Goal: Task Accomplishment & Management: Use online tool/utility

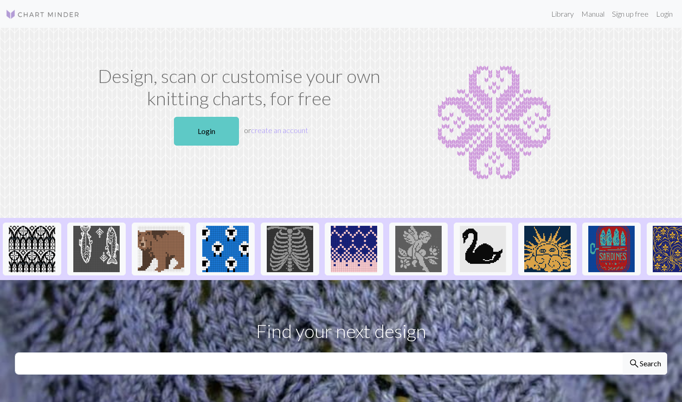
click at [218, 135] on link "Login" at bounding box center [206, 131] width 65 height 29
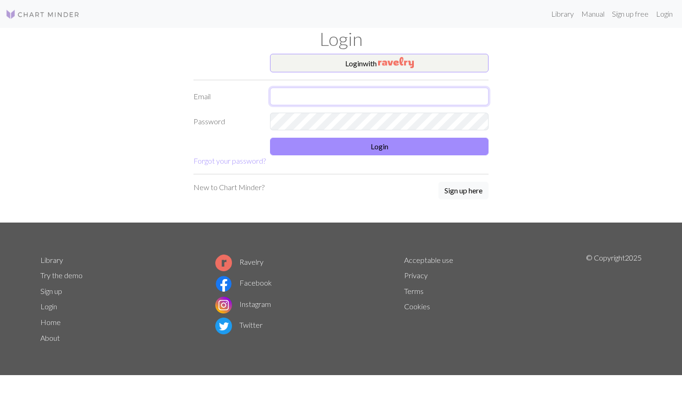
type input "lunadonatellacosta@hotmail.com"
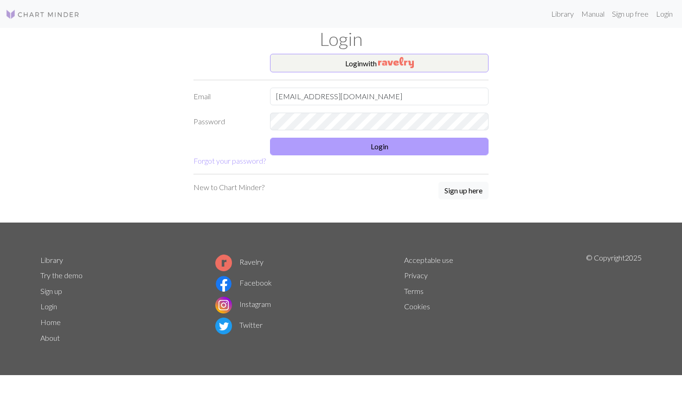
click at [336, 142] on button "Login" at bounding box center [379, 147] width 219 height 18
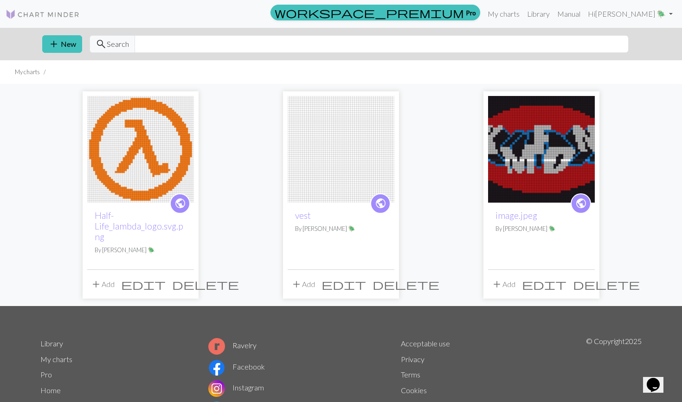
click at [156, 154] on img at bounding box center [140, 149] width 107 height 107
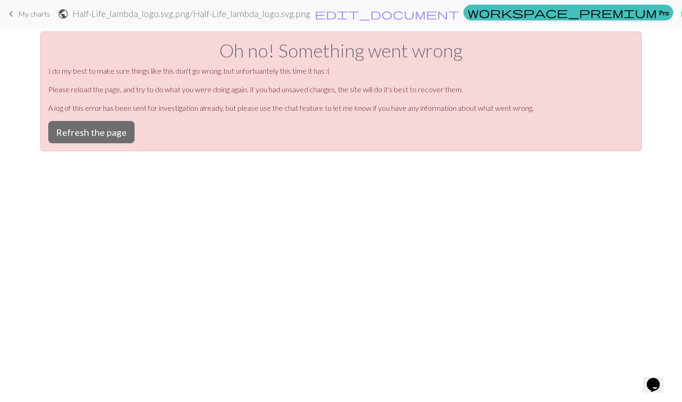
click at [92, 118] on div "Oh no! Something went wrong I do my best to make sure things like this don't go…" at bounding box center [341, 92] width 602 height 120
click at [95, 131] on button "Refresh the page" at bounding box center [91, 132] width 86 height 22
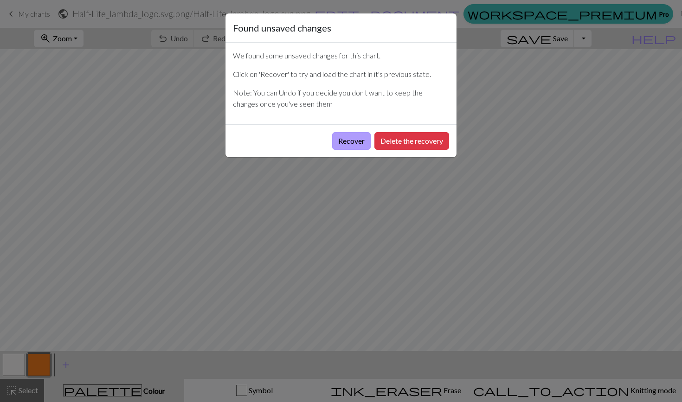
click at [365, 145] on button "Recover" at bounding box center [351, 141] width 39 height 18
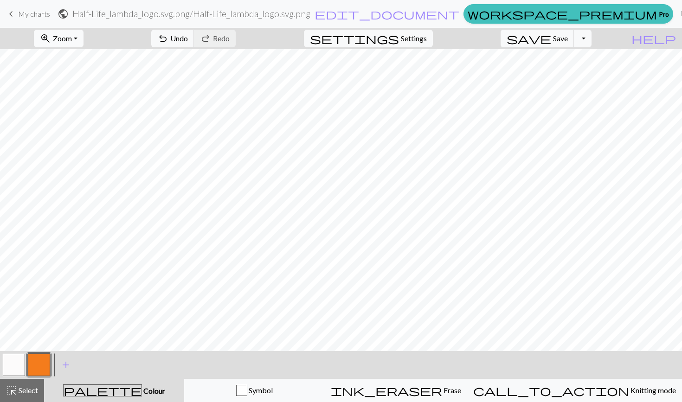
click at [51, 36] on span "zoom_in" at bounding box center [45, 38] width 11 height 13
click at [70, 115] on button "50%" at bounding box center [70, 111] width 73 height 15
click at [50, 362] on button "button" at bounding box center [39, 365] width 22 height 22
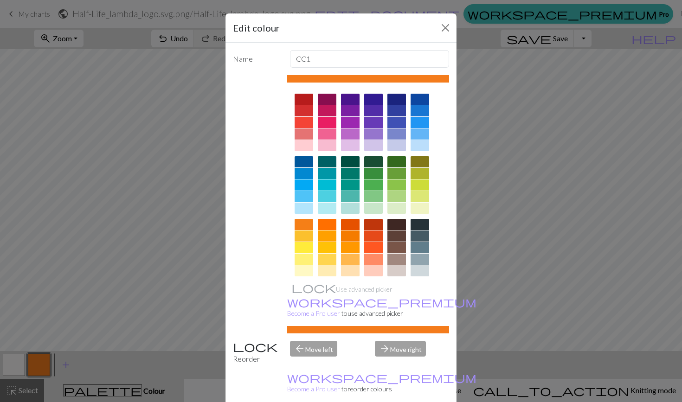
click at [349, 124] on div at bounding box center [350, 122] width 19 height 11
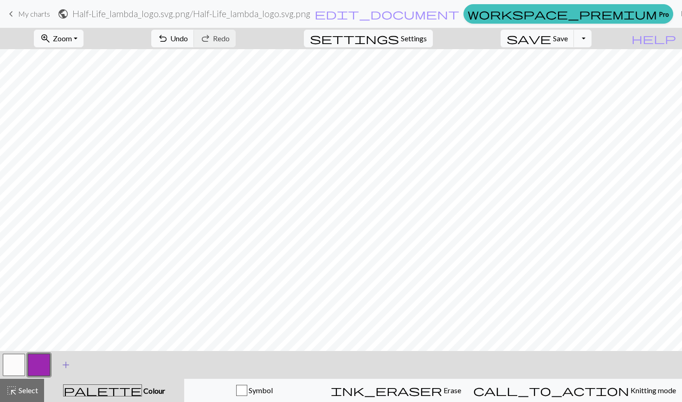
click at [65, 362] on span "add" at bounding box center [65, 365] width 11 height 13
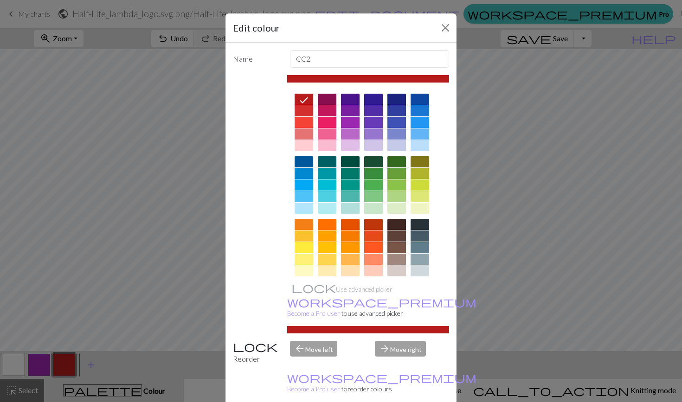
click at [329, 223] on div at bounding box center [327, 224] width 19 height 11
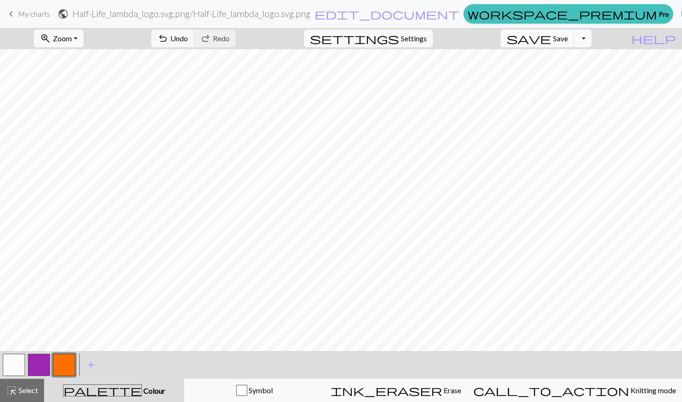
click at [13, 366] on button "button" at bounding box center [14, 365] width 22 height 22
click at [70, 365] on button "button" at bounding box center [64, 365] width 22 height 22
click at [10, 369] on button "button" at bounding box center [14, 365] width 22 height 22
click at [19, 367] on button "button" at bounding box center [14, 365] width 22 height 22
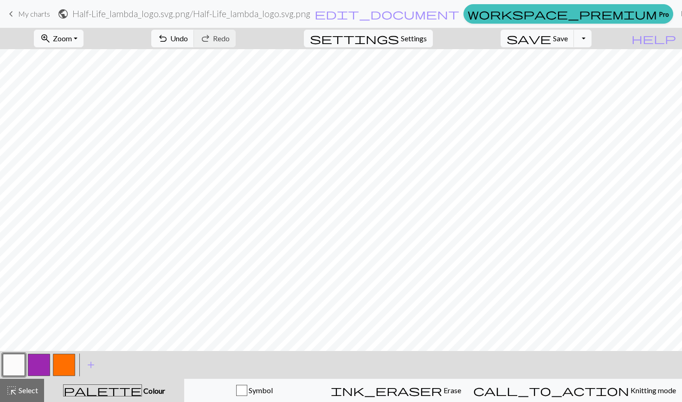
click at [63, 369] on button "button" at bounding box center [64, 365] width 22 height 22
click at [427, 40] on span "Settings" at bounding box center [414, 38] width 26 height 11
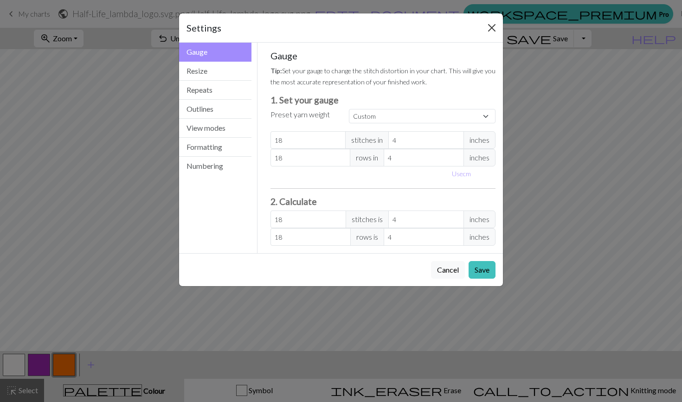
click at [489, 28] on button "Close" at bounding box center [492, 27] width 15 height 15
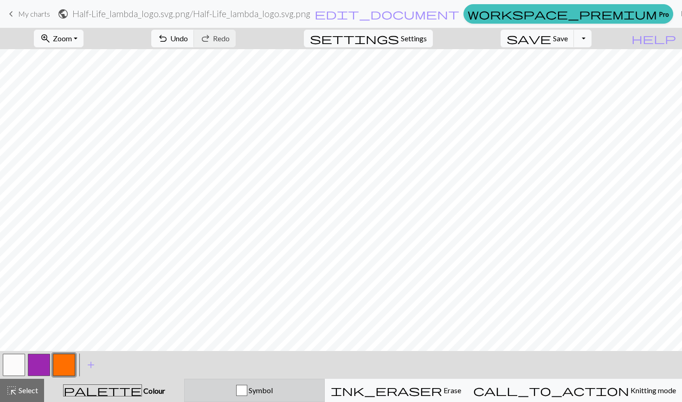
click at [257, 395] on div "Symbol" at bounding box center [254, 390] width 129 height 11
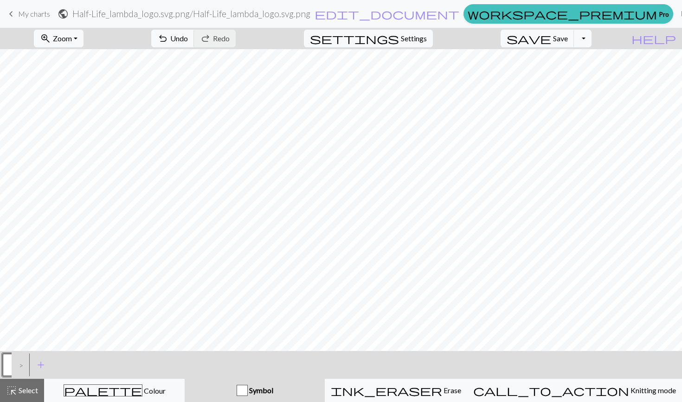
click at [257, 395] on div "Symbol" at bounding box center [254, 390] width 129 height 11
click at [55, 390] on div "palette Colour Colour" at bounding box center [114, 391] width 129 height 12
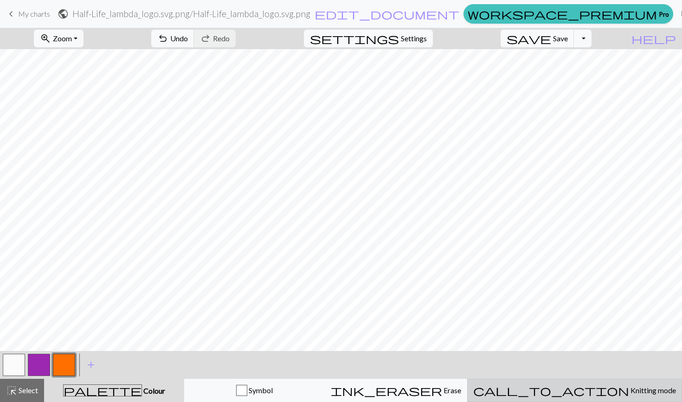
click at [593, 397] on button "call_to_action Knitting mode Knitting mode" at bounding box center [574, 390] width 215 height 23
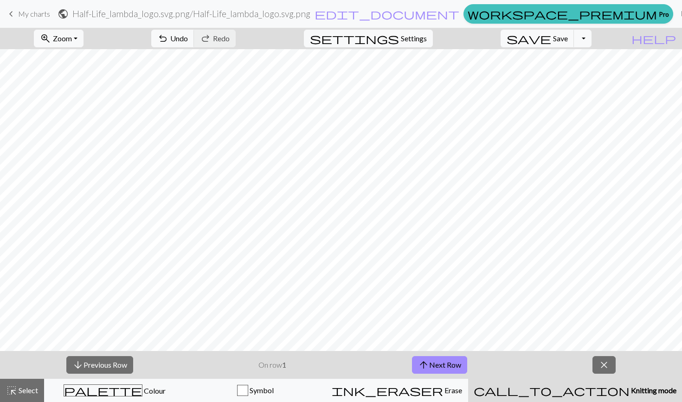
click at [593, 397] on button "call_to_action Knitting mode Knitting mode" at bounding box center [575, 390] width 214 height 23
click at [606, 357] on button "close" at bounding box center [604, 365] width 23 height 18
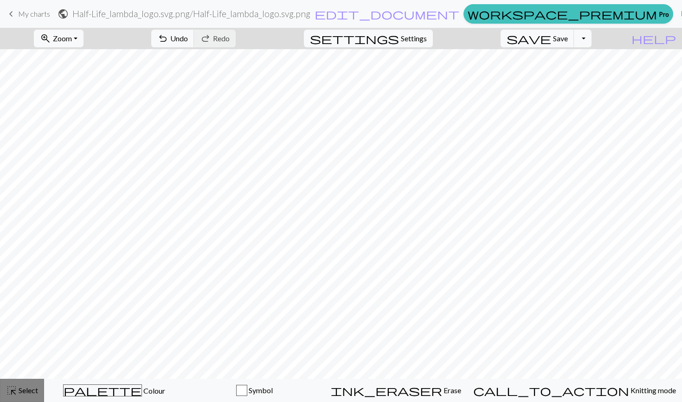
click at [4, 395] on button "highlight_alt Select Select" at bounding box center [22, 390] width 44 height 23
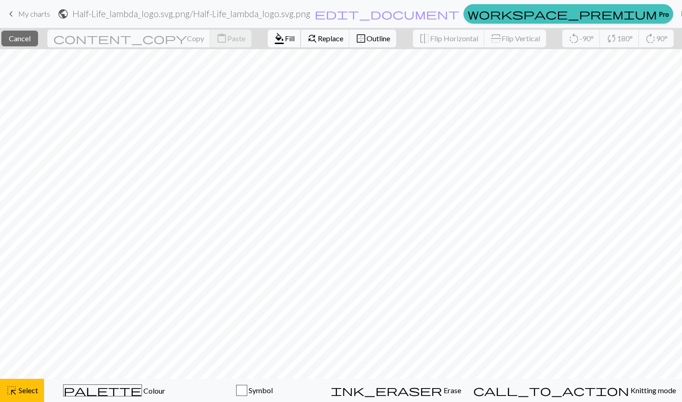
click at [274, 41] on span "format_color_fill" at bounding box center [279, 38] width 11 height 13
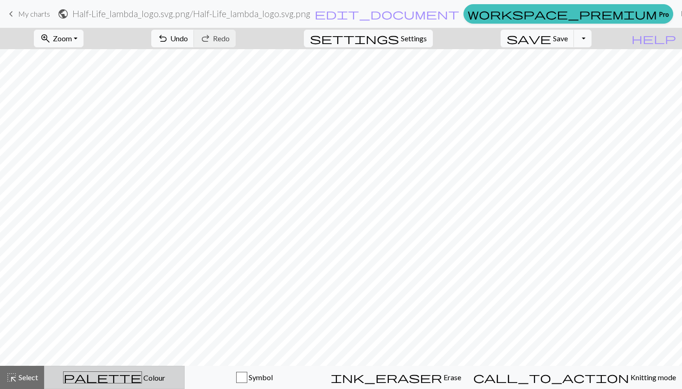
click at [115, 382] on span "palette" at bounding box center [103, 377] width 78 height 13
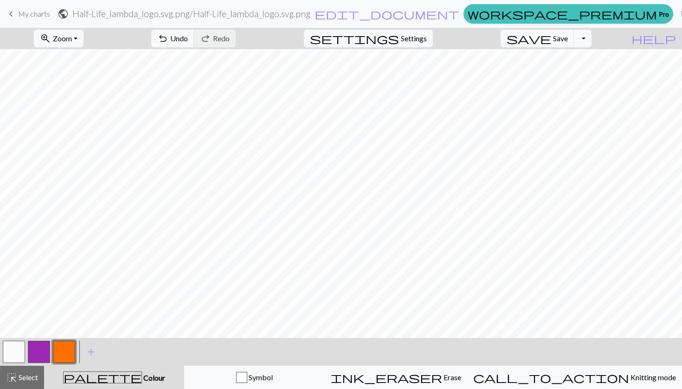
click at [16, 355] on button "button" at bounding box center [14, 352] width 22 height 22
click at [69, 355] on button "button" at bounding box center [64, 352] width 22 height 22
click at [0, 359] on div "< > add Add a colour" at bounding box center [341, 352] width 682 height 28
click at [10, 358] on button "button" at bounding box center [14, 352] width 22 height 22
click at [433, 46] on button "settings Settings" at bounding box center [368, 39] width 129 height 18
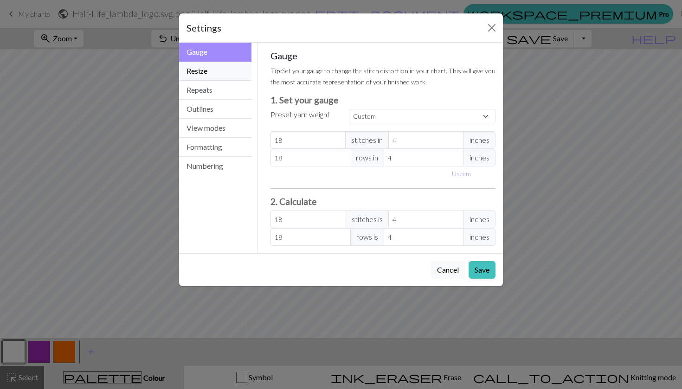
click at [223, 71] on button "Resize" at bounding box center [215, 71] width 72 height 19
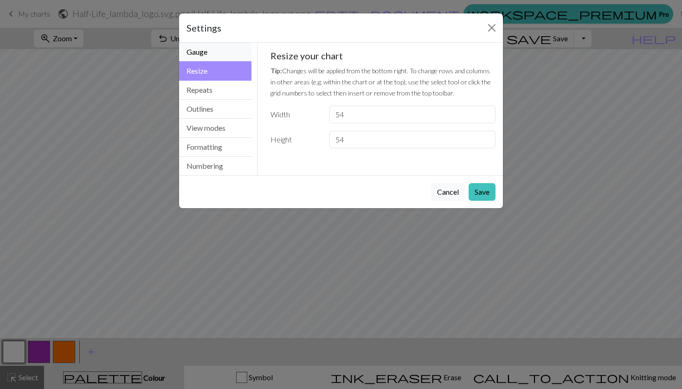
click at [222, 54] on button "Gauge" at bounding box center [215, 52] width 72 height 19
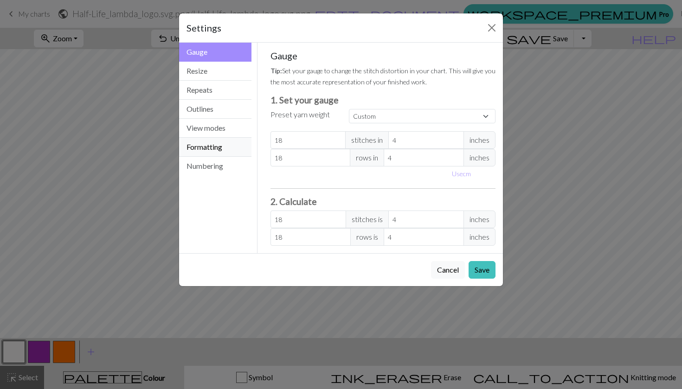
click at [212, 143] on button "Formatting" at bounding box center [215, 147] width 72 height 19
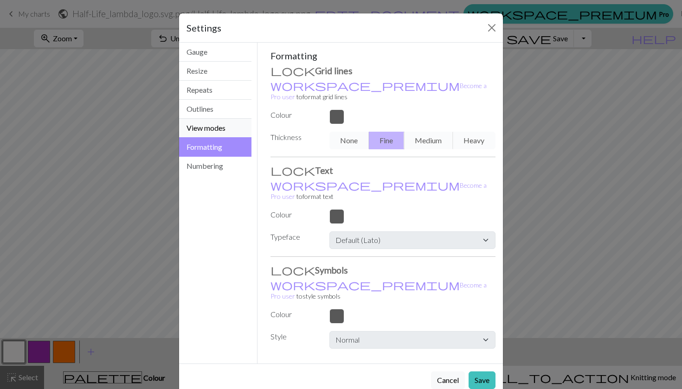
click at [212, 130] on button "View modes" at bounding box center [215, 128] width 72 height 19
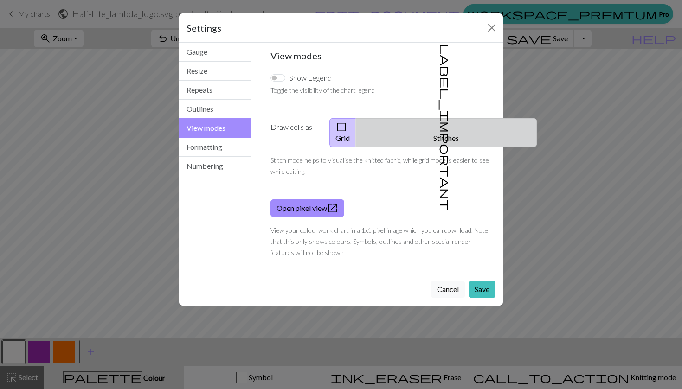
click at [452, 130] on button "label_important Stitches" at bounding box center [446, 132] width 181 height 29
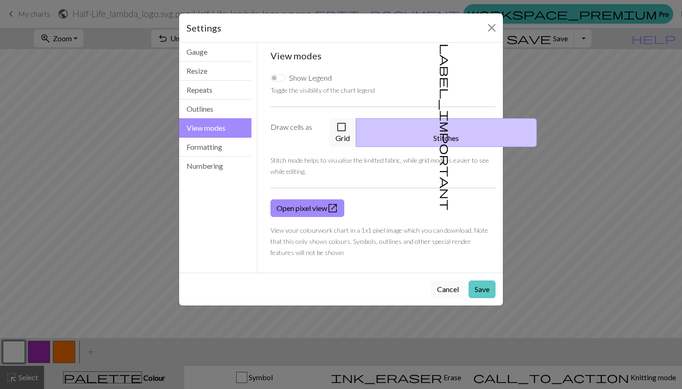
click at [474, 281] on button "Save" at bounding box center [482, 290] width 27 height 18
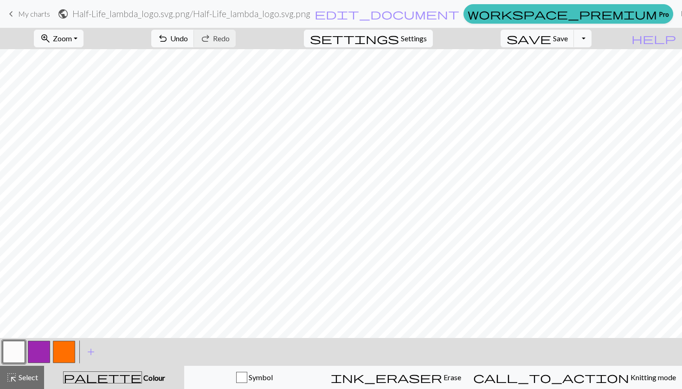
click at [427, 34] on span "Settings" at bounding box center [414, 38] width 26 height 11
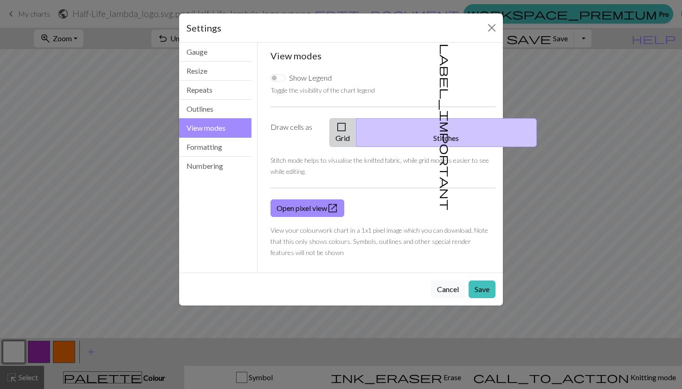
click at [356, 134] on button "check_box_outline_blank Grid" at bounding box center [343, 132] width 27 height 29
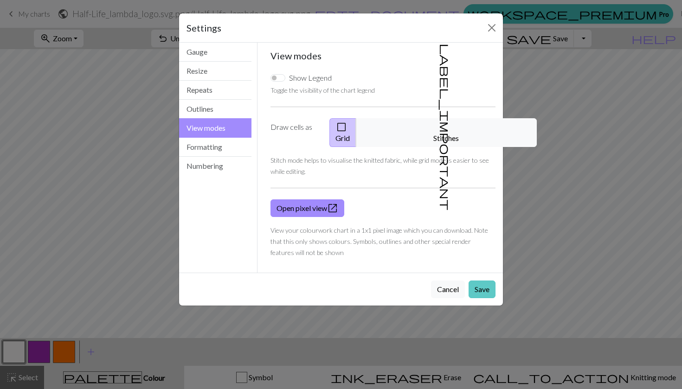
click at [480, 281] on button "Save" at bounding box center [482, 290] width 27 height 18
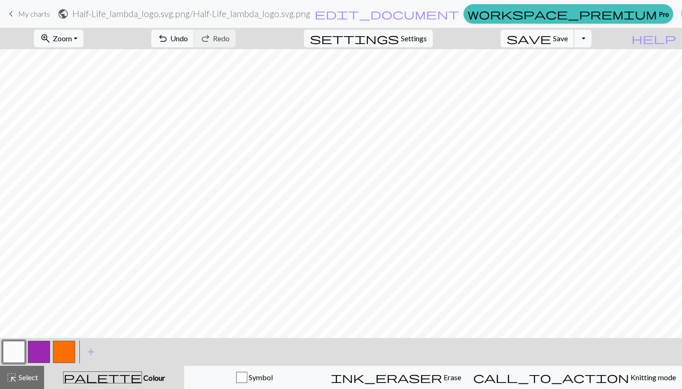
click at [551, 42] on span "save" at bounding box center [529, 38] width 45 height 13
click at [561, 41] on div "Chart saved Chart saved" at bounding box center [341, 36] width 682 height 73
click at [67, 349] on button "button" at bounding box center [64, 352] width 22 height 22
click at [16, 347] on button "button" at bounding box center [14, 352] width 22 height 22
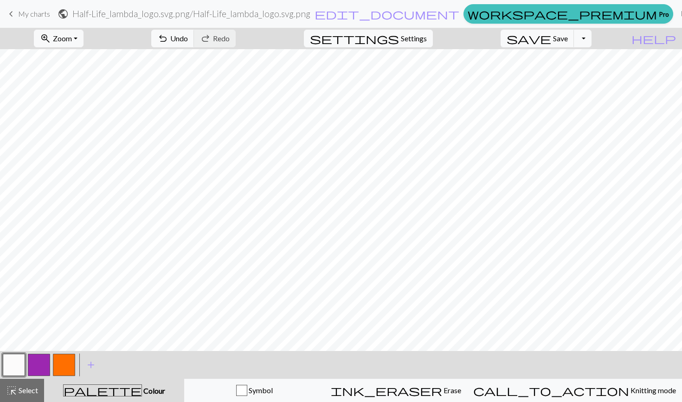
click at [69, 370] on button "button" at bounding box center [64, 365] width 22 height 22
click at [14, 370] on button "button" at bounding box center [14, 365] width 22 height 22
click at [70, 364] on button "button" at bounding box center [64, 365] width 22 height 22
click at [13, 374] on button "button" at bounding box center [14, 365] width 22 height 22
click at [62, 365] on button "button" at bounding box center [64, 365] width 22 height 22
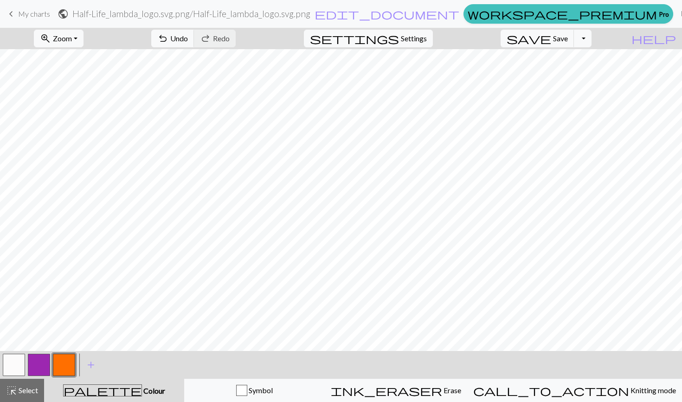
click at [11, 369] on button "button" at bounding box center [14, 365] width 22 height 22
click at [64, 371] on button "button" at bounding box center [64, 365] width 22 height 22
click at [10, 372] on button "button" at bounding box center [14, 365] width 22 height 22
click at [10, 370] on button "button" at bounding box center [14, 365] width 22 height 22
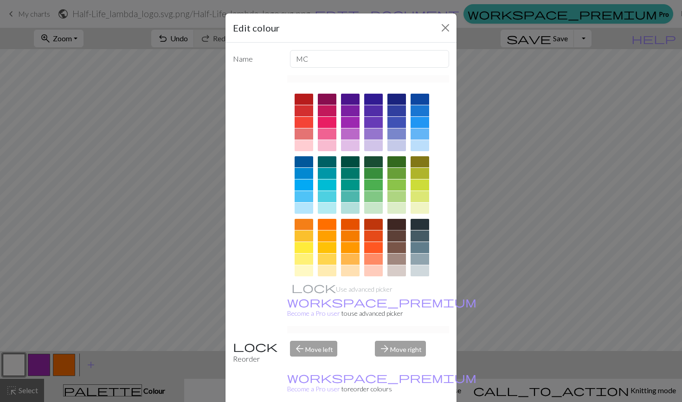
click at [400, 222] on div at bounding box center [397, 224] width 19 height 11
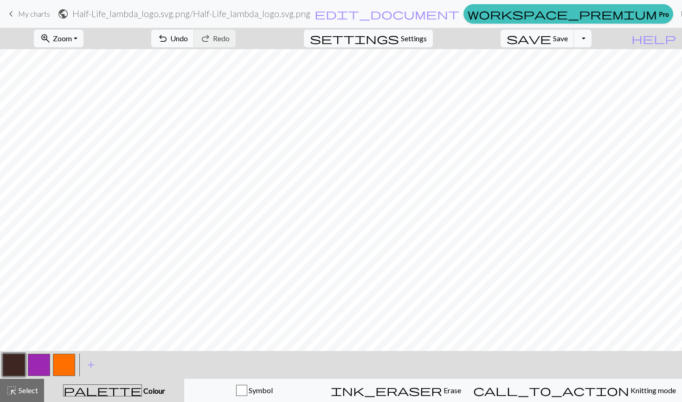
click at [57, 365] on button "button" at bounding box center [64, 365] width 22 height 22
click at [10, 369] on button "button" at bounding box center [14, 365] width 22 height 22
click at [78, 357] on div "< > add Add a colour" at bounding box center [341, 365] width 682 height 28
click at [59, 368] on button "button" at bounding box center [64, 365] width 22 height 22
click at [19, 368] on button "button" at bounding box center [14, 365] width 22 height 22
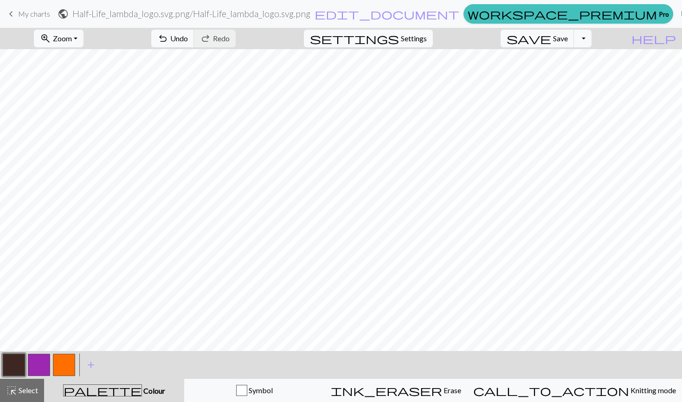
click at [59, 375] on button "button" at bounding box center [64, 365] width 22 height 22
click at [16, 368] on button "button" at bounding box center [14, 365] width 22 height 22
click at [63, 369] on button "button" at bounding box center [64, 365] width 22 height 22
click at [13, 356] on button "button" at bounding box center [14, 365] width 22 height 22
click at [168, 41] on span "undo" at bounding box center [162, 38] width 11 height 13
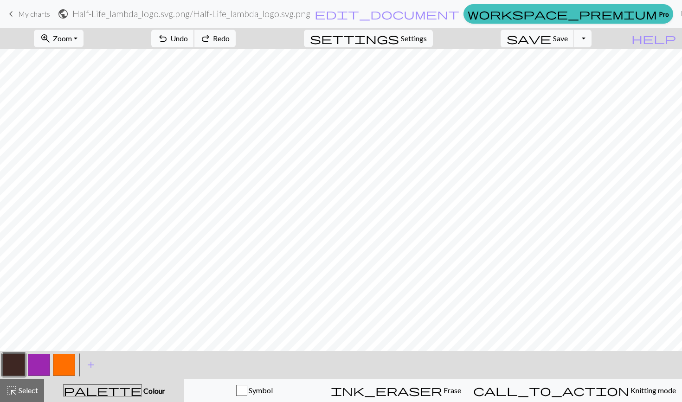
click at [168, 41] on span "undo" at bounding box center [162, 38] width 11 height 13
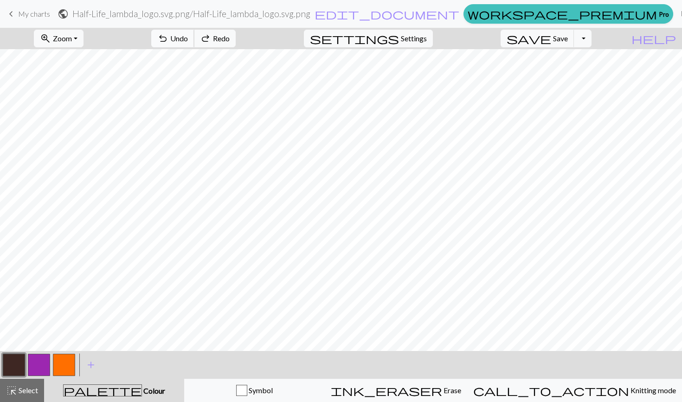
click at [168, 41] on span "undo" at bounding box center [162, 38] width 11 height 13
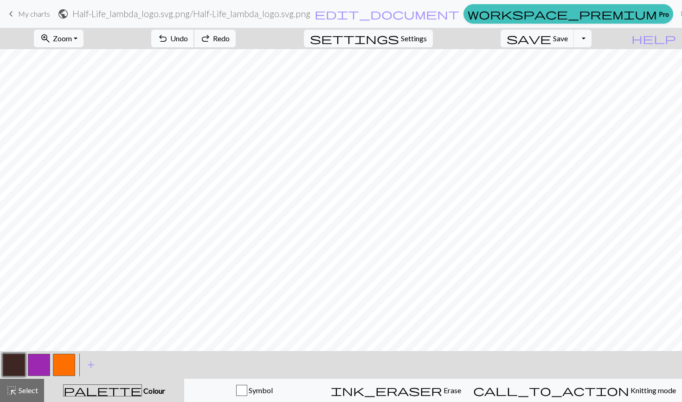
click at [168, 41] on span "undo" at bounding box center [162, 38] width 11 height 13
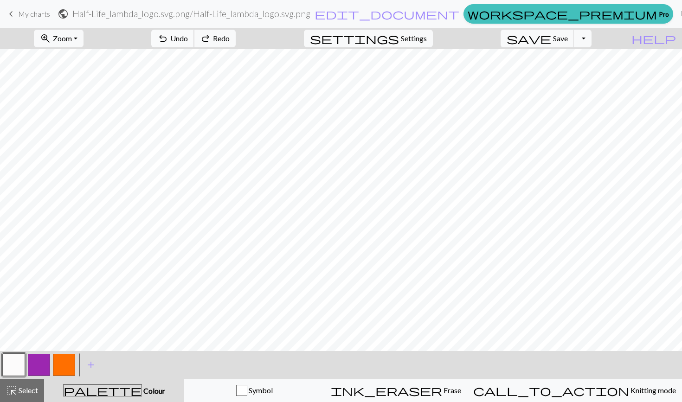
click at [168, 41] on span "undo" at bounding box center [162, 38] width 11 height 13
click at [168, 42] on span "undo" at bounding box center [162, 38] width 11 height 13
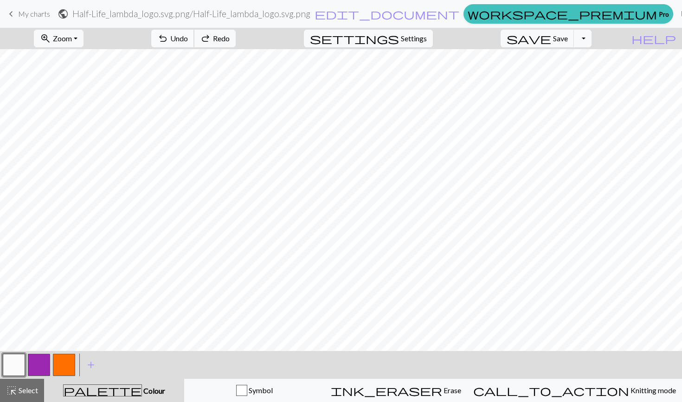
click at [168, 42] on span "undo" at bounding box center [162, 38] width 11 height 13
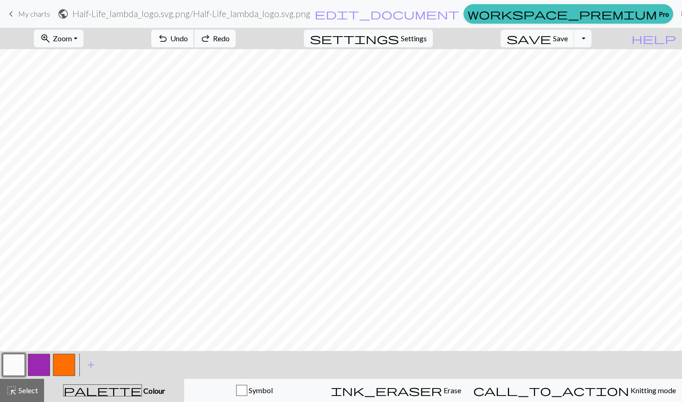
click at [168, 42] on span "undo" at bounding box center [162, 38] width 11 height 13
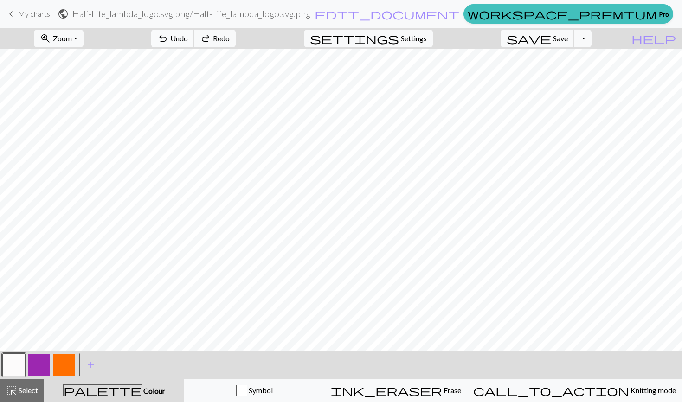
click at [168, 42] on span "undo" at bounding box center [162, 38] width 11 height 13
click at [168, 43] on span "undo" at bounding box center [162, 38] width 11 height 13
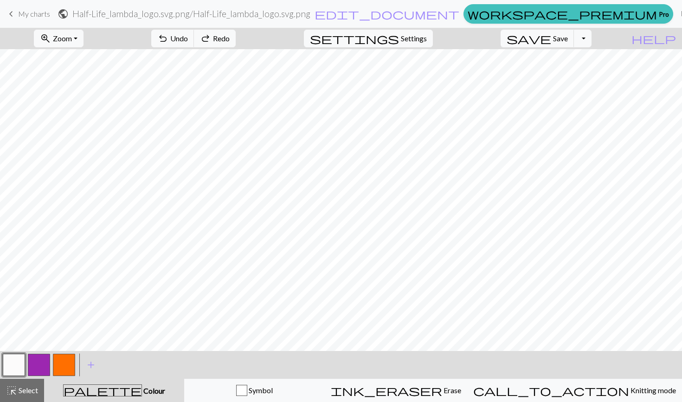
click at [10, 368] on button "button" at bounding box center [14, 365] width 22 height 22
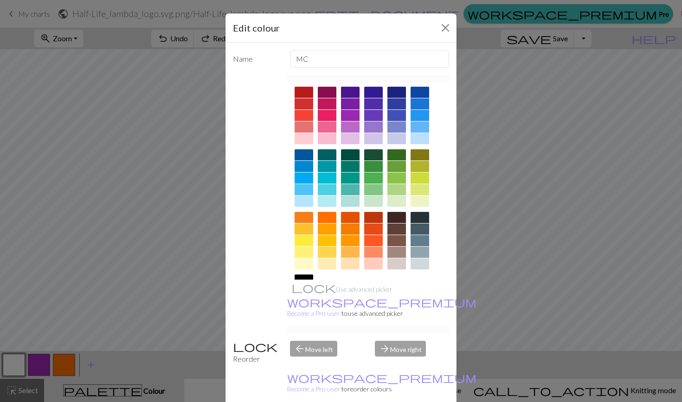
scroll to position [60, 0]
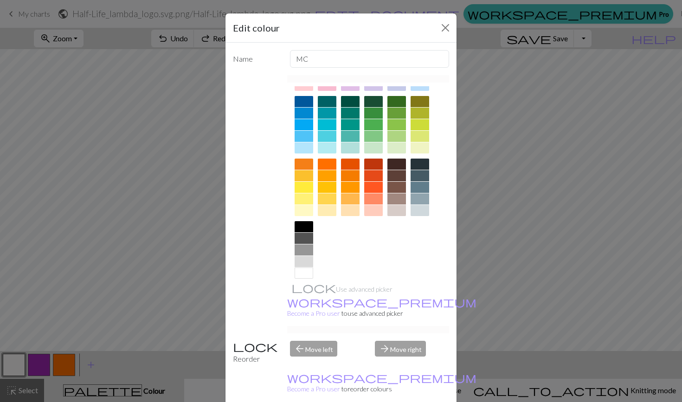
click at [308, 226] on div at bounding box center [304, 226] width 19 height 11
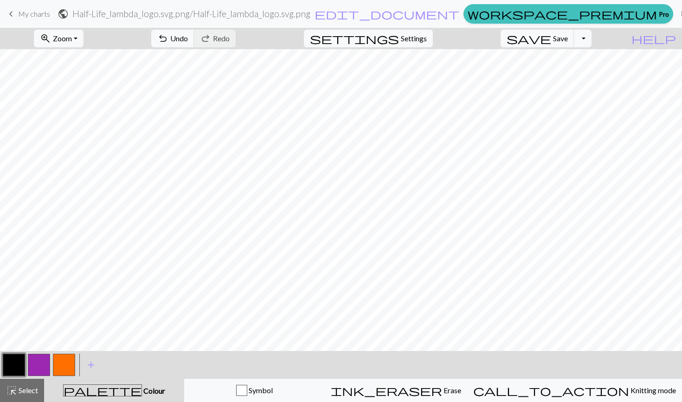
click at [68, 366] on button "button" at bounding box center [64, 365] width 22 height 22
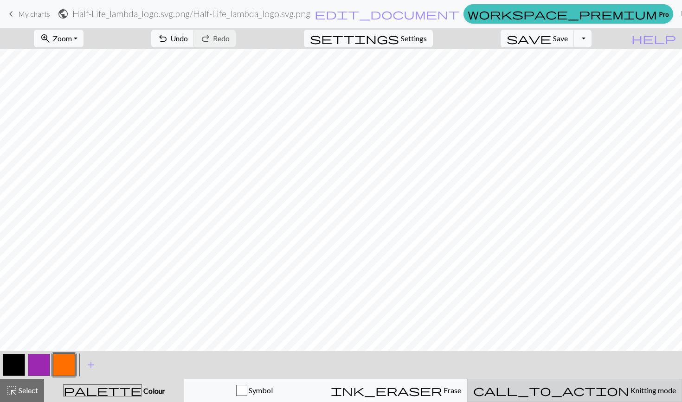
click at [637, 395] on div "call_to_action Knitting mode Knitting mode" at bounding box center [574, 390] width 203 height 11
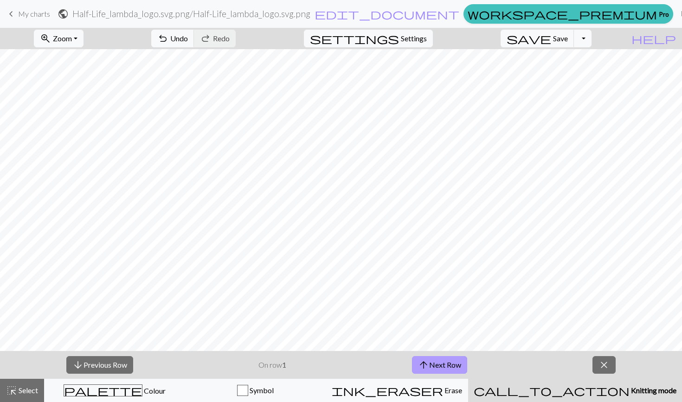
click at [433, 363] on button "arrow_upward Next Row" at bounding box center [439, 365] width 55 height 18
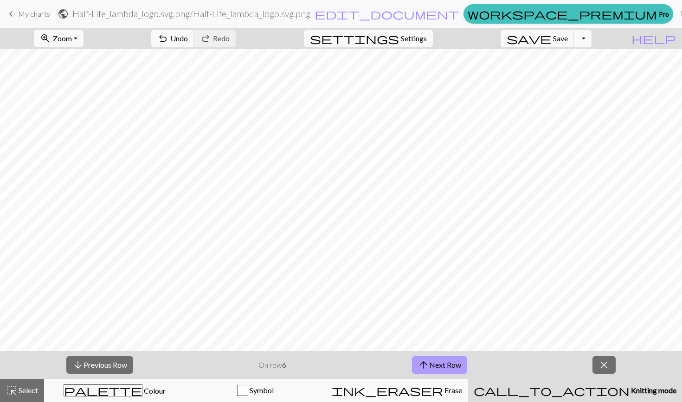
click at [433, 363] on button "arrow_upward Next Row" at bounding box center [439, 365] width 55 height 18
click at [87, 366] on button "arrow_downward Previous Row" at bounding box center [99, 365] width 67 height 18
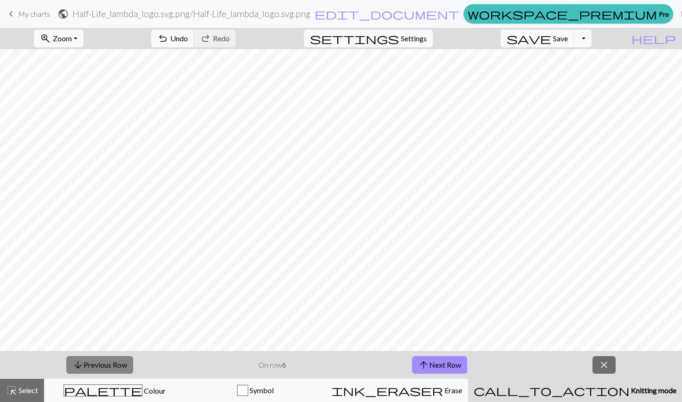
click at [87, 366] on button "arrow_downward Previous Row" at bounding box center [99, 365] width 67 height 18
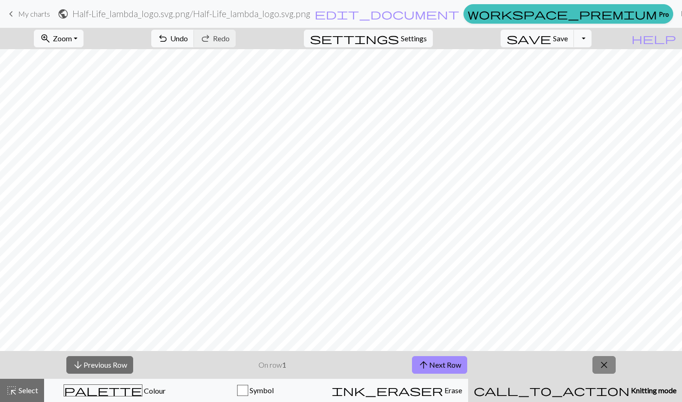
click at [610, 360] on button "close" at bounding box center [604, 365] width 23 height 18
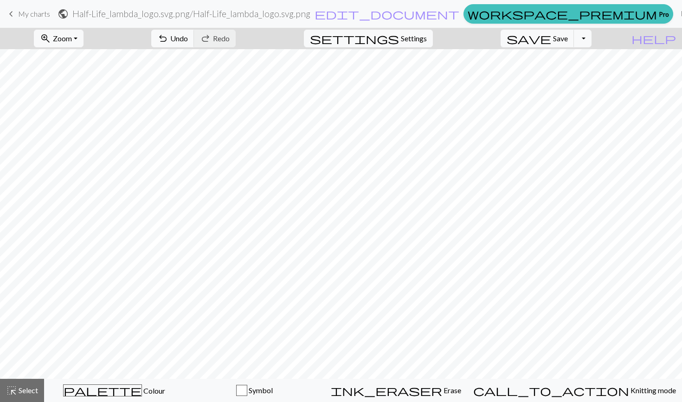
click at [551, 33] on span "save" at bounding box center [529, 38] width 45 height 13
click at [551, 32] on span "save" at bounding box center [529, 38] width 45 height 13
click at [565, 32] on div "Chart saved" at bounding box center [341, 18] width 682 height 37
click at [653, 10] on div "Chart saved Chart saved" at bounding box center [341, 36] width 682 height 73
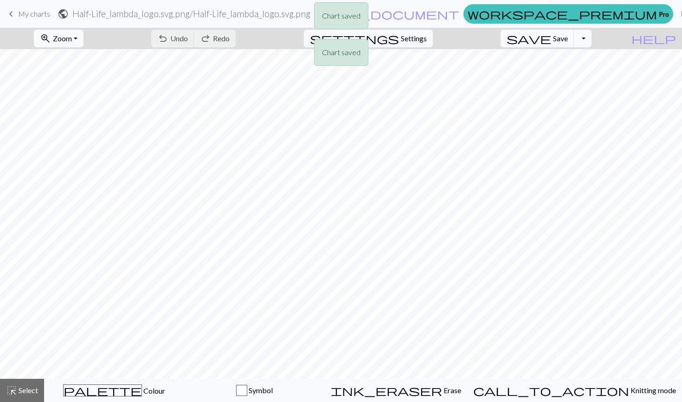
click at [646, 17] on div "Chart saved Chart saved" at bounding box center [341, 36] width 682 height 73
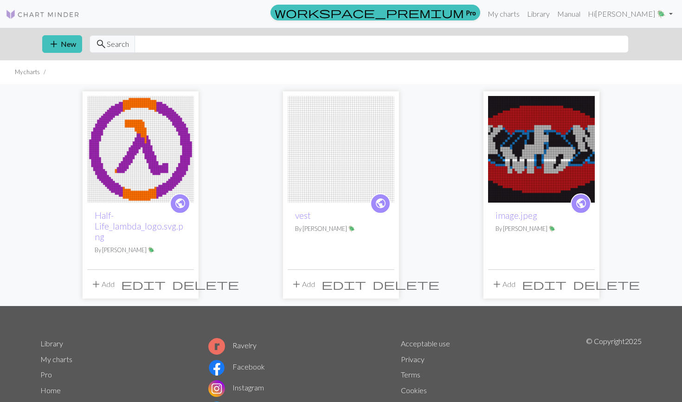
click at [383, 286] on span "delete" at bounding box center [406, 284] width 67 height 13
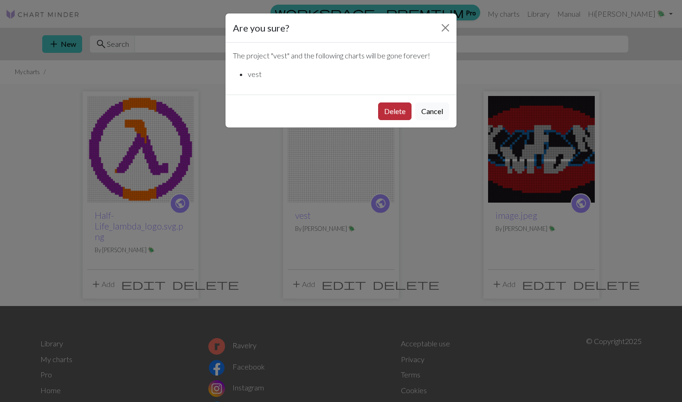
click at [398, 110] on button "Delete" at bounding box center [394, 112] width 33 height 18
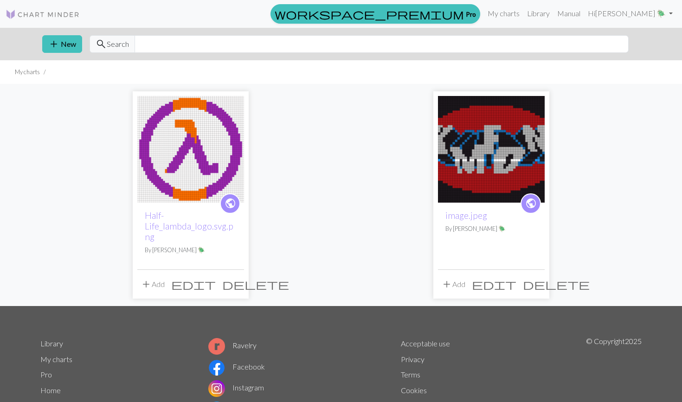
click at [474, 155] on img at bounding box center [491, 149] width 107 height 107
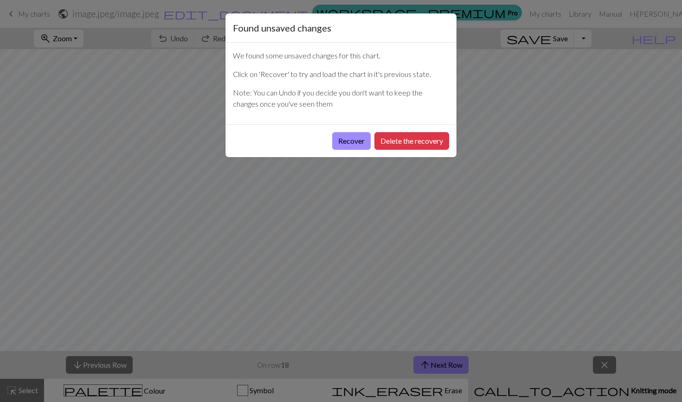
click at [324, 240] on div "Found unsaved changes We found some unsaved changes for this chart. Click on 'R…" at bounding box center [341, 201] width 682 height 402
click at [356, 142] on button "Recover" at bounding box center [351, 141] width 39 height 18
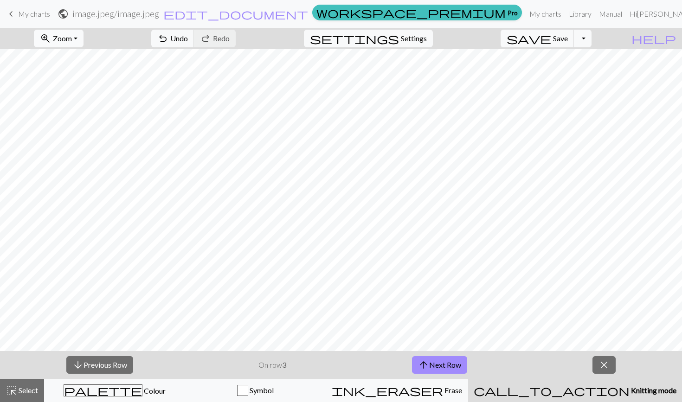
click at [72, 39] on span "Zoom" at bounding box center [62, 38] width 19 height 9
click at [74, 114] on button "50%" at bounding box center [70, 111] width 73 height 15
click at [569, 7] on link "Library" at bounding box center [580, 14] width 30 height 19
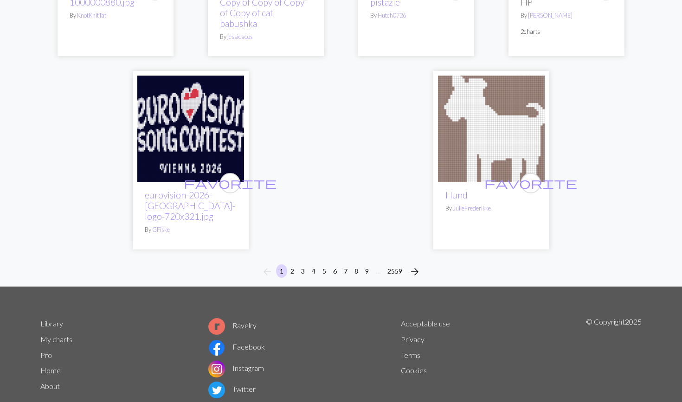
scroll to position [2311, 0]
click at [342, 265] on button "7" at bounding box center [345, 271] width 11 height 13
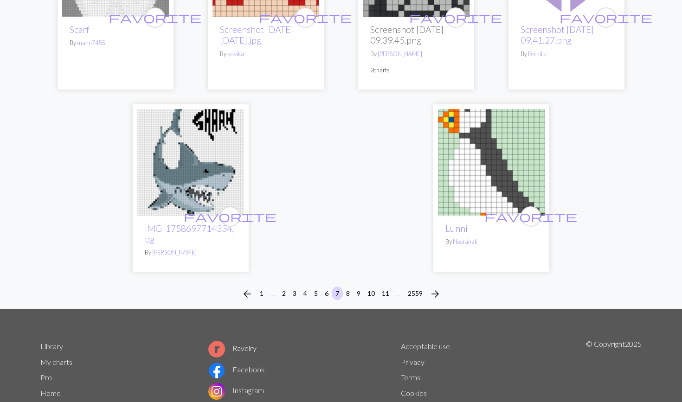
scroll to position [2383, 0]
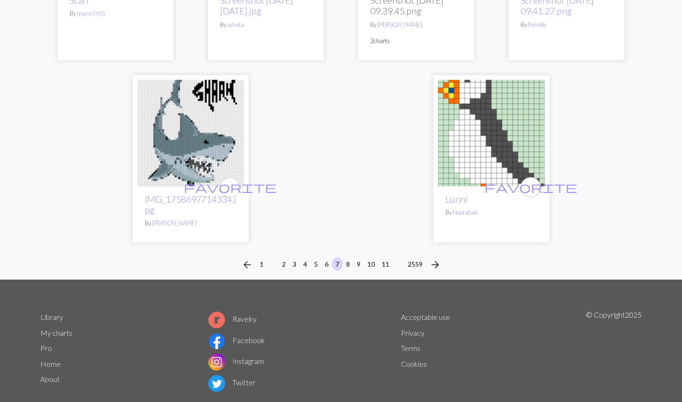
click at [373, 261] on button "10" at bounding box center [371, 264] width 15 height 13
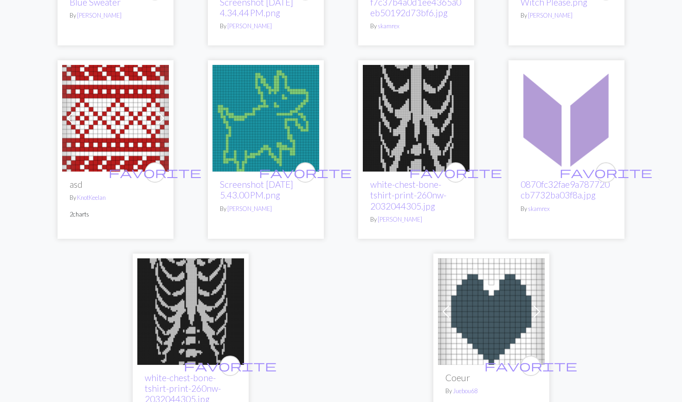
scroll to position [2153, 0]
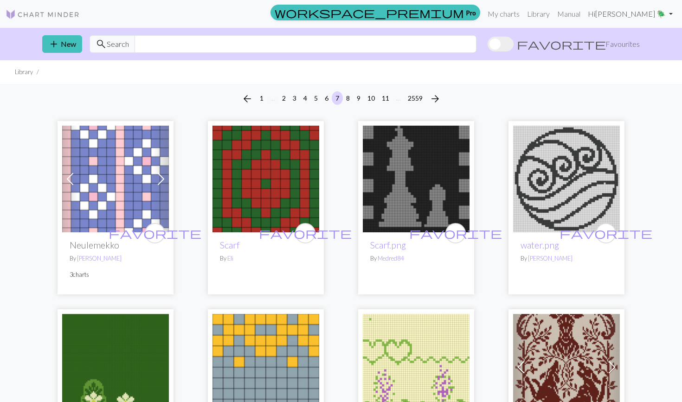
click at [650, 12] on link "Hi luna 🪲" at bounding box center [630, 14] width 92 height 19
click at [524, 15] on link "My charts" at bounding box center [503, 14] width 39 height 19
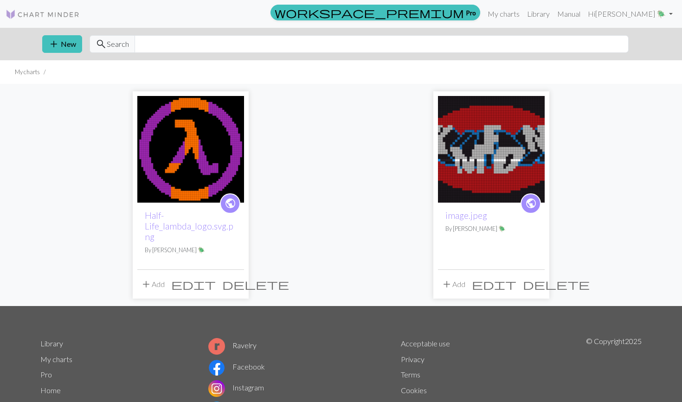
click at [215, 288] on span "edit" at bounding box center [193, 284] width 45 height 13
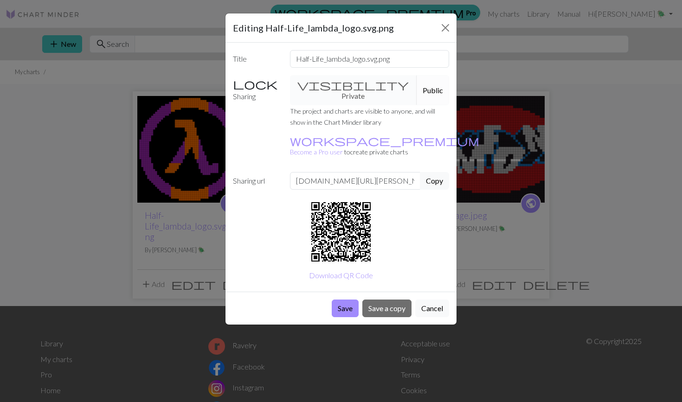
click at [356, 84] on div "visibility Private Public" at bounding box center [370, 90] width 171 height 30
click at [319, 83] on div "visibility Private Public" at bounding box center [370, 90] width 171 height 30
click at [319, 82] on div "visibility Private Public" at bounding box center [370, 90] width 171 height 30
click at [319, 81] on div "visibility Private Public" at bounding box center [370, 90] width 171 height 30
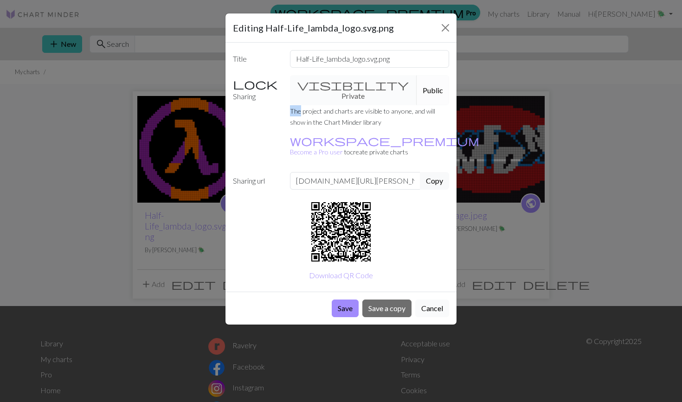
click at [436, 300] on button "Cancel" at bounding box center [432, 309] width 34 height 18
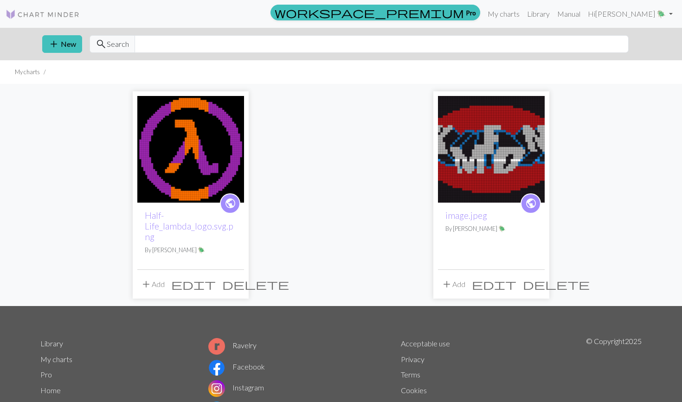
click at [233, 205] on span "public" at bounding box center [231, 203] width 12 height 14
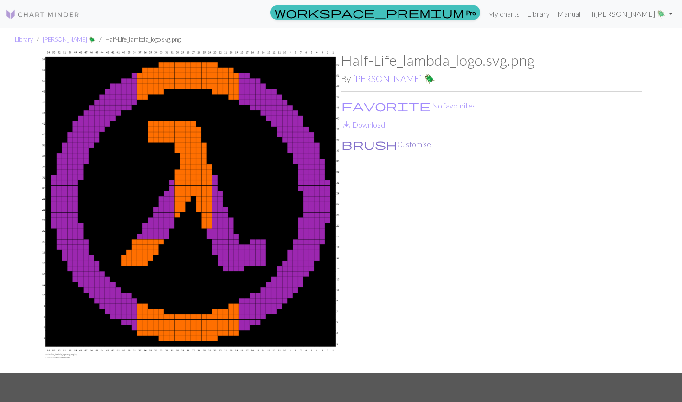
click at [372, 142] on button "brush Customise" at bounding box center [386, 144] width 91 height 12
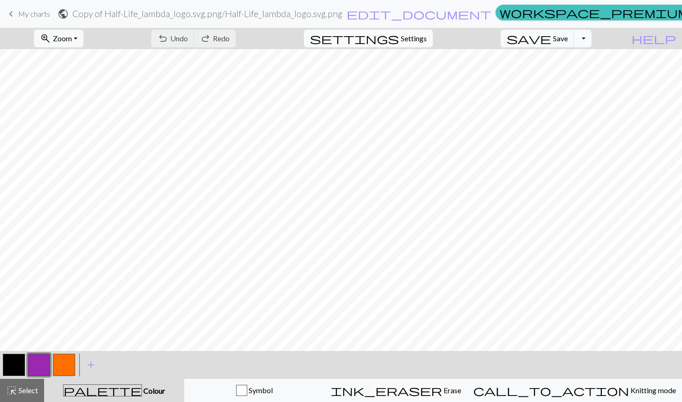
click at [421, 35] on span "Settings" at bounding box center [414, 38] width 26 height 11
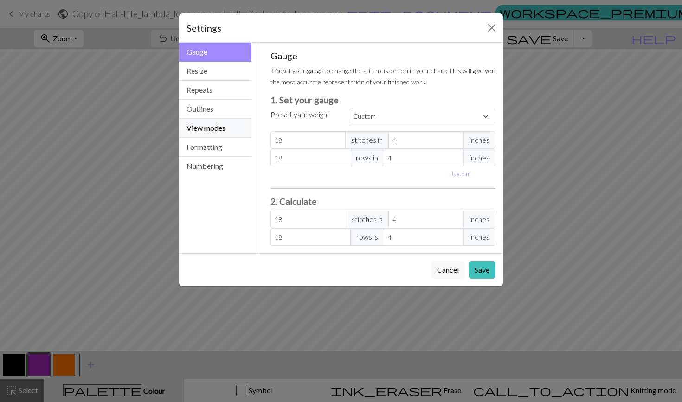
click at [222, 131] on button "View modes" at bounding box center [215, 128] width 72 height 19
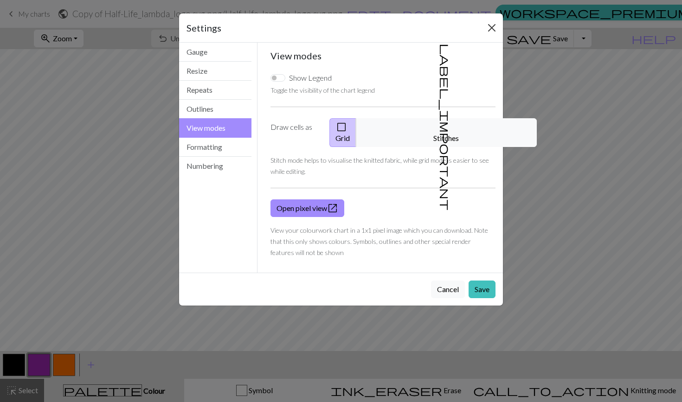
click at [489, 31] on button "Close" at bounding box center [492, 27] width 15 height 15
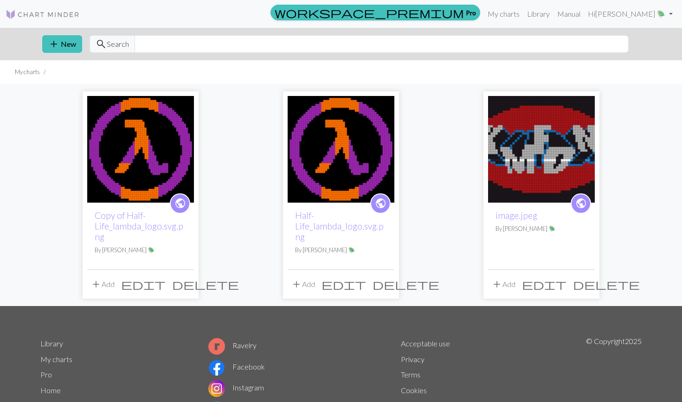
click at [163, 288] on span "edit" at bounding box center [143, 284] width 45 height 13
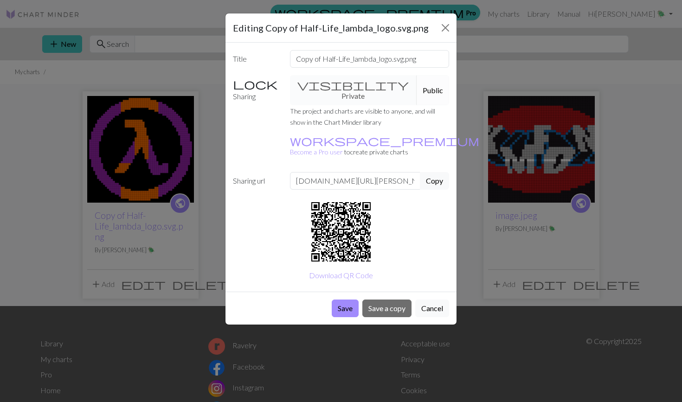
click at [417, 83] on button "Public" at bounding box center [433, 90] width 32 height 30
click at [343, 78] on div "visibility Private Public" at bounding box center [370, 90] width 171 height 30
click at [337, 107] on small "The project and charts are visible to anyone, and will show in the Chart Minder…" at bounding box center [362, 116] width 145 height 19
click at [441, 300] on button "Cancel" at bounding box center [432, 309] width 34 height 18
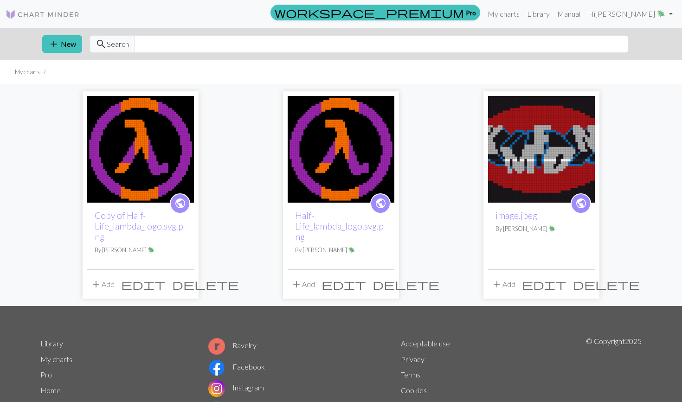
click at [162, 180] on img at bounding box center [140, 149] width 107 height 107
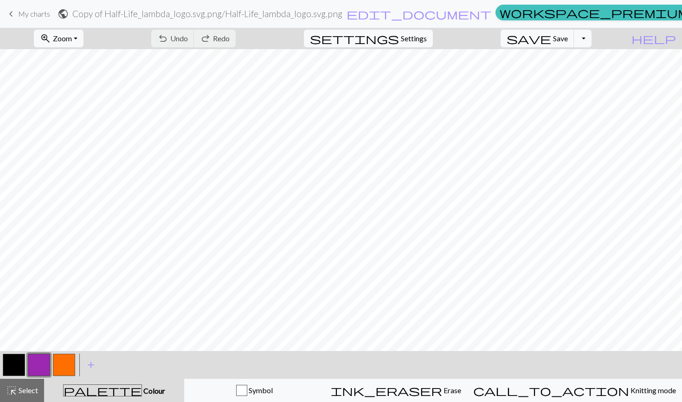
scroll to position [3, 0]
click at [69, 369] on button "button" at bounding box center [64, 365] width 22 height 22
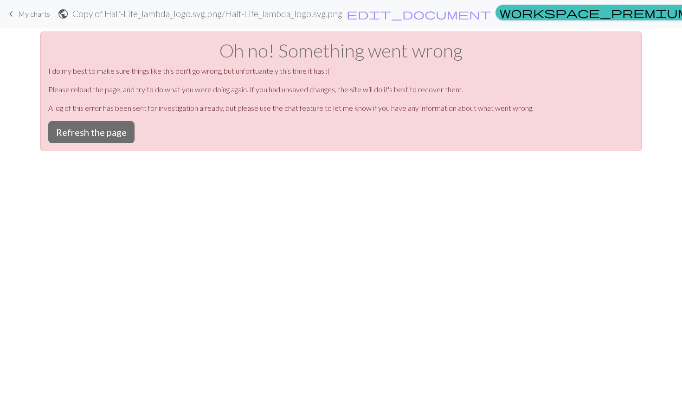
scroll to position [0, 0]
click at [89, 129] on button "Refresh the page" at bounding box center [91, 132] width 86 height 22
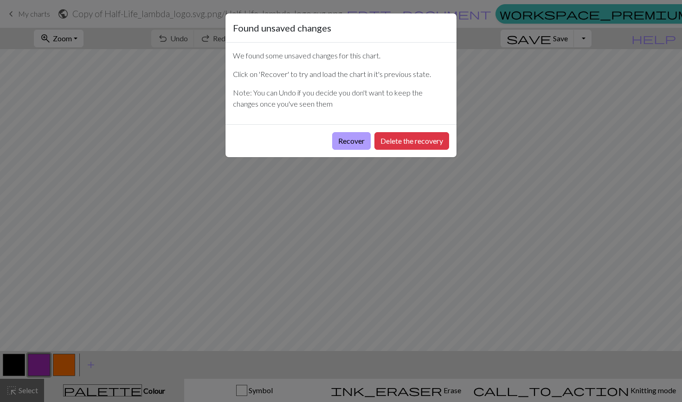
click at [350, 146] on button "Recover" at bounding box center [351, 141] width 39 height 18
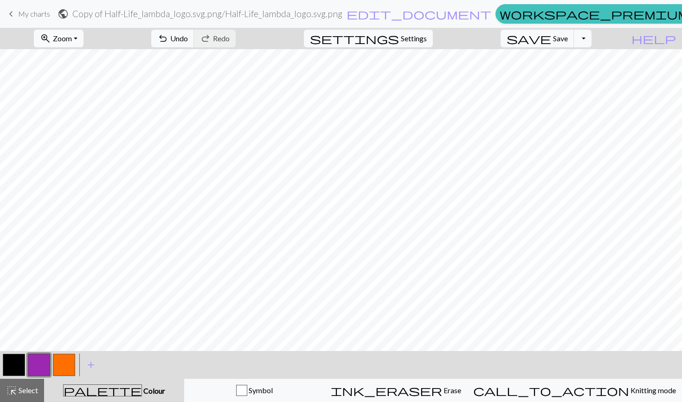
click at [72, 35] on span "Zoom" at bounding box center [62, 38] width 19 height 9
click at [69, 110] on button "50%" at bounding box center [70, 111] width 73 height 15
click at [16, 369] on button "button" at bounding box center [14, 365] width 22 height 22
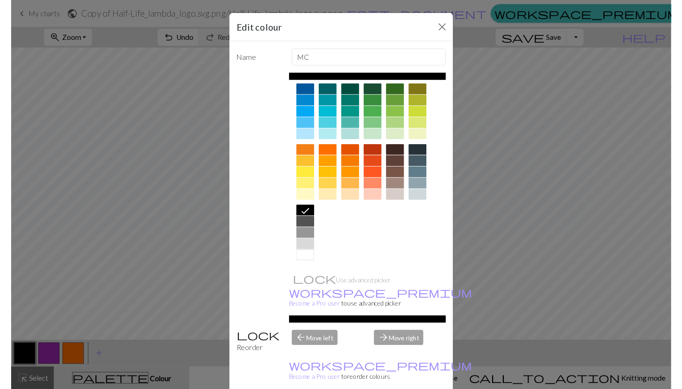
scroll to position [70, 0]
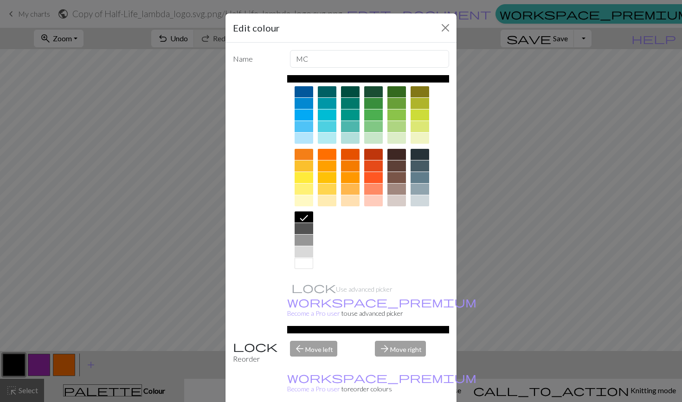
click at [304, 267] on div at bounding box center [304, 263] width 19 height 11
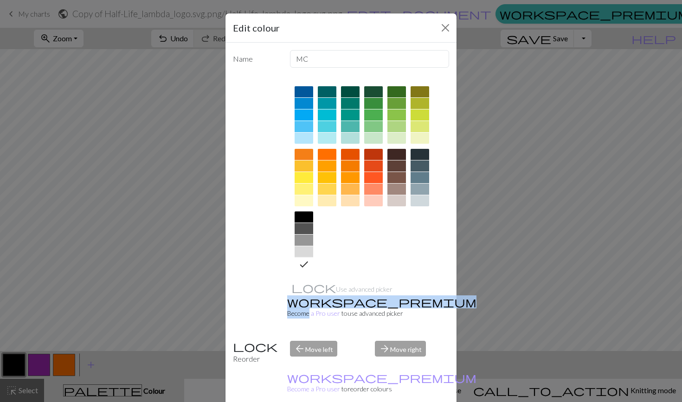
click at [304, 267] on icon at bounding box center [303, 264] width 11 height 11
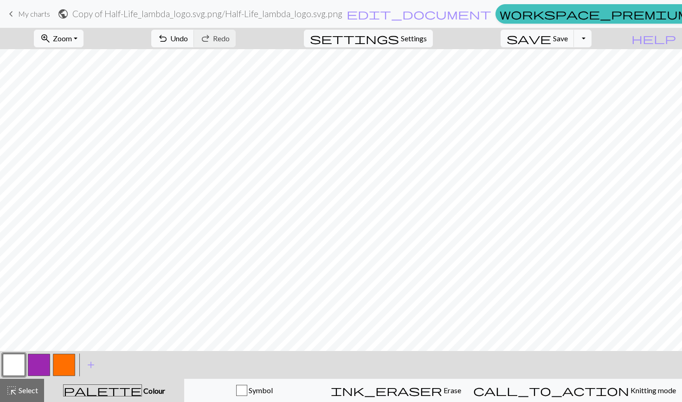
click at [62, 370] on button "button" at bounding box center [64, 365] width 22 height 22
click at [19, 361] on button "button" at bounding box center [14, 365] width 22 height 22
click at [64, 371] on button "button" at bounding box center [64, 365] width 22 height 22
click at [14, 369] on button "button" at bounding box center [14, 365] width 22 height 22
click at [68, 369] on button "button" at bounding box center [64, 365] width 22 height 22
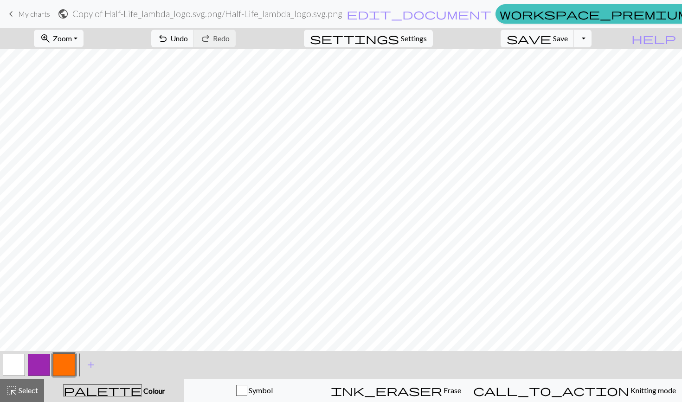
click at [21, 362] on button "button" at bounding box center [14, 365] width 22 height 22
click at [71, 368] on button "button" at bounding box center [64, 365] width 22 height 22
click at [12, 362] on button "button" at bounding box center [14, 365] width 22 height 22
click at [59, 371] on button "button" at bounding box center [64, 365] width 22 height 22
click at [11, 375] on button "button" at bounding box center [14, 365] width 22 height 22
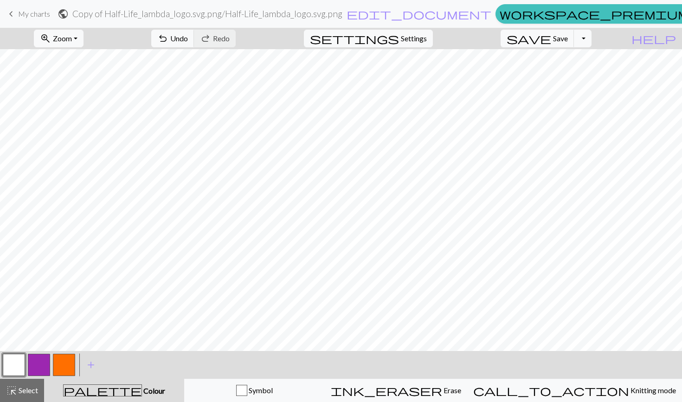
click at [62, 368] on button "button" at bounding box center [64, 365] width 22 height 22
click at [19, 364] on button "button" at bounding box center [14, 365] width 22 height 22
click at [71, 367] on button "button" at bounding box center [64, 365] width 22 height 22
click at [11, 365] on button "button" at bounding box center [14, 365] width 22 height 22
click at [63, 365] on button "button" at bounding box center [64, 365] width 22 height 22
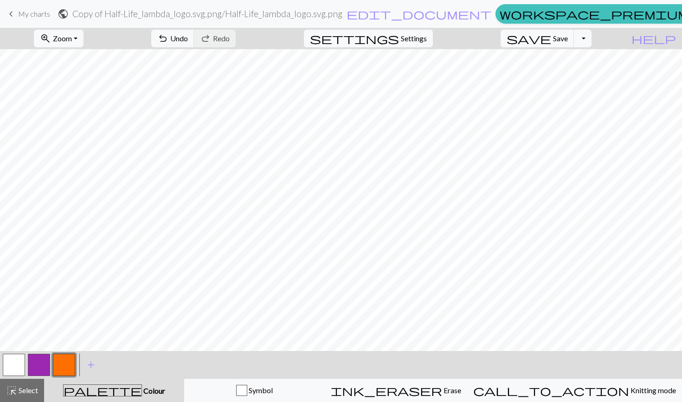
click at [9, 362] on button "button" at bounding box center [14, 365] width 22 height 22
click at [67, 366] on button "button" at bounding box center [64, 365] width 22 height 22
click at [19, 367] on button "button" at bounding box center [14, 365] width 22 height 22
click at [71, 366] on button "button" at bounding box center [64, 365] width 22 height 22
click at [417, 44] on button "settings Settings" at bounding box center [368, 39] width 129 height 18
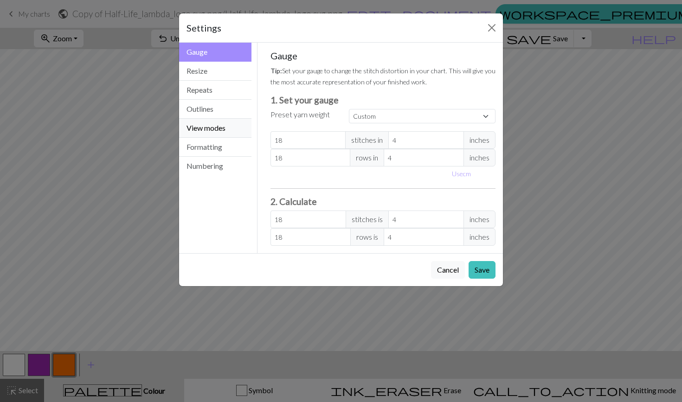
click at [217, 128] on button "View modes" at bounding box center [215, 128] width 72 height 19
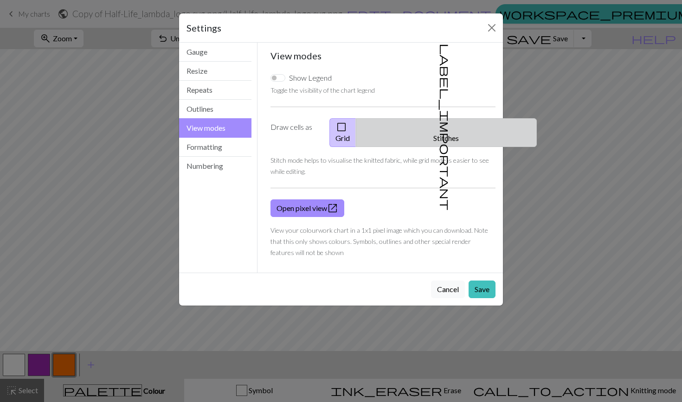
click at [458, 120] on button "label_important Stitches" at bounding box center [446, 132] width 181 height 29
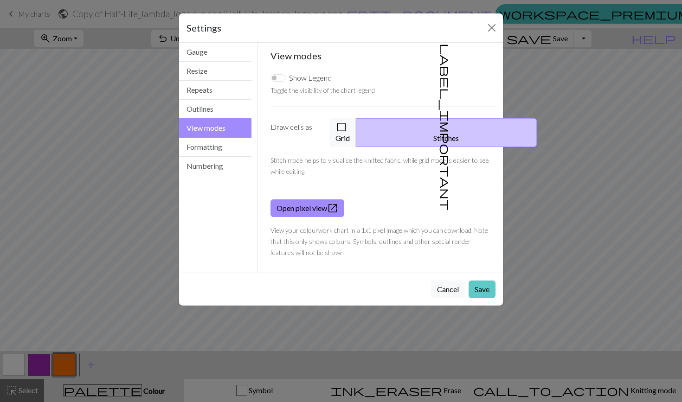
click at [483, 285] on button "Save" at bounding box center [482, 290] width 27 height 18
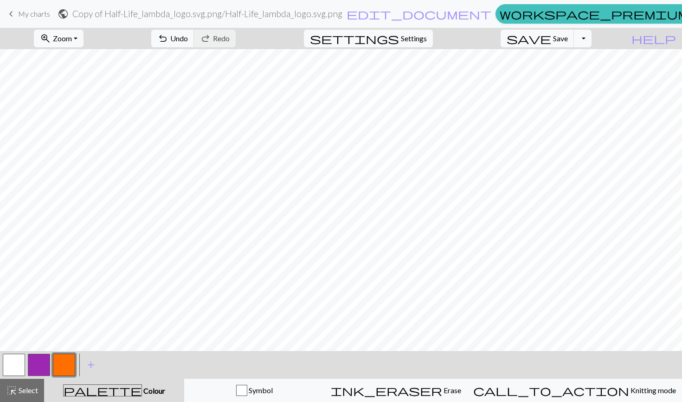
click at [19, 368] on button "button" at bounding box center [14, 365] width 22 height 22
click at [60, 363] on button "button" at bounding box center [64, 365] width 22 height 22
click at [427, 40] on span "Settings" at bounding box center [414, 38] width 26 height 11
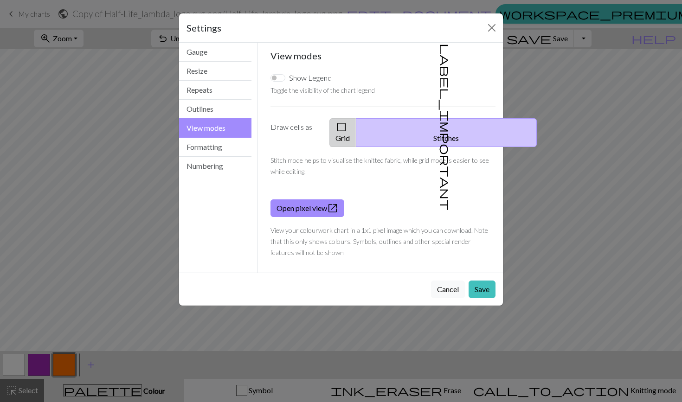
click at [356, 122] on button "check_box_outline_blank Grid" at bounding box center [343, 132] width 27 height 29
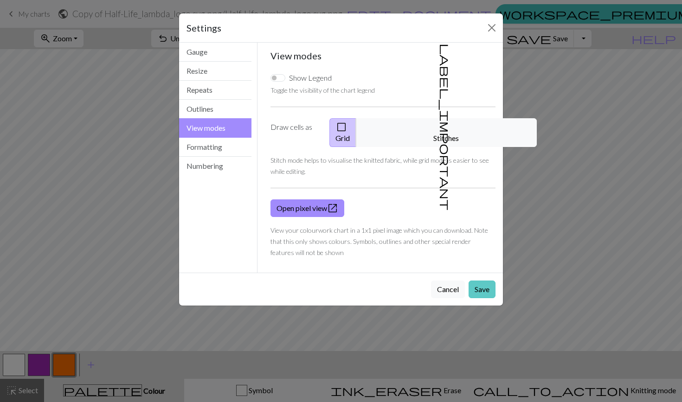
click at [480, 281] on button "Save" at bounding box center [482, 290] width 27 height 18
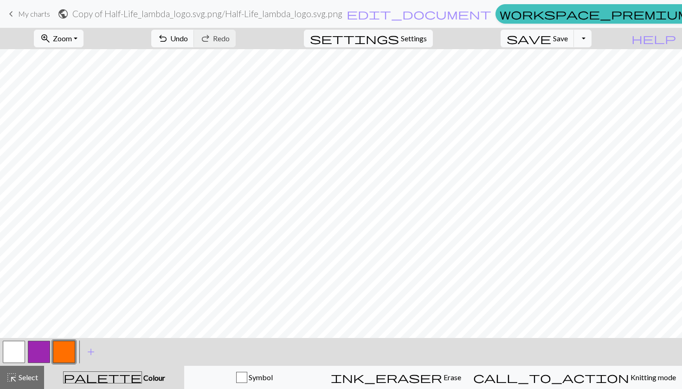
click at [20, 357] on button "button" at bounding box center [14, 352] width 22 height 22
click at [66, 353] on button "button" at bounding box center [64, 352] width 22 height 22
click at [24, 350] on button "button" at bounding box center [14, 352] width 22 height 22
click at [78, 353] on div "< > add Add a colour" at bounding box center [341, 352] width 682 height 28
click at [65, 356] on button "button" at bounding box center [64, 352] width 22 height 22
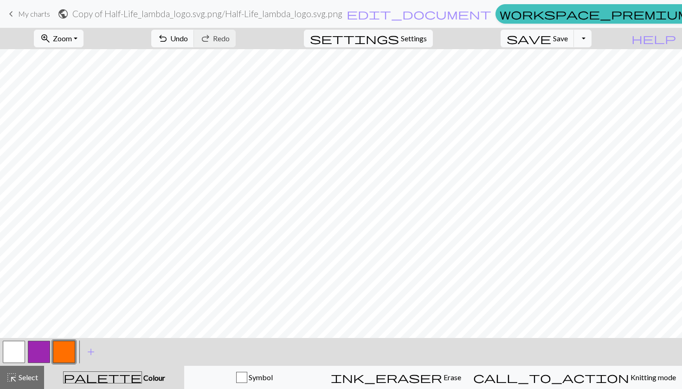
click at [12, 345] on button "button" at bounding box center [14, 352] width 22 height 22
click at [62, 355] on button "button" at bounding box center [64, 352] width 22 height 22
click at [14, 348] on button "button" at bounding box center [14, 352] width 22 height 22
click at [62, 358] on button "button" at bounding box center [64, 352] width 22 height 22
click at [18, 345] on button "button" at bounding box center [14, 352] width 22 height 22
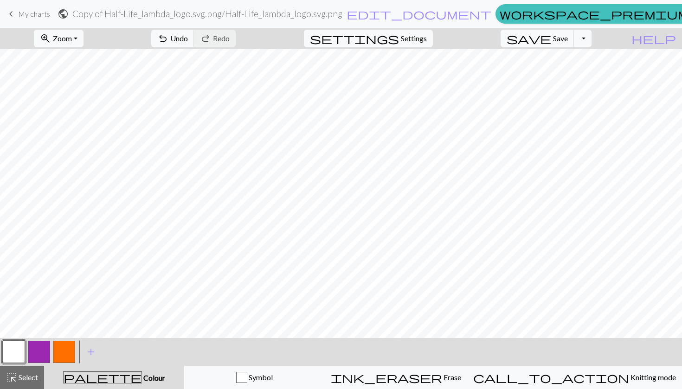
click at [13, 352] on button "button" at bounding box center [14, 352] width 22 height 22
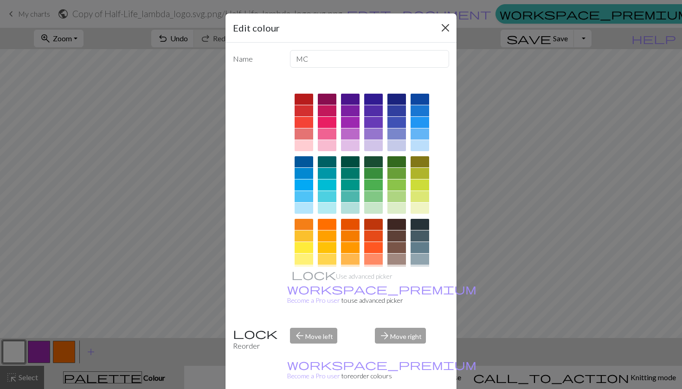
click at [449, 26] on button "Close" at bounding box center [445, 27] width 15 height 15
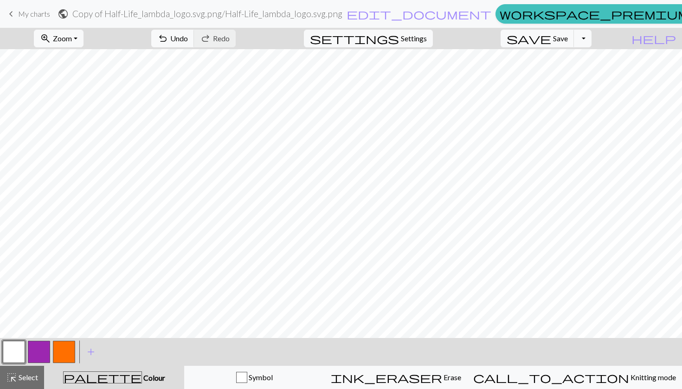
click at [14, 355] on button "button" at bounding box center [14, 352] width 22 height 22
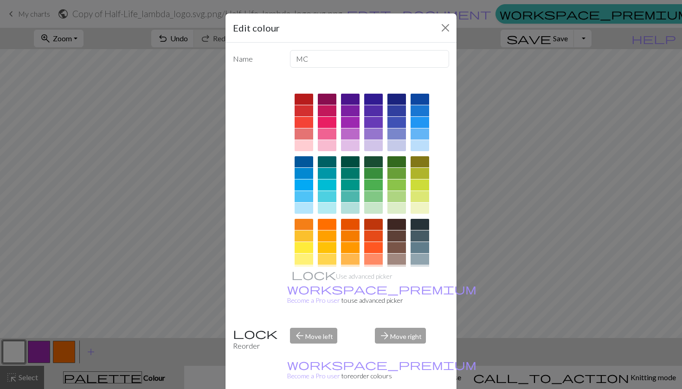
click at [162, 260] on div "Edit colour Name MC Use advanced picker workspace_premium Become a Pro user to …" at bounding box center [341, 194] width 682 height 389
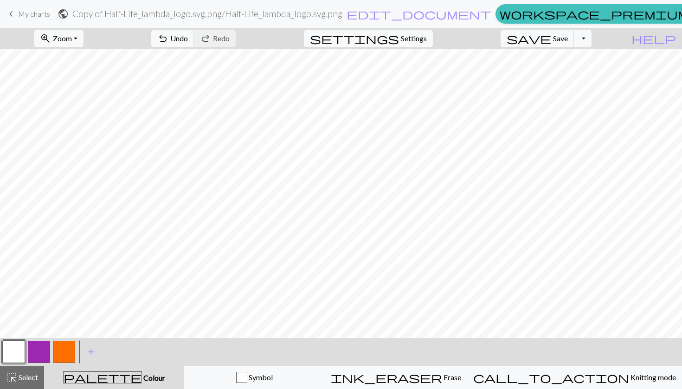
click at [59, 353] on button "button" at bounding box center [64, 352] width 22 height 22
click at [19, 347] on button "button" at bounding box center [14, 352] width 22 height 22
click at [67, 348] on button "button" at bounding box center [64, 352] width 22 height 22
click at [194, 32] on button "undo Undo Undo" at bounding box center [172, 39] width 43 height 18
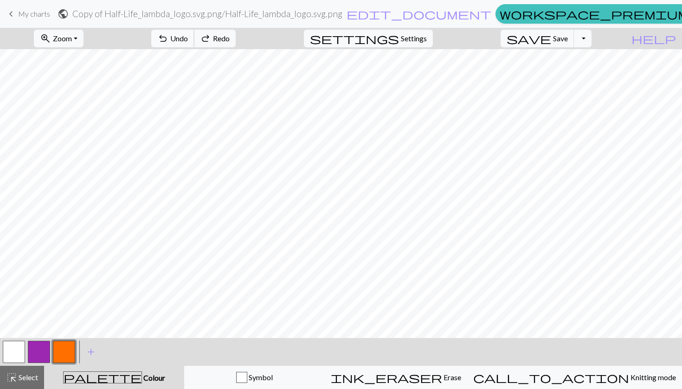
click at [194, 32] on button "undo Undo Undo" at bounding box center [172, 39] width 43 height 18
click at [14, 352] on button "button" at bounding box center [14, 352] width 22 height 22
click at [74, 353] on button "button" at bounding box center [64, 352] width 22 height 22
click at [10, 356] on button "button" at bounding box center [14, 352] width 22 height 22
click at [422, 41] on span "Settings" at bounding box center [414, 38] width 26 height 11
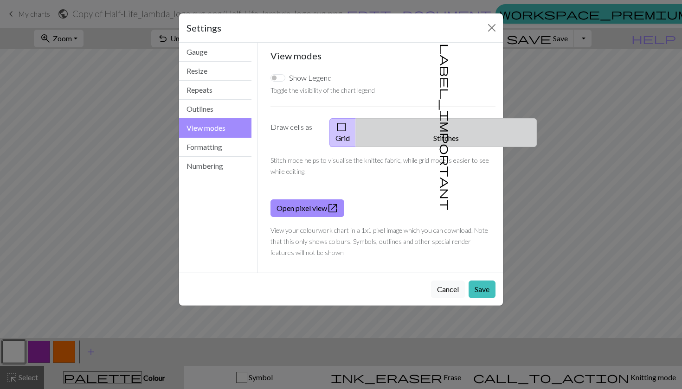
click at [472, 126] on button "label_important Stitches" at bounding box center [446, 132] width 181 height 29
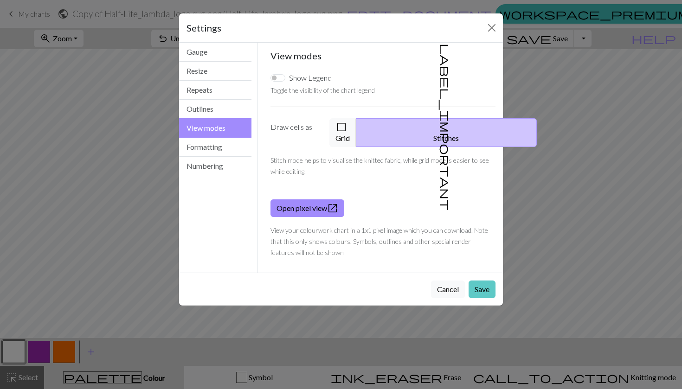
click at [482, 285] on button "Save" at bounding box center [482, 290] width 27 height 18
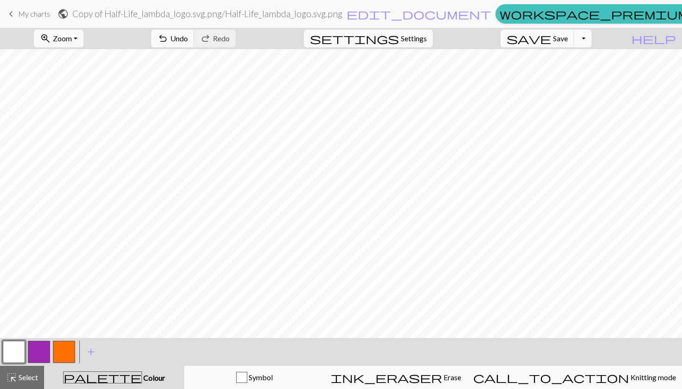
click at [20, 19] on link "keyboard_arrow_left My charts" at bounding box center [28, 14] width 45 height 16
click at [568, 42] on span "Save" at bounding box center [560, 38] width 15 height 9
click at [562, 45] on button "save Save Save" at bounding box center [538, 39] width 74 height 18
click at [562, 45] on div "Chart saved Chart saved" at bounding box center [341, 36] width 682 height 73
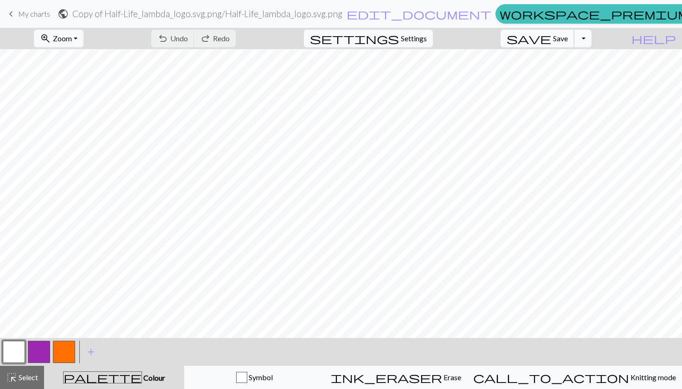
click at [562, 45] on div "Chart saved Chart saved" at bounding box center [341, 36] width 682 height 73
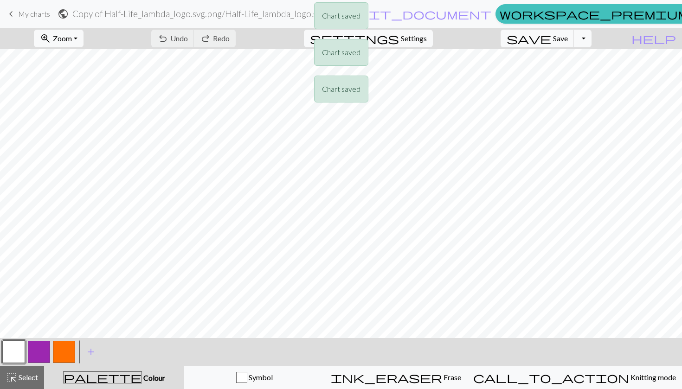
click at [33, 13] on div "Chart saved Chart saved Chart saved" at bounding box center [341, 55] width 682 height 110
click at [11, 13] on div "Chart saved" at bounding box center [341, 18] width 682 height 37
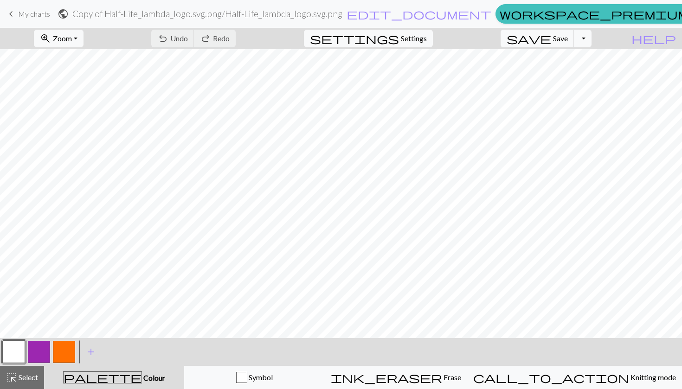
click at [26, 13] on span "My charts" at bounding box center [34, 13] width 32 height 9
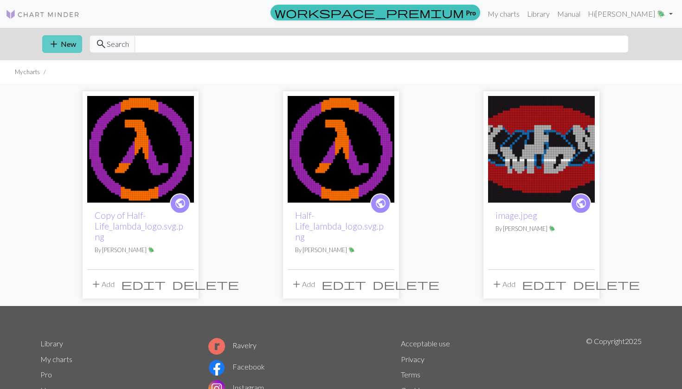
click at [52, 43] on span "add" at bounding box center [53, 44] width 11 height 13
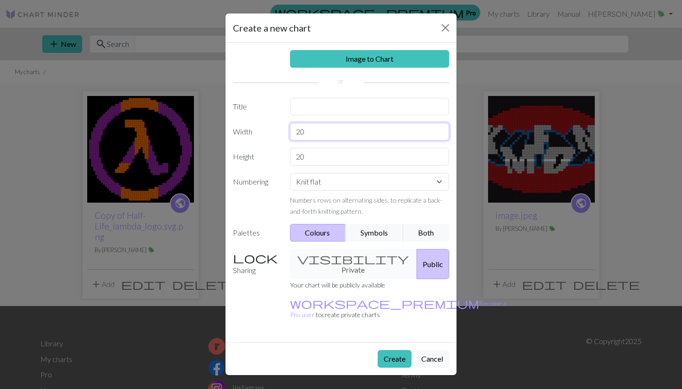
click at [335, 130] on input "20" at bounding box center [370, 132] width 160 height 18
click at [454, 26] on div "Create a new chart" at bounding box center [341, 27] width 231 height 29
click at [450, 28] on button "Close" at bounding box center [445, 27] width 15 height 15
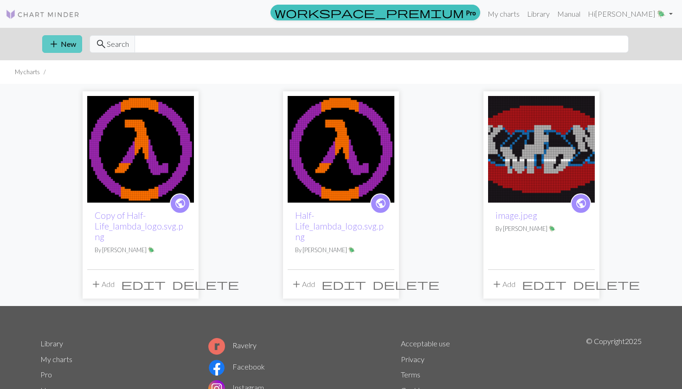
click at [57, 43] on span "add" at bounding box center [53, 44] width 11 height 13
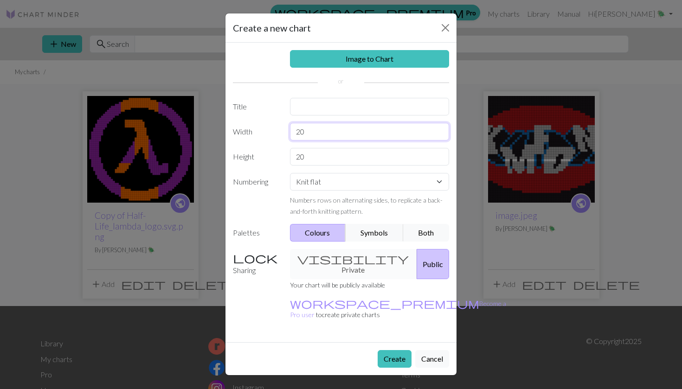
click at [337, 139] on input "20" at bounding box center [370, 132] width 160 height 18
type input "55"
click at [309, 149] on input "20" at bounding box center [370, 157] width 160 height 18
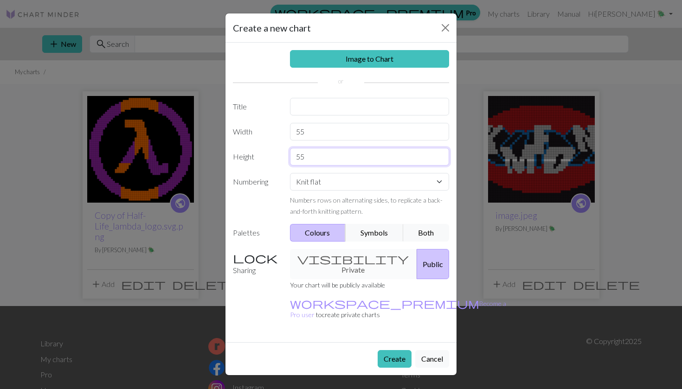
type input "55"
click at [317, 116] on div "Image to Chart Title Width 55 Height 55 Numbering Knit flat Knit in the round L…" at bounding box center [341, 193] width 231 height 300
click at [428, 233] on button "Both" at bounding box center [426, 233] width 46 height 18
click at [351, 256] on div "visibility Private Public" at bounding box center [370, 264] width 171 height 30
click at [385, 350] on div "Create Cancel" at bounding box center [341, 359] width 231 height 33
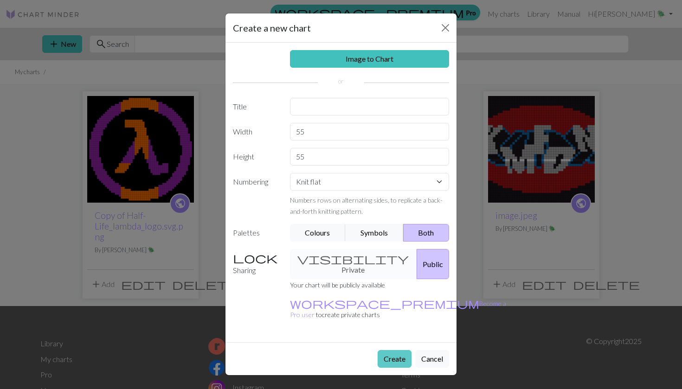
click at [385, 350] on button "Create" at bounding box center [395, 359] width 34 height 18
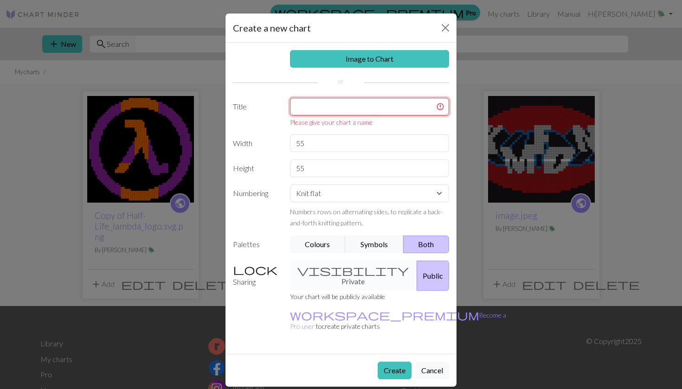
click at [347, 107] on input "text" at bounding box center [370, 107] width 160 height 18
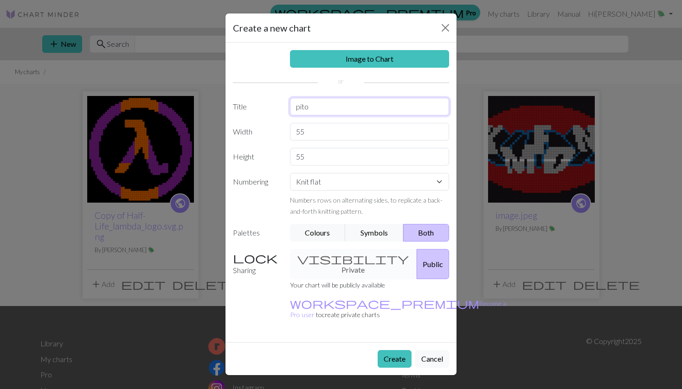
type input "pito"
click at [388, 350] on button "Create" at bounding box center [395, 359] width 34 height 18
click at [387, 350] on button "Create" at bounding box center [395, 359] width 34 height 18
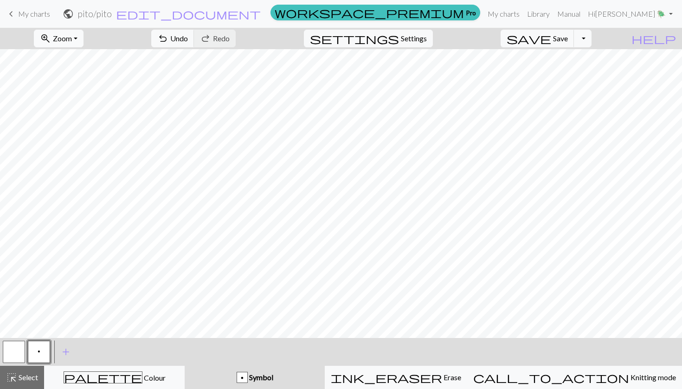
click at [84, 31] on button "zoom_in Zoom Zoom" at bounding box center [59, 39] width 50 height 18
click at [80, 115] on button "50%" at bounding box center [70, 111] width 73 height 15
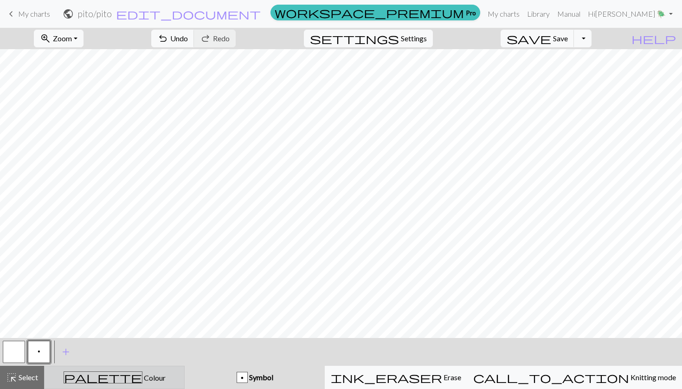
click at [152, 378] on div "palette Colour Colour" at bounding box center [114, 378] width 129 height 12
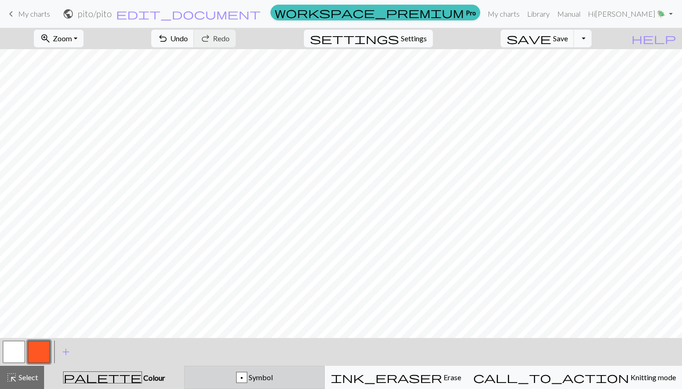
click at [214, 381] on div "p Symbol" at bounding box center [254, 377] width 129 height 11
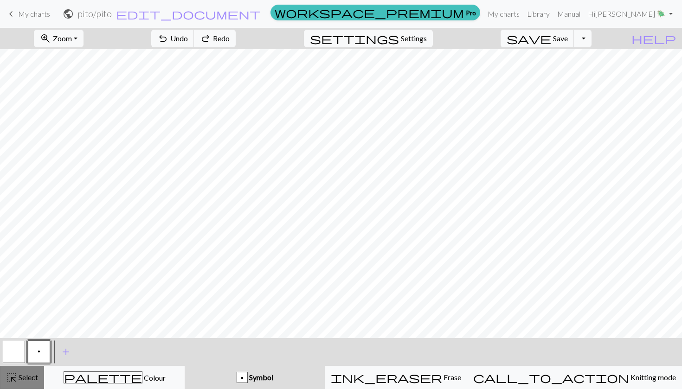
click at [25, 385] on button "highlight_alt Select Select" at bounding box center [22, 377] width 44 height 23
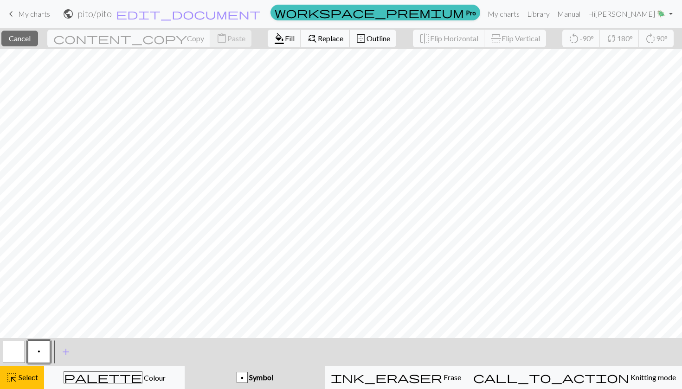
click at [318, 37] on span "Replace" at bounding box center [331, 38] width 26 height 9
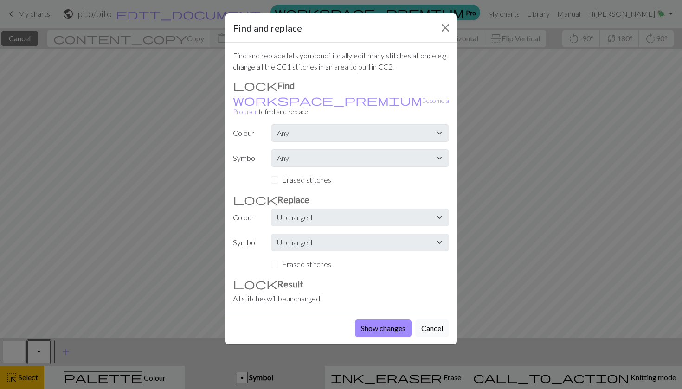
click at [438, 38] on div "Find and replace" at bounding box center [341, 27] width 231 height 29
click at [446, 32] on button "Close" at bounding box center [445, 27] width 15 height 15
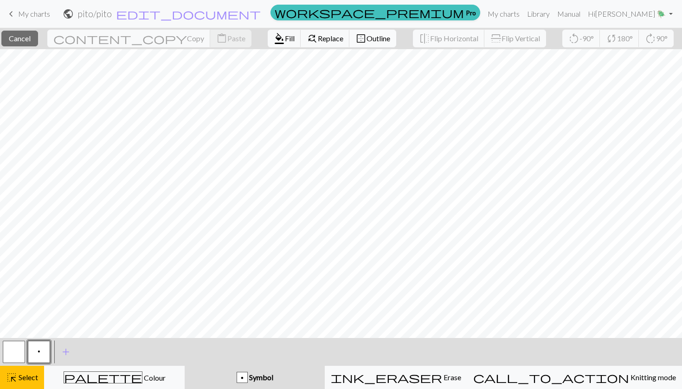
click at [367, 42] on span "Outline" at bounding box center [379, 38] width 24 height 9
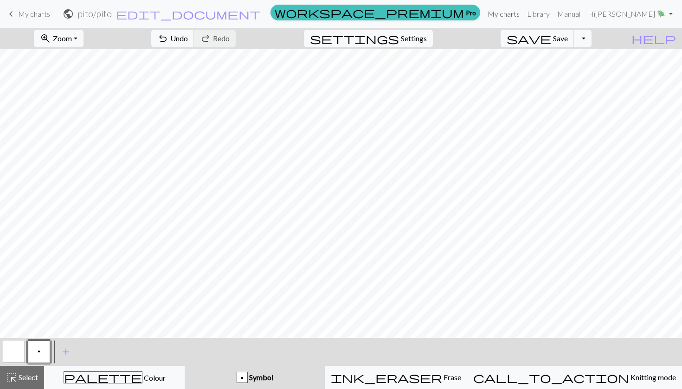
click at [524, 13] on link "My charts" at bounding box center [503, 14] width 39 height 19
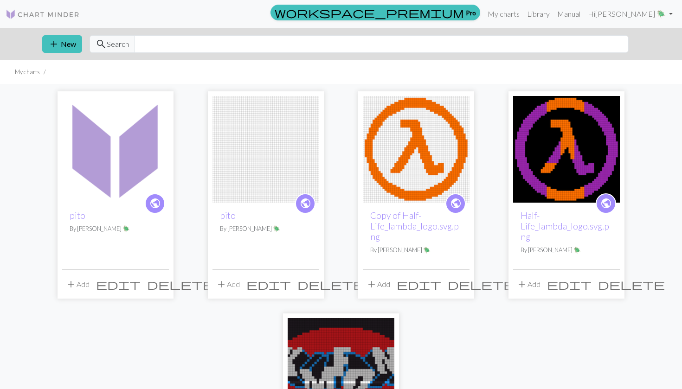
click at [311, 288] on span "delete" at bounding box center [331, 284] width 67 height 13
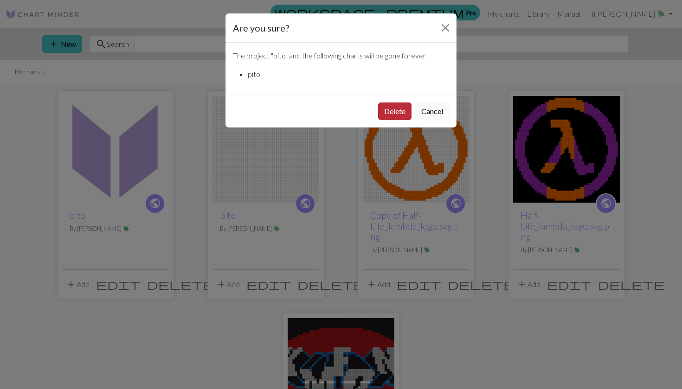
click at [397, 110] on button "Delete" at bounding box center [394, 112] width 33 height 18
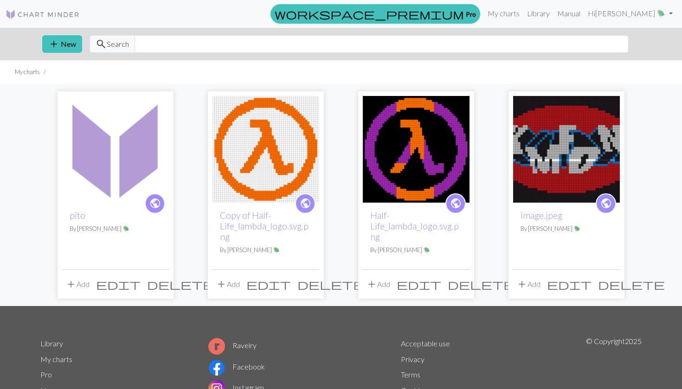
click at [160, 282] on span "delete" at bounding box center [180, 284] width 67 height 13
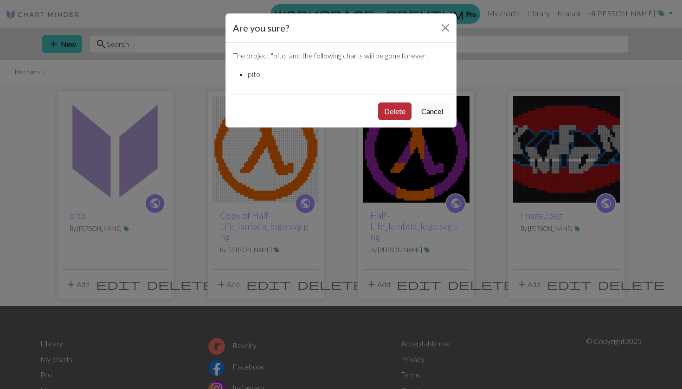
click at [389, 107] on button "Delete" at bounding box center [394, 112] width 33 height 18
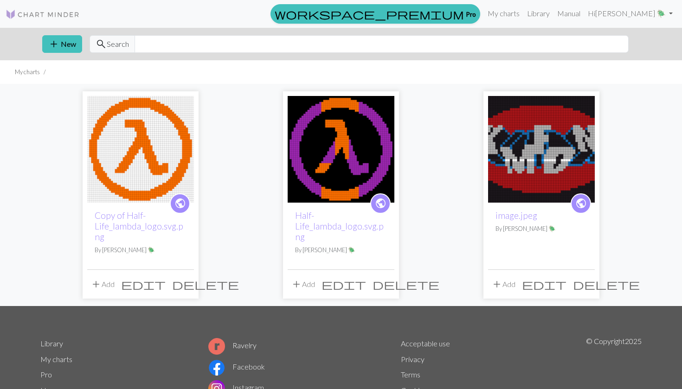
click at [148, 156] on img at bounding box center [140, 149] width 107 height 107
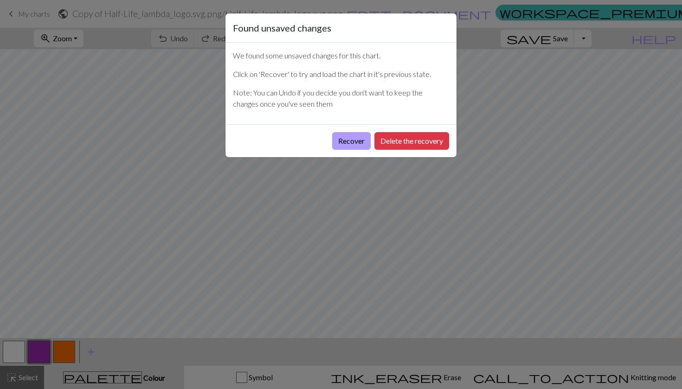
click at [340, 141] on button "Recover" at bounding box center [351, 141] width 39 height 18
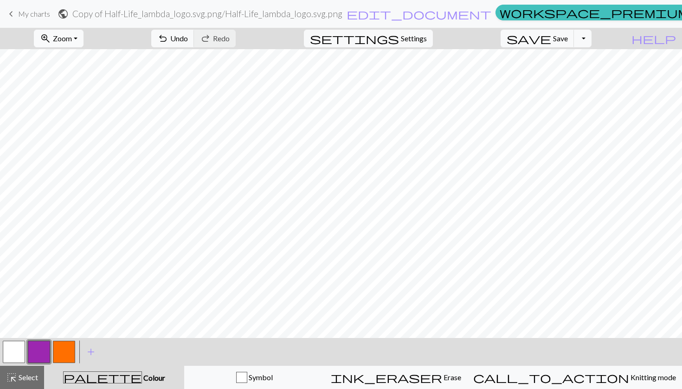
click at [72, 39] on span "Zoom" at bounding box center [62, 38] width 19 height 9
click at [85, 114] on button "50%" at bounding box center [70, 111] width 73 height 15
click at [59, 356] on button "button" at bounding box center [64, 352] width 22 height 22
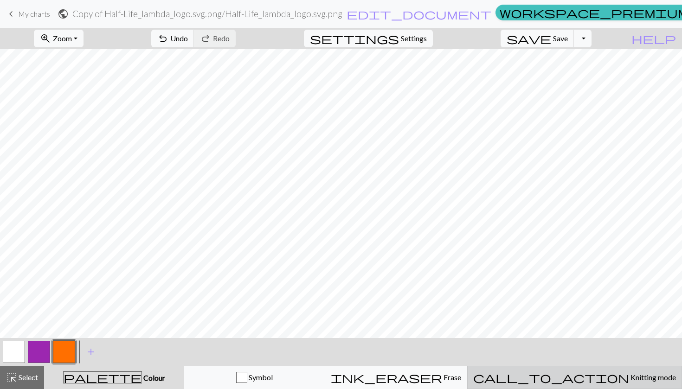
click at [577, 375] on span "call_to_action" at bounding box center [551, 377] width 156 height 13
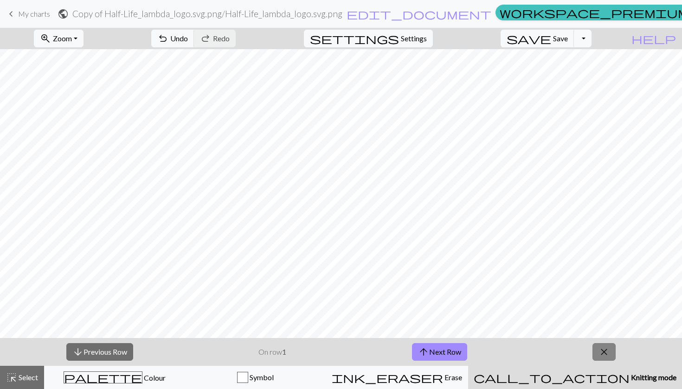
click at [606, 353] on span "close" at bounding box center [604, 352] width 11 height 13
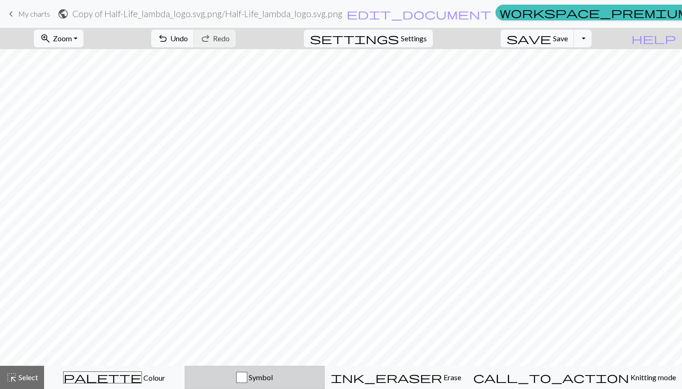
click at [244, 379] on div "Symbol" at bounding box center [255, 377] width 129 height 11
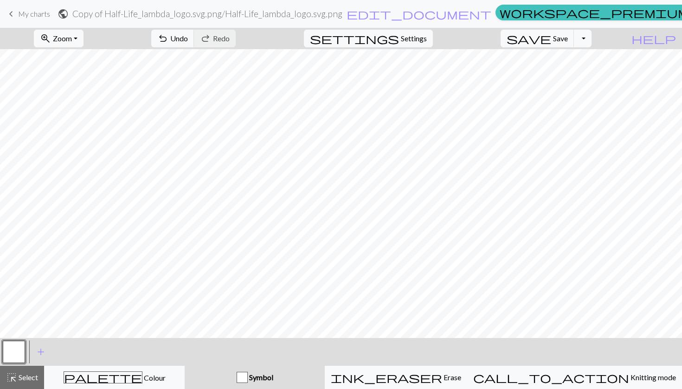
click at [238, 381] on div "Symbol" at bounding box center [254, 377] width 129 height 11
click at [41, 351] on span "add" at bounding box center [40, 352] width 11 height 13
click at [42, 352] on button "button" at bounding box center [39, 352] width 22 height 22
click at [42, 352] on div "Edit symbol Name d f g h j k p s t F H J O P T / | 0 1 2 3 4 5 6 7 8 9 e m n G …" at bounding box center [341, 194] width 682 height 389
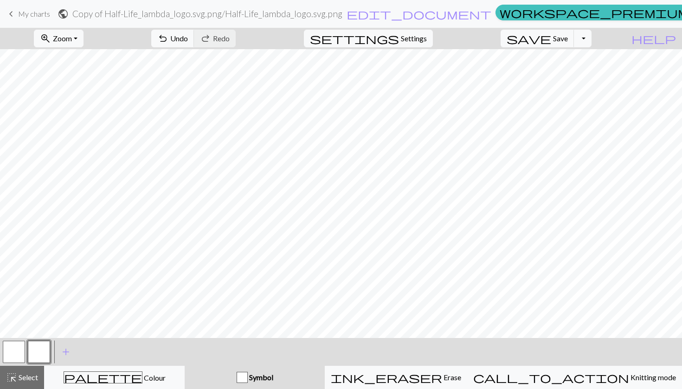
click at [42, 354] on button "button" at bounding box center [39, 352] width 22 height 22
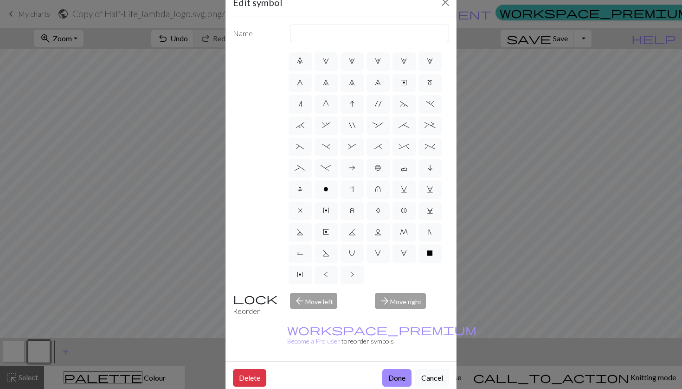
scroll to position [25, 0]
click at [436, 370] on button "Cancel" at bounding box center [432, 379] width 34 height 18
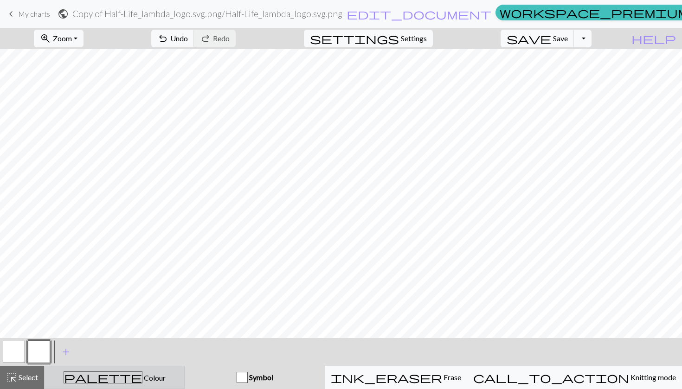
click at [162, 388] on button "palette Colour Colour" at bounding box center [114, 377] width 141 height 23
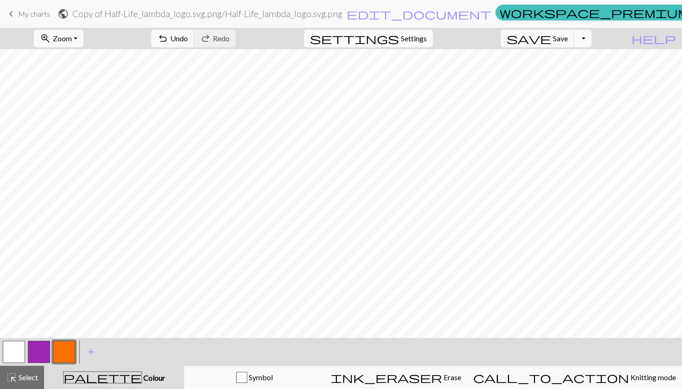
click at [399, 36] on span "settings" at bounding box center [354, 38] width 89 height 13
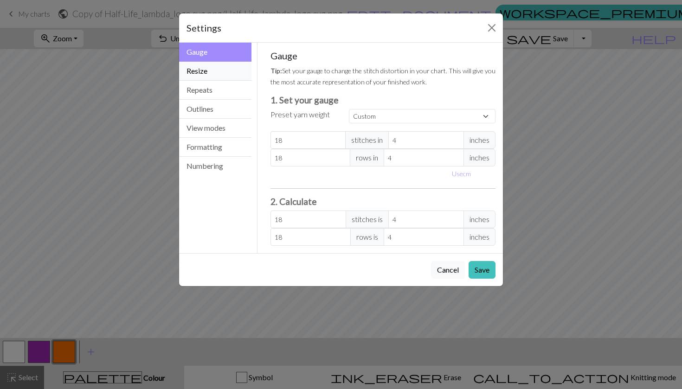
click at [216, 77] on button "Resize" at bounding box center [215, 71] width 72 height 19
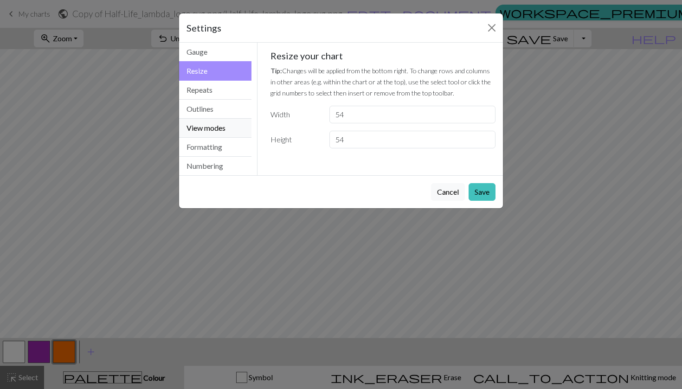
click at [227, 134] on button "View modes" at bounding box center [215, 128] width 72 height 19
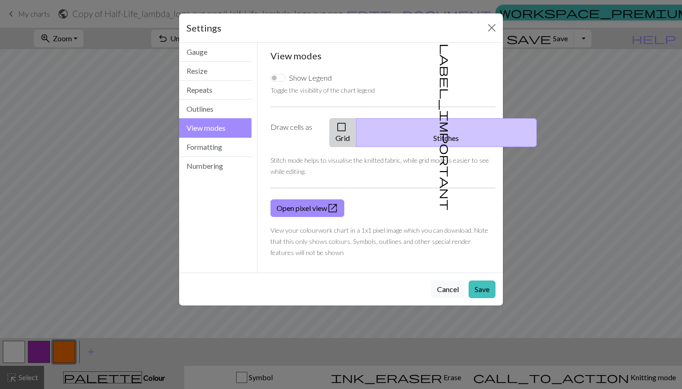
click at [354, 127] on button "check_box_outline_blank Grid" at bounding box center [343, 132] width 27 height 29
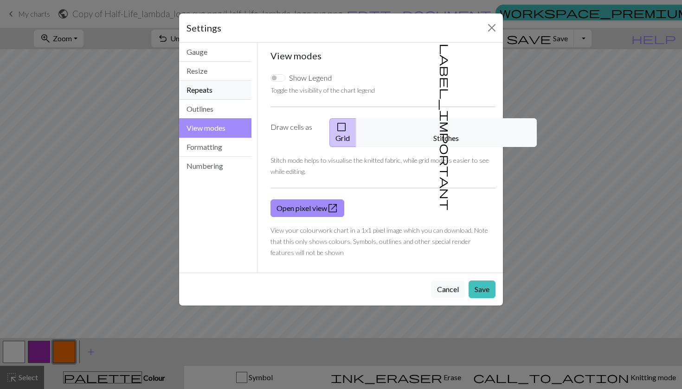
click at [223, 97] on button "Repeats" at bounding box center [215, 90] width 72 height 19
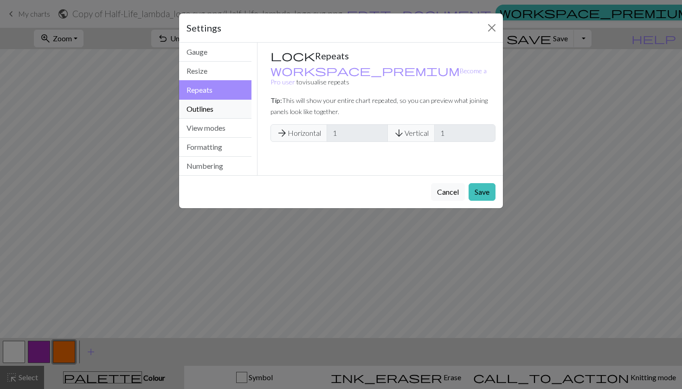
click at [223, 106] on button "Outlines" at bounding box center [215, 109] width 72 height 19
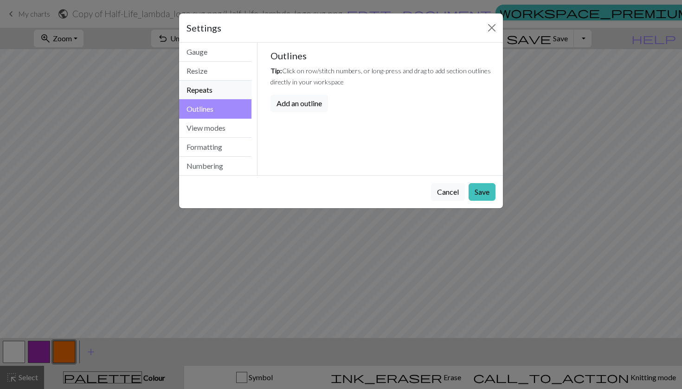
click at [221, 85] on button "Repeats" at bounding box center [215, 90] width 72 height 19
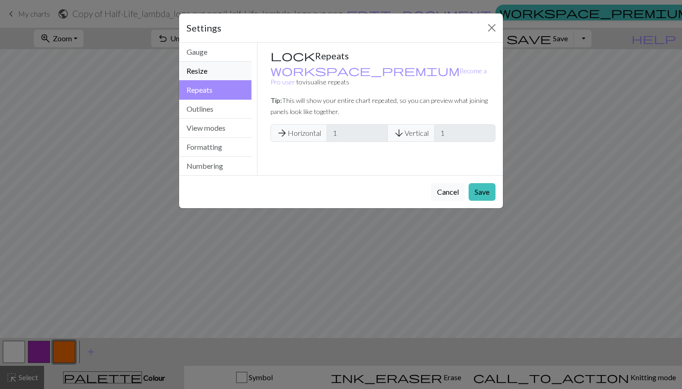
click at [220, 77] on button "Resize" at bounding box center [215, 71] width 72 height 19
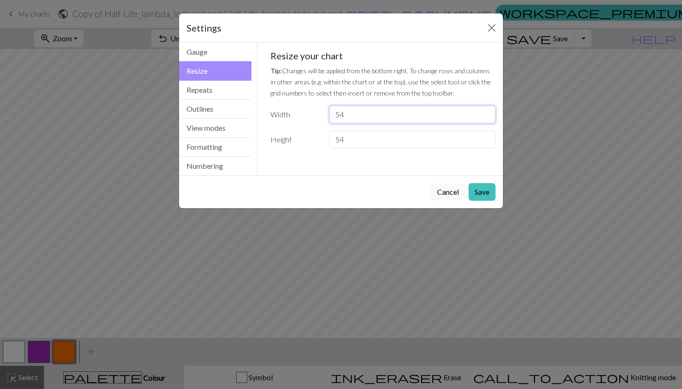
type input "55"
click at [487, 113] on input "55" at bounding box center [413, 115] width 166 height 18
type input "55"
click at [486, 137] on input "55" at bounding box center [413, 140] width 166 height 18
click at [483, 188] on button "Save" at bounding box center [482, 192] width 27 height 18
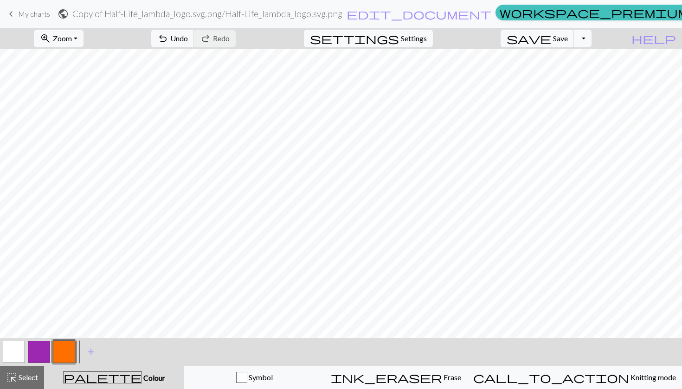
click at [22, 351] on button "button" at bounding box center [14, 352] width 22 height 22
click at [12, 356] on button "button" at bounding box center [14, 352] width 22 height 22
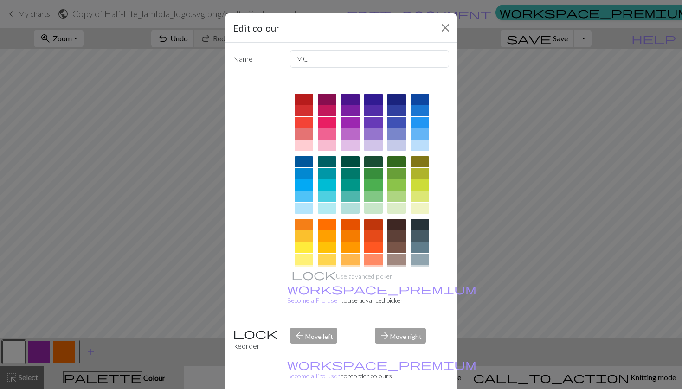
click at [23, 383] on div "Edit colour Name MC Use advanced picker workspace_premium Become a Pro user to …" at bounding box center [341, 194] width 682 height 389
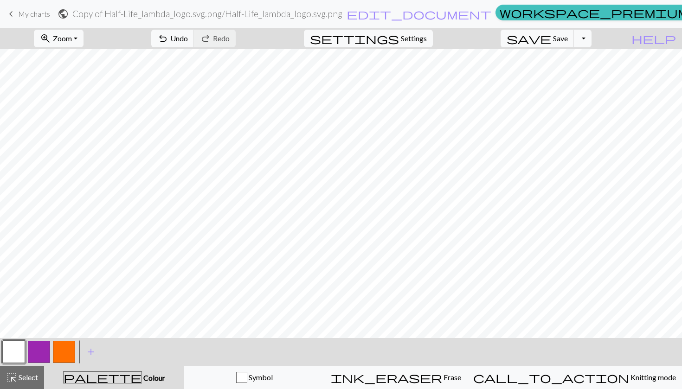
click at [23, 383] on div "highlight_alt Select Select" at bounding box center [22, 377] width 32 height 11
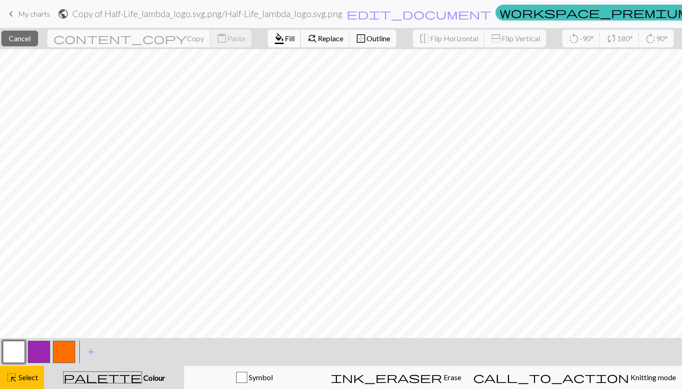
click at [274, 39] on span "format_color_fill" at bounding box center [279, 38] width 11 height 13
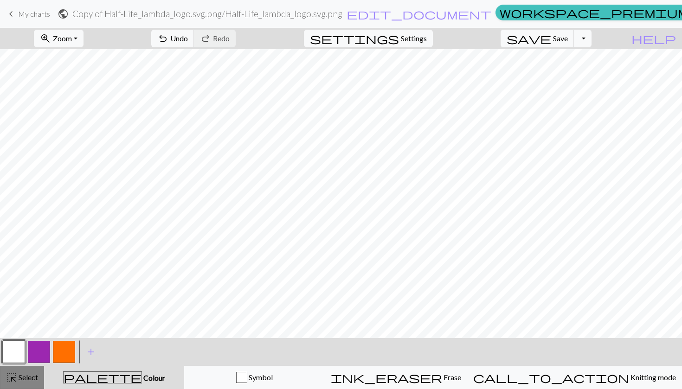
click at [23, 379] on span "Select" at bounding box center [27, 377] width 21 height 9
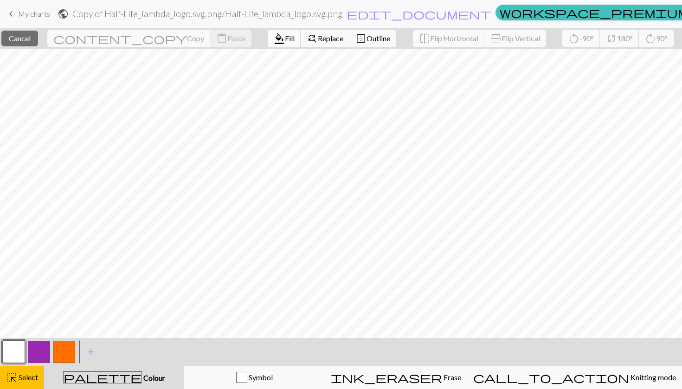
click at [285, 39] on span "Fill" at bounding box center [290, 38] width 10 height 9
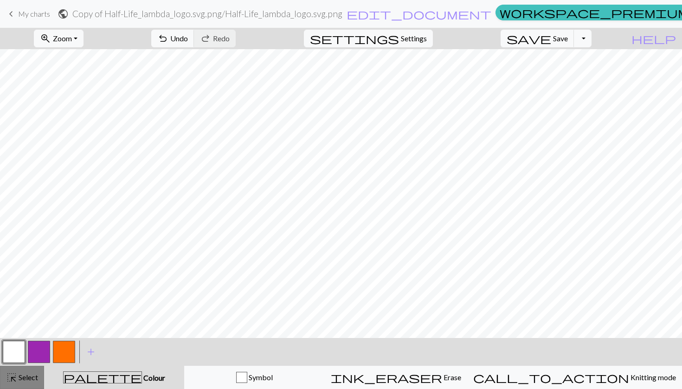
click at [36, 378] on span "Select" at bounding box center [27, 377] width 21 height 9
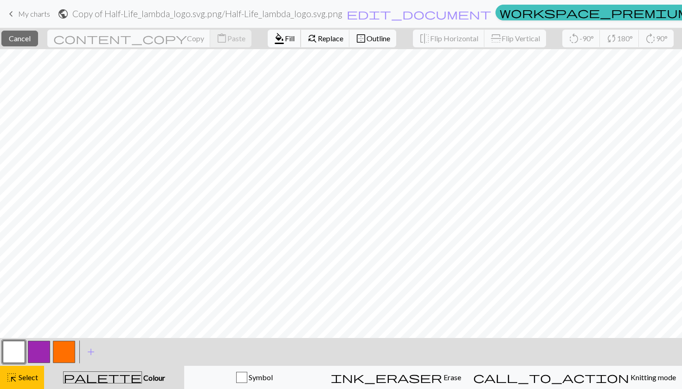
click at [285, 39] on span "Fill" at bounding box center [290, 38] width 10 height 9
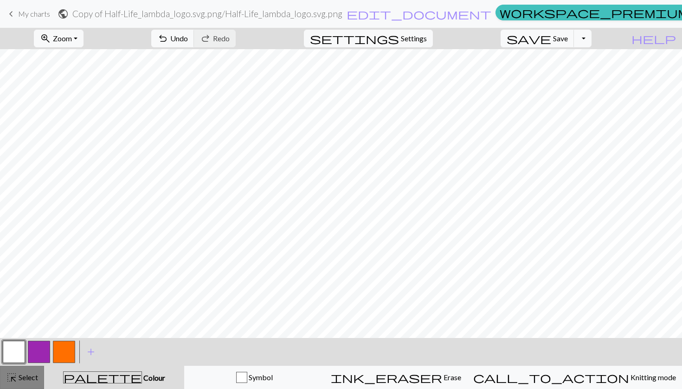
click at [39, 375] on button "highlight_alt Select Select" at bounding box center [22, 377] width 44 height 23
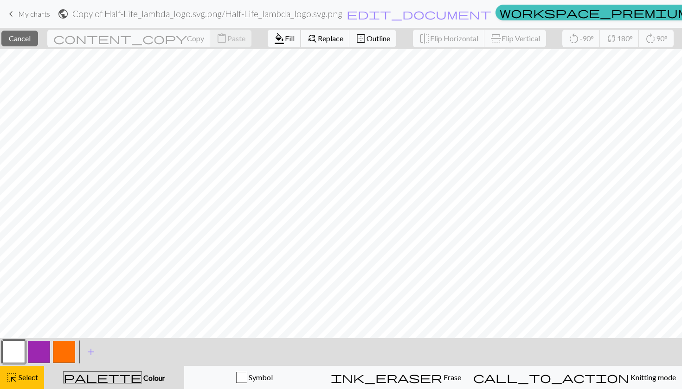
click at [268, 40] on button "format_color_fill Fill" at bounding box center [284, 39] width 33 height 18
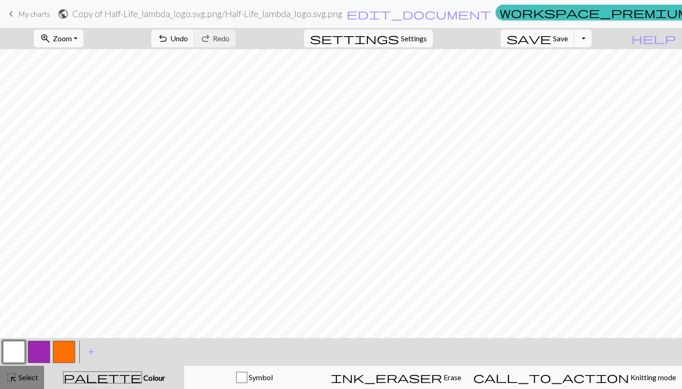
click at [6, 372] on span "highlight_alt" at bounding box center [11, 377] width 11 height 13
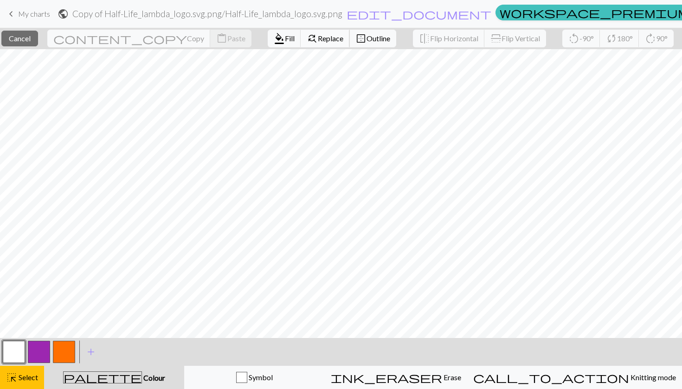
click at [318, 39] on span "Replace" at bounding box center [331, 38] width 26 height 9
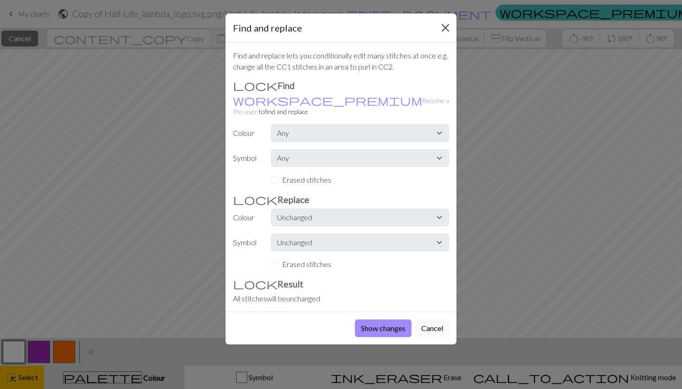
click at [446, 26] on button "Close" at bounding box center [445, 27] width 15 height 15
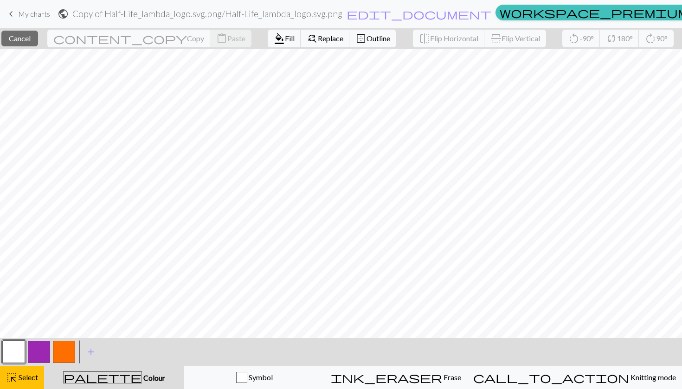
click at [37, 356] on button "button" at bounding box center [39, 352] width 22 height 22
click at [29, 377] on span "Select" at bounding box center [27, 377] width 21 height 9
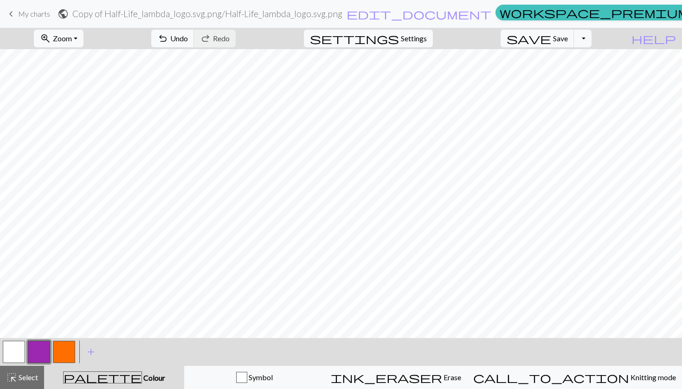
click at [25, 349] on button "button" at bounding box center [14, 352] width 22 height 22
click at [44, 348] on button "button" at bounding box center [39, 352] width 22 height 22
click at [24, 353] on button "button" at bounding box center [14, 352] width 22 height 22
click at [37, 354] on button "button" at bounding box center [39, 352] width 22 height 22
click at [11, 353] on button "button" at bounding box center [14, 352] width 22 height 22
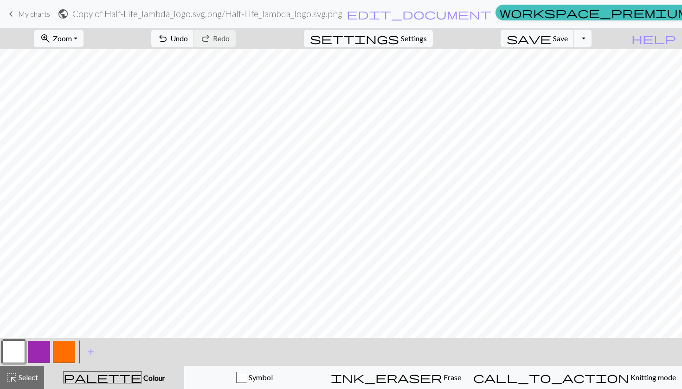
click at [32, 358] on button "button" at bounding box center [39, 352] width 22 height 22
click at [16, 352] on button "button" at bounding box center [14, 352] width 22 height 22
click at [38, 349] on button "button" at bounding box center [39, 352] width 22 height 22
click at [18, 357] on button "button" at bounding box center [14, 352] width 22 height 22
click at [39, 349] on button "button" at bounding box center [39, 352] width 22 height 22
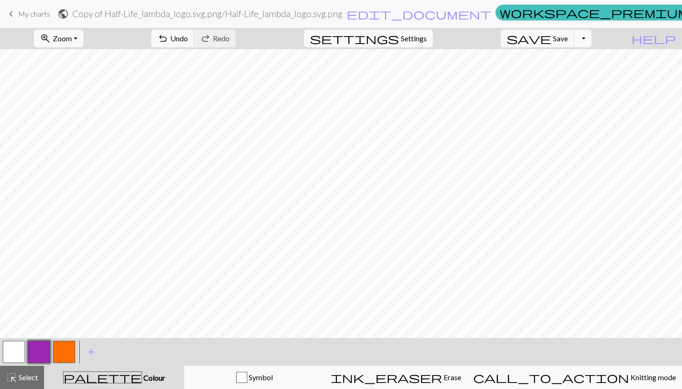
click at [15, 353] on button "button" at bounding box center [14, 352] width 22 height 22
click at [38, 349] on button "button" at bounding box center [39, 352] width 22 height 22
click at [12, 357] on button "button" at bounding box center [14, 352] width 22 height 22
click at [39, 357] on button "button" at bounding box center [39, 352] width 22 height 22
click at [44, 352] on button "button" at bounding box center [39, 352] width 22 height 22
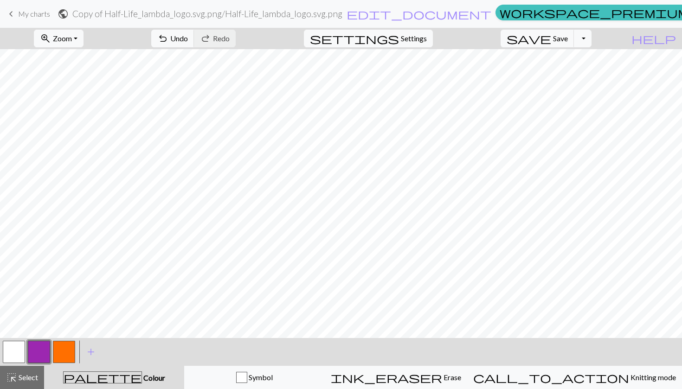
click at [7, 353] on button "button" at bounding box center [14, 352] width 22 height 22
click at [45, 355] on button "button" at bounding box center [39, 352] width 22 height 22
click at [12, 355] on button "button" at bounding box center [14, 352] width 22 height 22
click at [33, 360] on button "button" at bounding box center [39, 352] width 22 height 22
click at [12, 351] on button "button" at bounding box center [14, 352] width 22 height 22
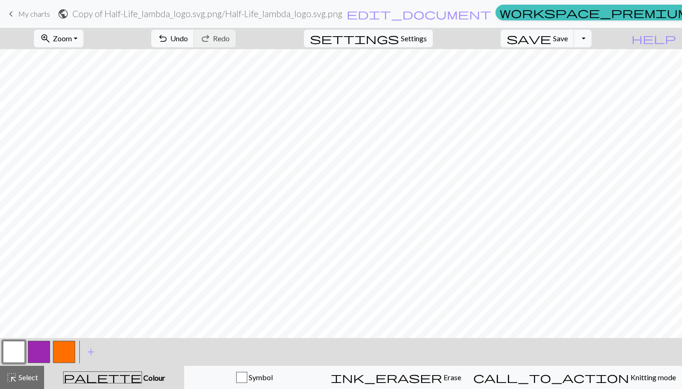
click at [40, 348] on button "button" at bounding box center [39, 352] width 22 height 22
click at [72, 42] on span "Zoom" at bounding box center [62, 38] width 19 height 9
click at [63, 109] on button "50%" at bounding box center [70, 111] width 73 height 15
click at [79, 45] on button "zoom_in Zoom Zoom" at bounding box center [59, 39] width 50 height 18
click at [73, 131] on button "100%" at bounding box center [70, 126] width 73 height 15
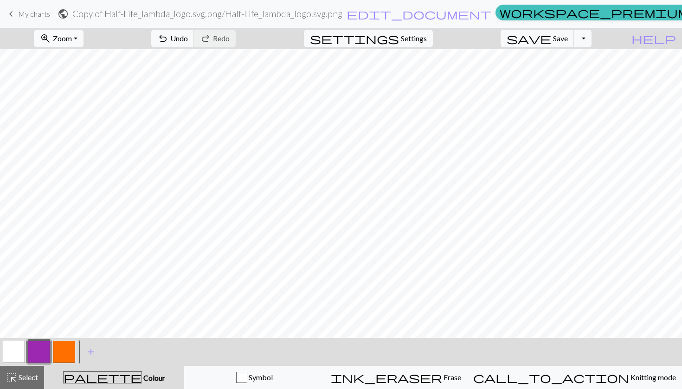
click at [51, 33] on span "zoom_in" at bounding box center [45, 38] width 11 height 13
click at [73, 106] on button "50%" at bounding box center [70, 111] width 73 height 15
click at [14, 360] on button "button" at bounding box center [14, 352] width 22 height 22
click at [70, 349] on button "button" at bounding box center [64, 352] width 22 height 22
click at [24, 355] on button "button" at bounding box center [14, 352] width 22 height 22
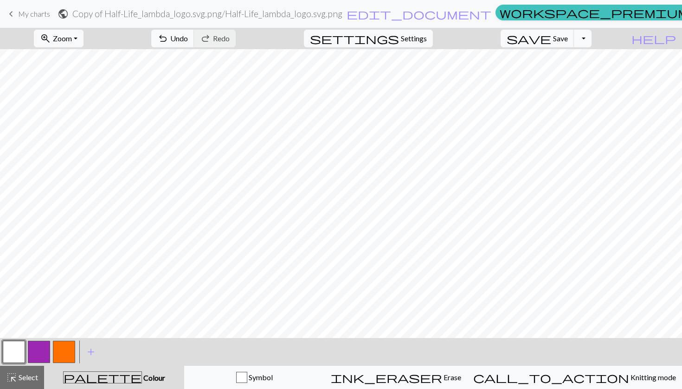
click at [49, 351] on button "button" at bounding box center [39, 352] width 22 height 22
click at [61, 351] on button "button" at bounding box center [64, 352] width 22 height 22
click at [22, 351] on button "button" at bounding box center [14, 352] width 22 height 22
click at [57, 350] on button "button" at bounding box center [64, 352] width 22 height 22
click at [19, 354] on button "button" at bounding box center [14, 352] width 22 height 22
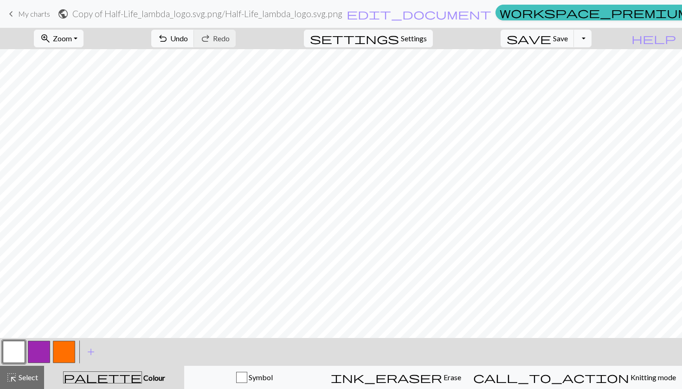
click at [66, 354] on button "button" at bounding box center [64, 352] width 22 height 22
click at [26, 356] on div at bounding box center [13, 352] width 25 height 25
click at [20, 349] on button "button" at bounding box center [14, 352] width 22 height 22
click at [72, 346] on button "button" at bounding box center [64, 352] width 22 height 22
click at [21, 353] on button "button" at bounding box center [14, 352] width 22 height 22
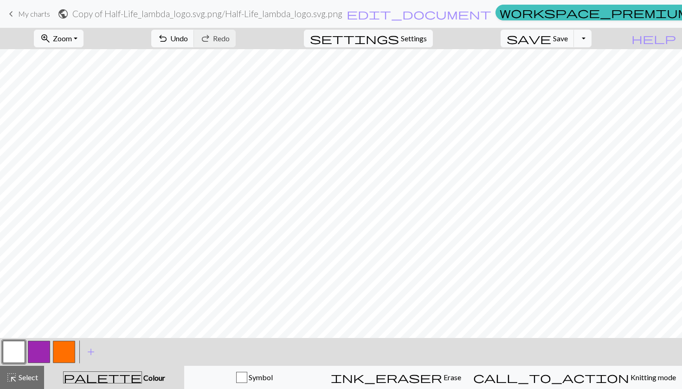
click at [67, 355] on button "button" at bounding box center [64, 352] width 22 height 22
click at [0, 355] on div "< > add Add a colour" at bounding box center [341, 352] width 682 height 28
click at [13, 355] on button "button" at bounding box center [14, 352] width 22 height 22
click at [64, 343] on button "button" at bounding box center [64, 352] width 22 height 22
click at [84, 44] on button "zoom_in Zoom Zoom" at bounding box center [59, 39] width 50 height 18
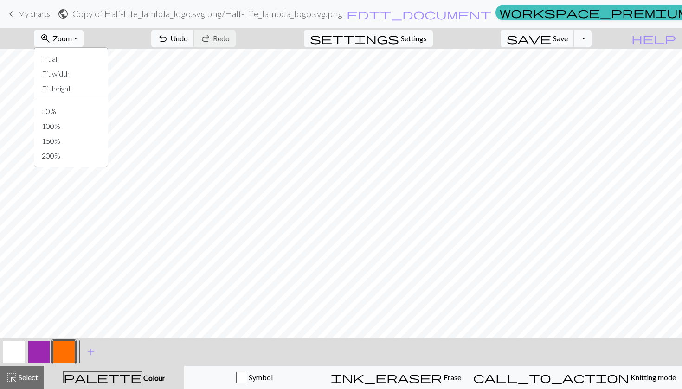
click at [84, 44] on button "zoom_in Zoom Zoom" at bounding box center [59, 39] width 50 height 18
click at [427, 48] on div "settings Settings" at bounding box center [368, 38] width 143 height 21
click at [424, 40] on span "Settings" at bounding box center [414, 38] width 26 height 11
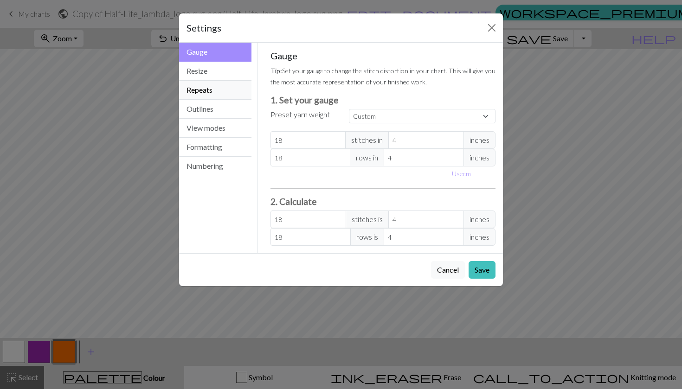
click at [211, 93] on button "Repeats" at bounding box center [215, 90] width 72 height 19
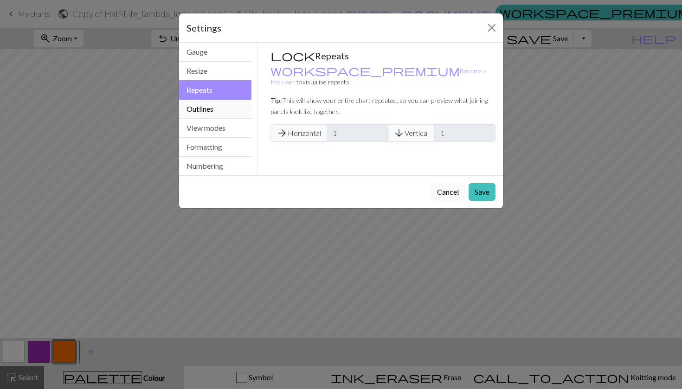
click at [208, 118] on button "Outlines" at bounding box center [215, 109] width 72 height 19
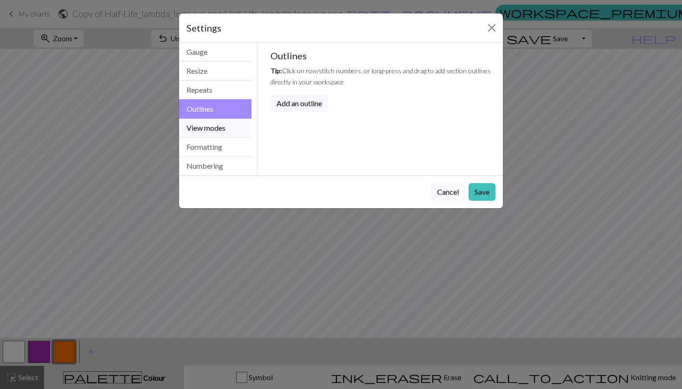
click at [208, 126] on button "View modes" at bounding box center [215, 128] width 72 height 19
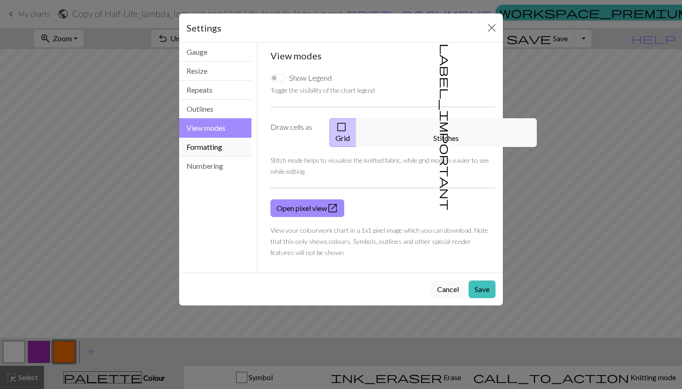
click at [208, 148] on button "Formatting" at bounding box center [215, 147] width 72 height 19
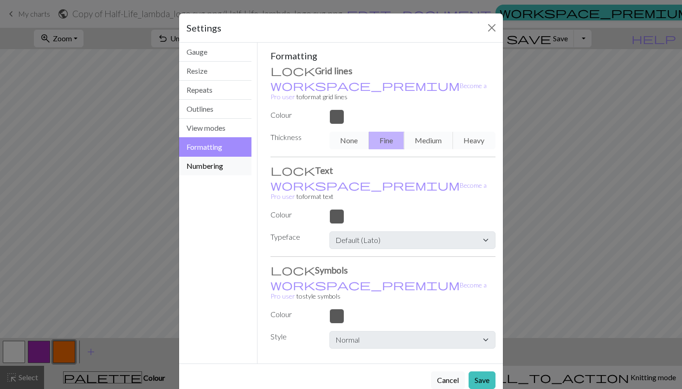
click at [215, 167] on button "Numbering" at bounding box center [215, 166] width 72 height 19
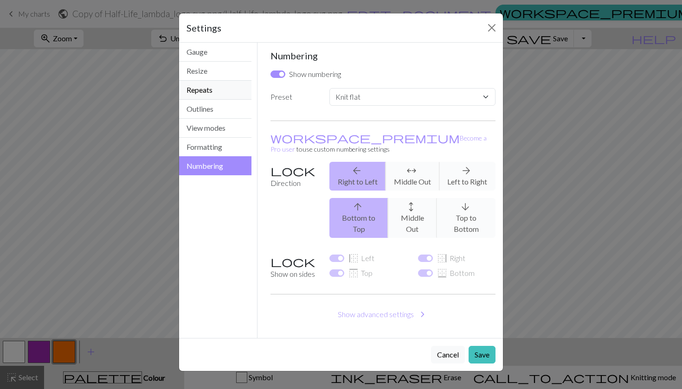
click at [197, 81] on button "Repeats" at bounding box center [215, 90] width 72 height 19
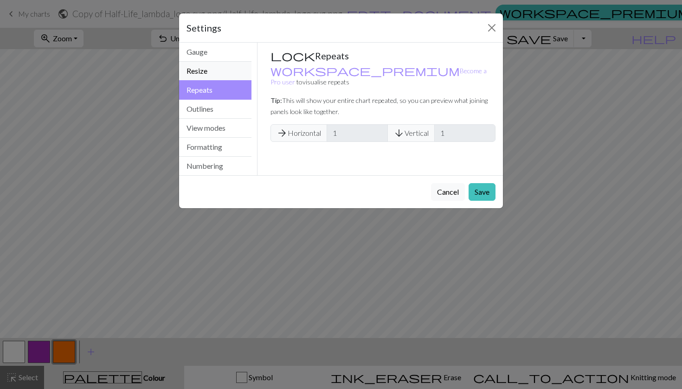
click at [197, 77] on button "Resize" at bounding box center [215, 71] width 72 height 19
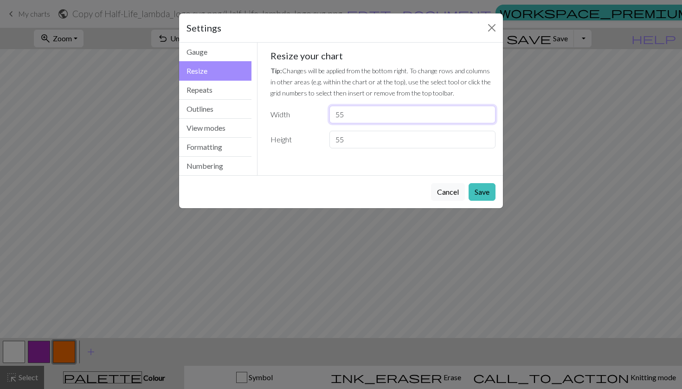
click at [351, 116] on input "55" at bounding box center [413, 115] width 166 height 18
type input "58"
click at [474, 193] on button "Save" at bounding box center [482, 192] width 27 height 18
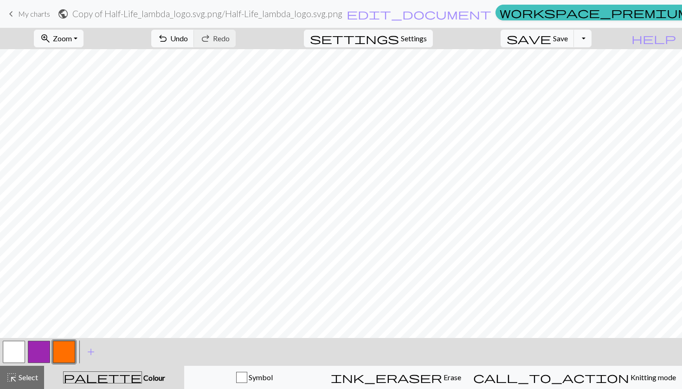
click at [9, 354] on button "button" at bounding box center [14, 352] width 22 height 22
click at [65, 356] on button "button" at bounding box center [64, 352] width 22 height 22
click at [427, 39] on span "Settings" at bounding box center [414, 38] width 26 height 11
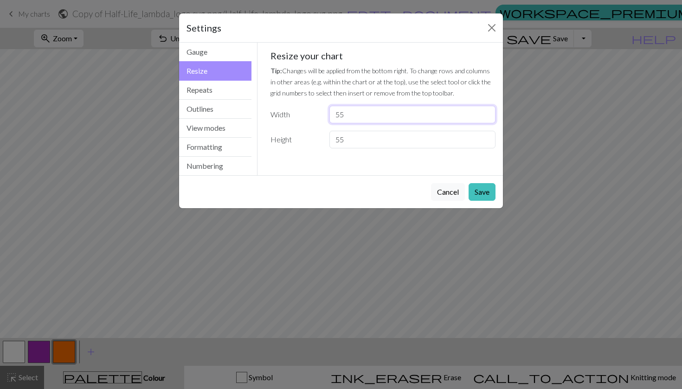
click at [354, 116] on input "55" at bounding box center [413, 115] width 166 height 18
type input "52"
click at [486, 190] on button "Save" at bounding box center [482, 192] width 27 height 18
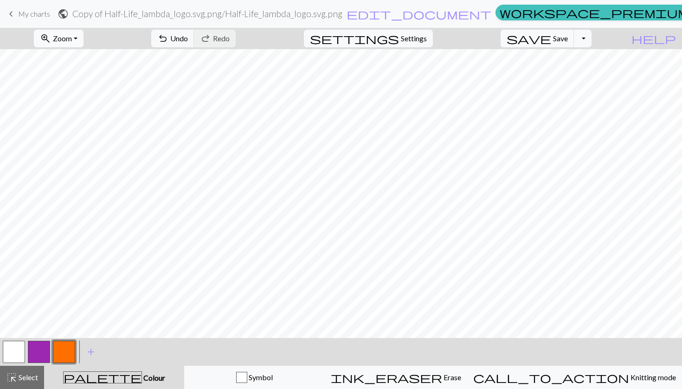
click at [72, 39] on span "Zoom" at bounding box center [62, 38] width 19 height 9
click at [91, 113] on button "50%" at bounding box center [70, 111] width 73 height 15
click at [58, 29] on div "zoom_in Zoom Zoom Fit all Fit width Fit height 50% 100% 150% 200%" at bounding box center [59, 38] width 64 height 21
click at [51, 44] on span "zoom_in" at bounding box center [45, 38] width 11 height 13
click at [84, 123] on button "100%" at bounding box center [70, 126] width 73 height 15
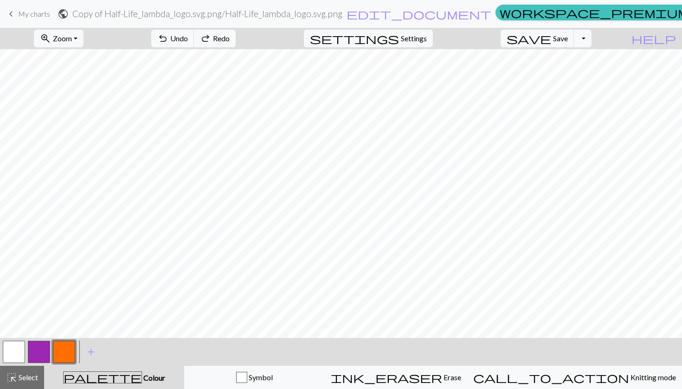
click at [48, 349] on button "button" at bounding box center [39, 352] width 22 height 22
click at [59, 360] on button "button" at bounding box center [64, 352] width 22 height 22
click at [42, 349] on button "button" at bounding box center [39, 352] width 22 height 22
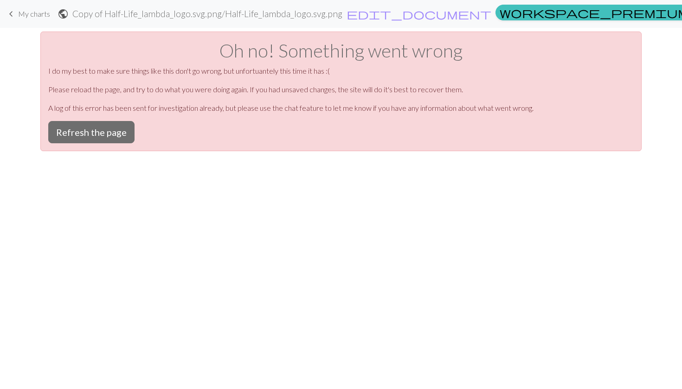
scroll to position [0, 0]
click at [97, 153] on div "keyboard_arrow_left My charts public Copy of Half-Life_lambda_logo.svg.png / Ha…" at bounding box center [341, 194] width 682 height 389
click at [97, 137] on button "Refresh the page" at bounding box center [91, 132] width 86 height 22
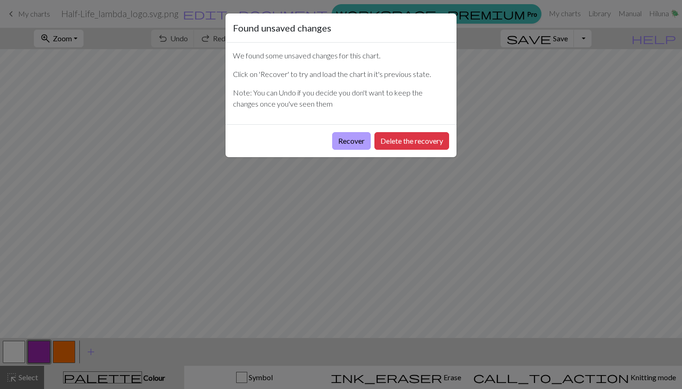
click at [349, 146] on button "Recover" at bounding box center [351, 141] width 39 height 18
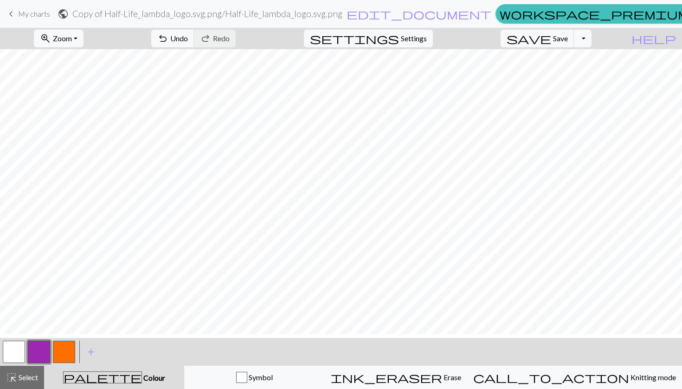
scroll to position [207, 0]
click at [84, 40] on button "zoom_in Zoom Zoom" at bounding box center [59, 39] width 50 height 18
click at [82, 116] on button "50%" at bounding box center [70, 111] width 73 height 15
click at [14, 360] on button "button" at bounding box center [14, 352] width 22 height 22
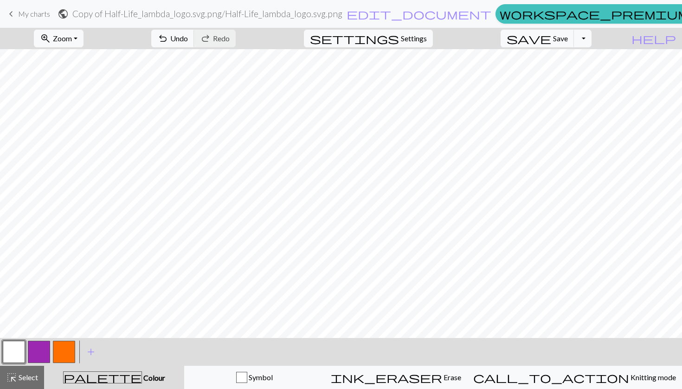
click at [42, 352] on button "button" at bounding box center [39, 352] width 22 height 22
click at [399, 37] on span "settings" at bounding box center [354, 38] width 89 height 13
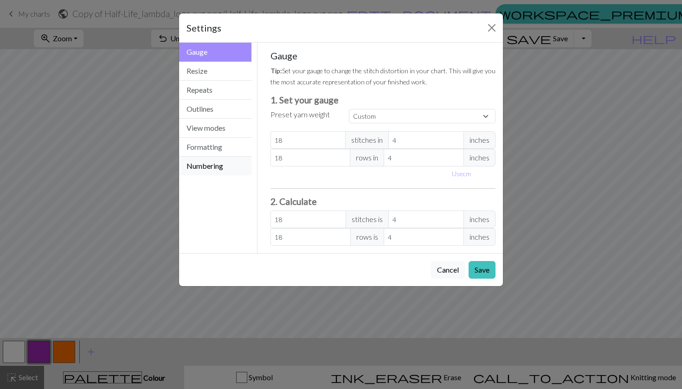
click at [228, 169] on button "Numbering" at bounding box center [215, 166] width 72 height 19
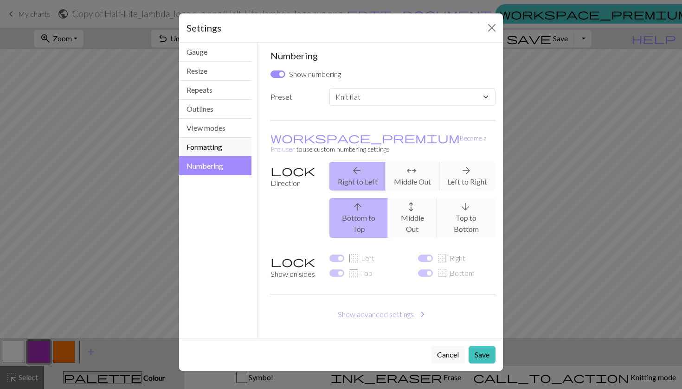
click at [224, 155] on button "Formatting" at bounding box center [215, 147] width 72 height 19
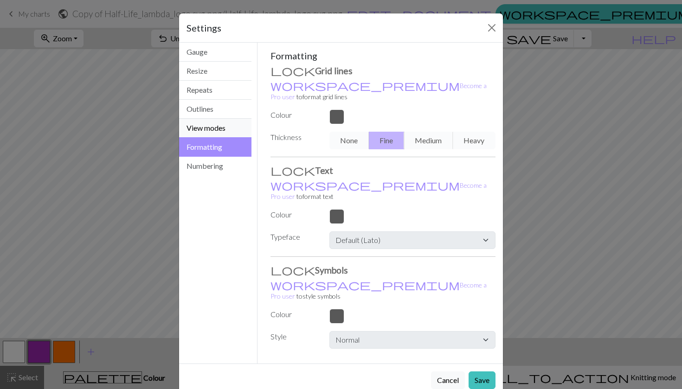
click at [233, 128] on button "View modes" at bounding box center [215, 128] width 72 height 19
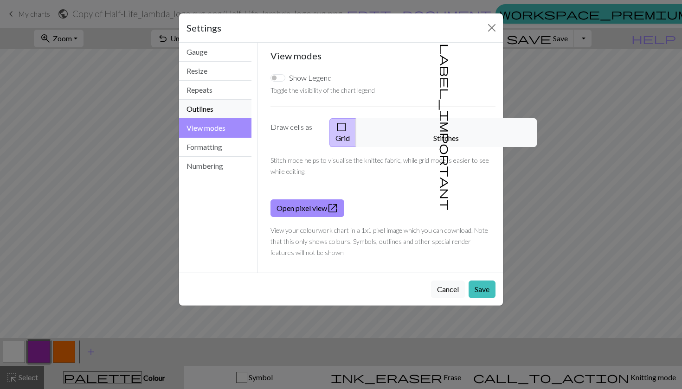
click at [226, 107] on button "Outlines" at bounding box center [215, 109] width 72 height 19
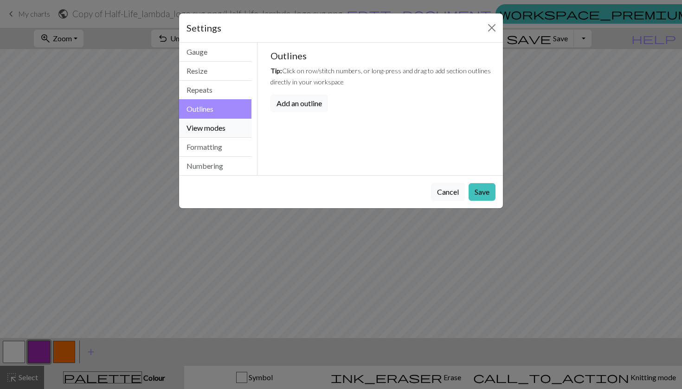
click at [226, 124] on button "View modes" at bounding box center [215, 128] width 72 height 19
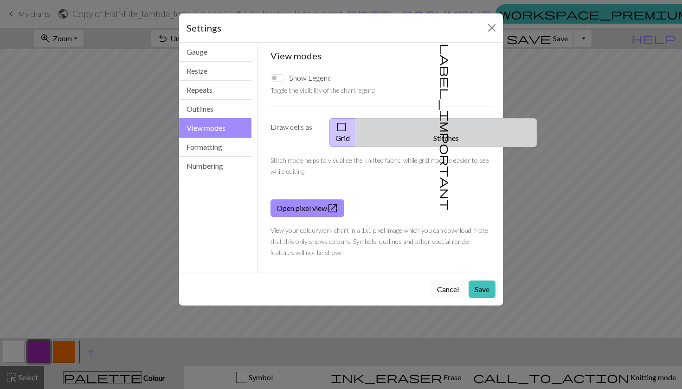
click at [466, 130] on button "label_important Stitches" at bounding box center [446, 132] width 181 height 29
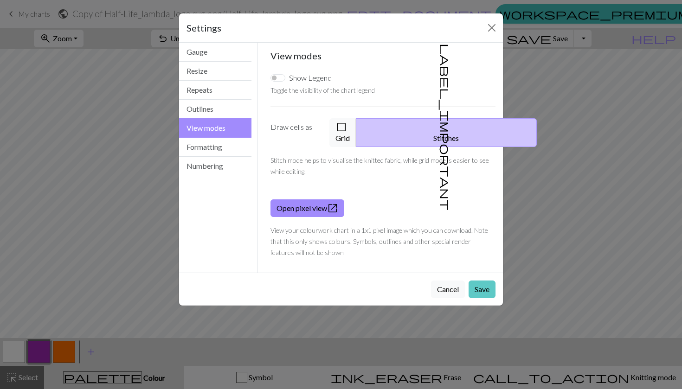
click at [483, 281] on button "Save" at bounding box center [482, 290] width 27 height 18
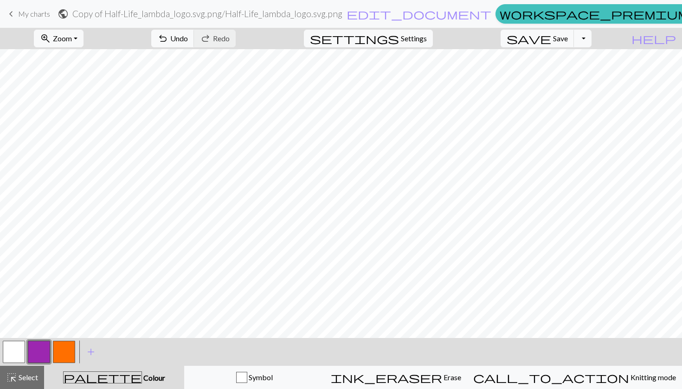
click at [62, 356] on button "button" at bounding box center [64, 352] width 22 height 22
click at [39, 352] on button "button" at bounding box center [39, 352] width 22 height 22
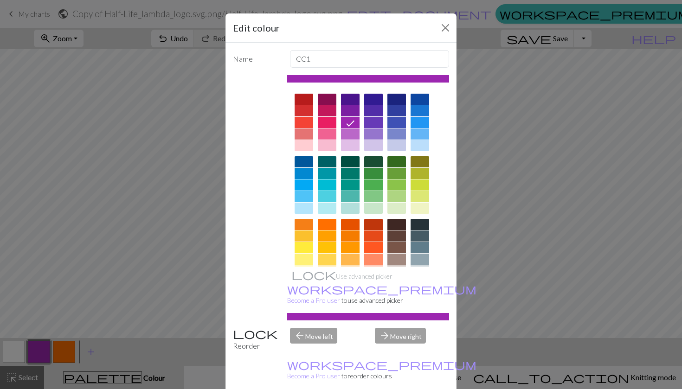
click at [351, 225] on div at bounding box center [350, 224] width 19 height 11
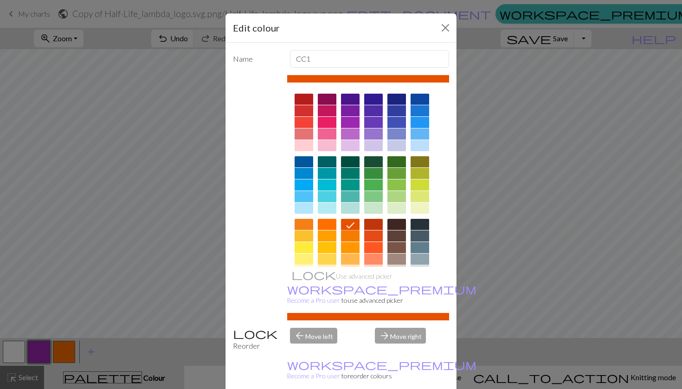
click at [323, 222] on div at bounding box center [327, 224] width 19 height 11
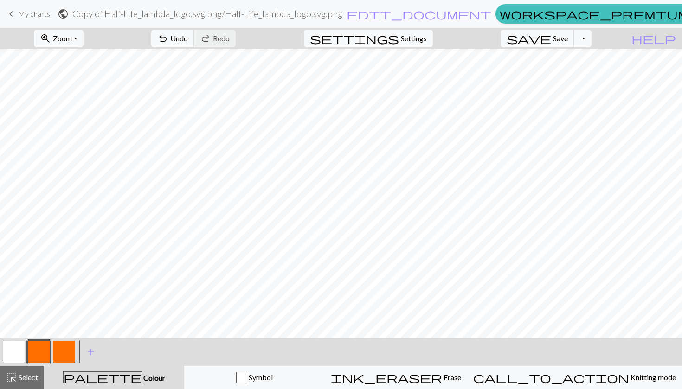
click at [37, 356] on button "button" at bounding box center [39, 352] width 22 height 22
click at [37, 356] on div "Edit colour Name CC1 Use advanced picker workspace_premium Become a Pro user to…" at bounding box center [341, 194] width 682 height 389
click at [188, 39] on span "Undo" at bounding box center [179, 38] width 18 height 9
click at [84, 39] on button "zoom_in Zoom Zoom" at bounding box center [59, 39] width 50 height 18
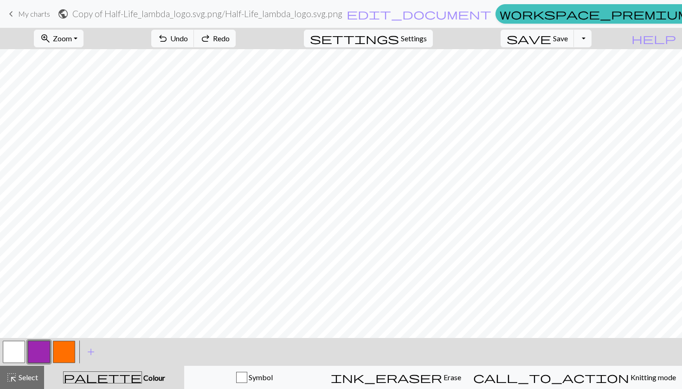
click at [427, 34] on span "Settings" at bounding box center [414, 38] width 26 height 11
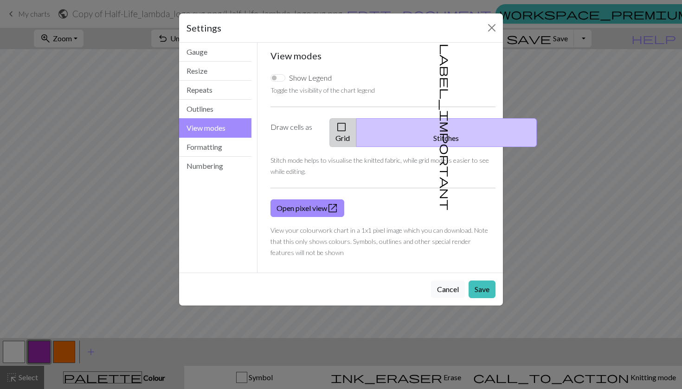
click at [356, 122] on button "check_box_outline_blank Grid" at bounding box center [343, 132] width 27 height 29
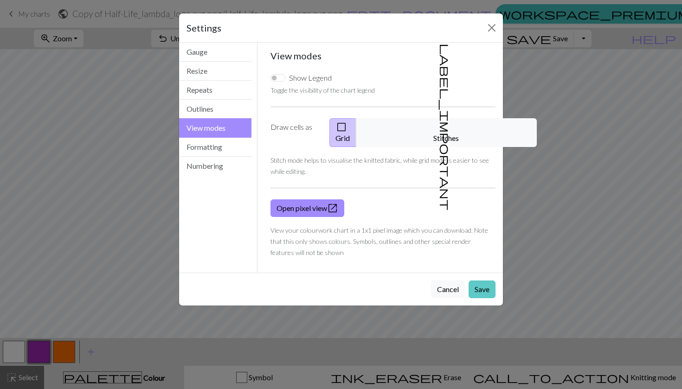
click at [481, 281] on button "Save" at bounding box center [482, 290] width 27 height 18
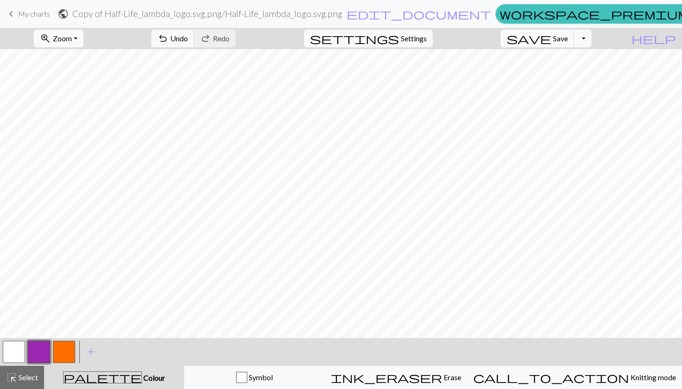
click at [78, 33] on button "zoom_in Zoom Zoom" at bounding box center [59, 39] width 50 height 18
click at [81, 124] on button "100%" at bounding box center [70, 126] width 73 height 15
click at [20, 352] on button "button" at bounding box center [14, 352] width 22 height 22
click at [67, 350] on button "button" at bounding box center [64, 352] width 22 height 22
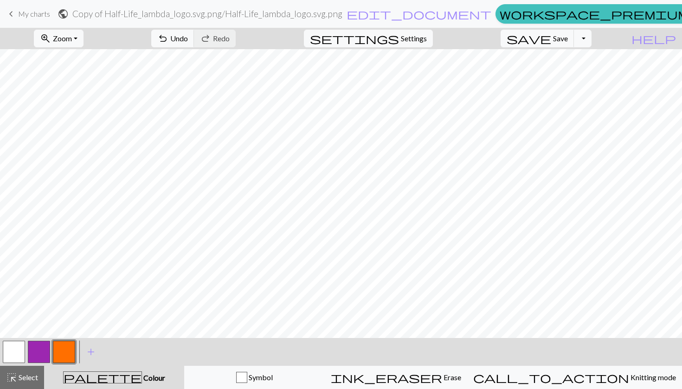
click at [18, 352] on button "button" at bounding box center [14, 352] width 22 height 22
click at [63, 354] on button "button" at bounding box center [64, 352] width 22 height 22
click at [17, 350] on button "button" at bounding box center [14, 352] width 22 height 22
click at [71, 349] on button "button" at bounding box center [64, 352] width 22 height 22
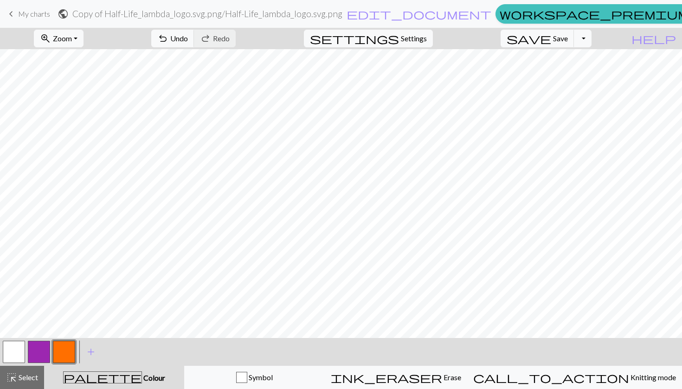
click at [13, 352] on button "button" at bounding box center [14, 352] width 22 height 22
click at [66, 355] on button "button" at bounding box center [64, 352] width 22 height 22
click at [13, 354] on button "button" at bounding box center [14, 352] width 22 height 22
click at [67, 351] on button "button" at bounding box center [64, 352] width 22 height 22
click at [16, 359] on button "button" at bounding box center [14, 352] width 22 height 22
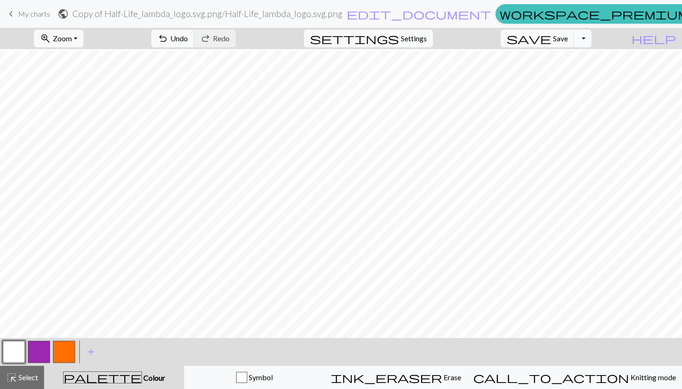
scroll to position [89, 0]
click at [63, 361] on button "button" at bounding box center [64, 352] width 22 height 22
click at [15, 351] on button "button" at bounding box center [14, 352] width 22 height 22
click at [62, 350] on button "button" at bounding box center [64, 352] width 22 height 22
click at [22, 352] on button "button" at bounding box center [14, 352] width 22 height 22
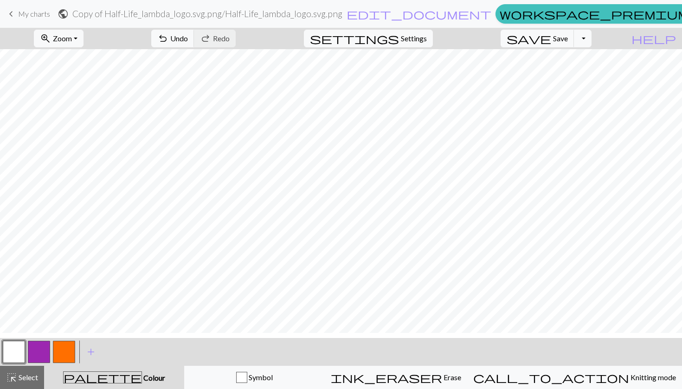
scroll to position [246, 0]
click at [66, 356] on button "button" at bounding box center [64, 352] width 22 height 22
click at [15, 355] on button "button" at bounding box center [14, 352] width 22 height 22
click at [66, 354] on button "button" at bounding box center [64, 352] width 22 height 22
click at [19, 354] on button "button" at bounding box center [14, 352] width 22 height 22
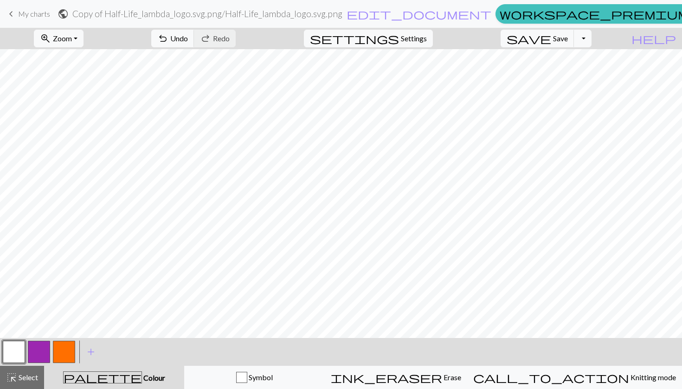
click at [64, 355] on button "button" at bounding box center [64, 352] width 22 height 22
click at [13, 351] on button "button" at bounding box center [14, 352] width 22 height 22
click at [51, 348] on div at bounding box center [38, 352] width 25 height 25
click at [63, 359] on button "button" at bounding box center [64, 352] width 22 height 22
click at [14, 350] on button "button" at bounding box center [14, 352] width 22 height 22
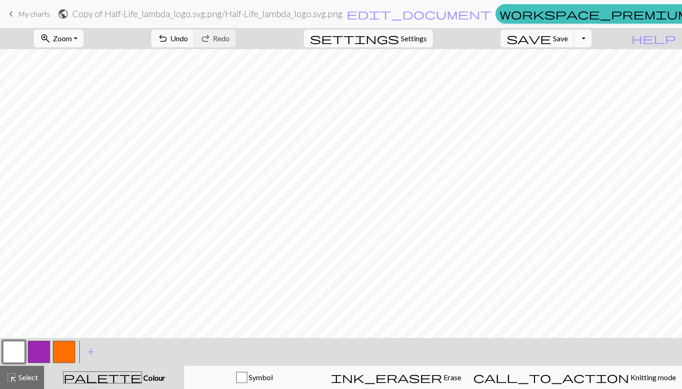
click at [58, 356] on button "button" at bounding box center [64, 352] width 22 height 22
click at [7, 352] on button "button" at bounding box center [14, 352] width 22 height 22
click at [58, 346] on button "button" at bounding box center [64, 352] width 22 height 22
click at [13, 352] on button "button" at bounding box center [14, 352] width 22 height 22
click at [63, 352] on button "button" at bounding box center [64, 352] width 22 height 22
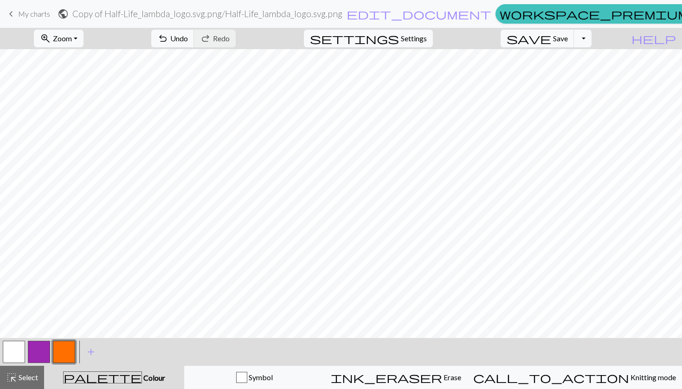
click at [9, 350] on button "button" at bounding box center [14, 352] width 22 height 22
click at [63, 356] on button "button" at bounding box center [64, 352] width 22 height 22
click at [21, 353] on button "button" at bounding box center [14, 352] width 22 height 22
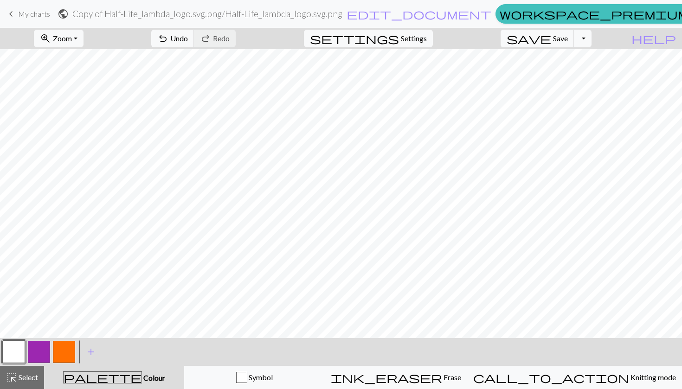
click at [57, 355] on button "button" at bounding box center [64, 352] width 22 height 22
click at [20, 344] on button "button" at bounding box center [14, 352] width 22 height 22
click at [32, 349] on button "button" at bounding box center [39, 352] width 22 height 22
click at [66, 354] on button "button" at bounding box center [64, 352] width 22 height 22
click at [13, 353] on button "button" at bounding box center [14, 352] width 22 height 22
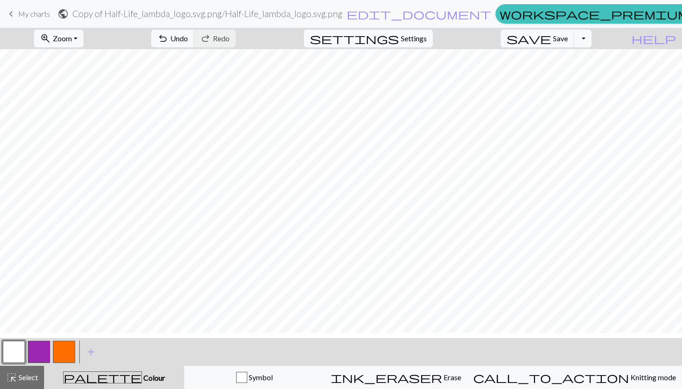
scroll to position [59, 0]
click at [84, 39] on button "zoom_in Zoom Zoom" at bounding box center [59, 39] width 50 height 18
click at [91, 114] on button "50%" at bounding box center [70, 111] width 73 height 15
click at [84, 45] on button "zoom_in Zoom Zoom" at bounding box center [59, 39] width 50 height 18
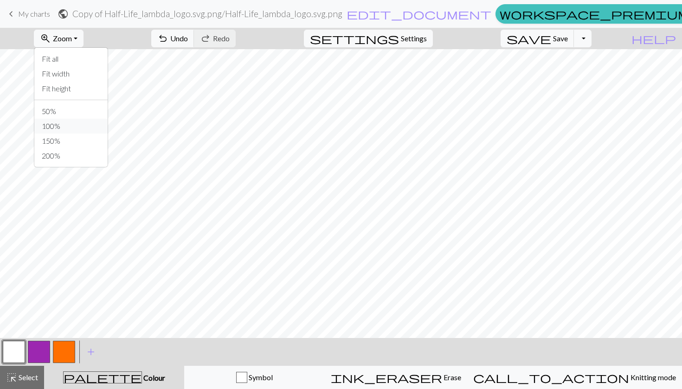
click at [87, 125] on button "100%" at bounding box center [70, 126] width 73 height 15
click at [32, 355] on button "button" at bounding box center [39, 352] width 22 height 22
click at [63, 357] on button "button" at bounding box center [64, 352] width 22 height 22
click at [14, 350] on button "button" at bounding box center [14, 352] width 22 height 22
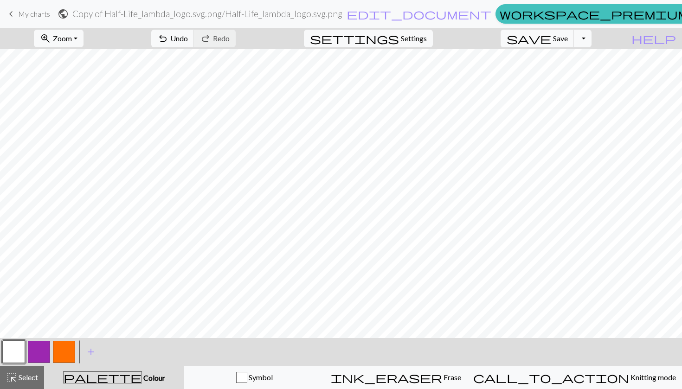
click at [74, 347] on button "button" at bounding box center [64, 352] width 22 height 22
click at [15, 356] on button "button" at bounding box center [14, 352] width 22 height 22
click at [71, 348] on button "button" at bounding box center [64, 352] width 22 height 22
click at [54, 349] on button "button" at bounding box center [64, 352] width 22 height 22
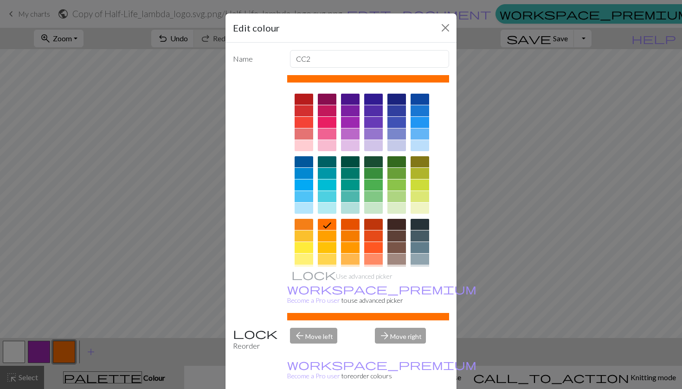
click at [321, 121] on div at bounding box center [327, 122] width 19 height 11
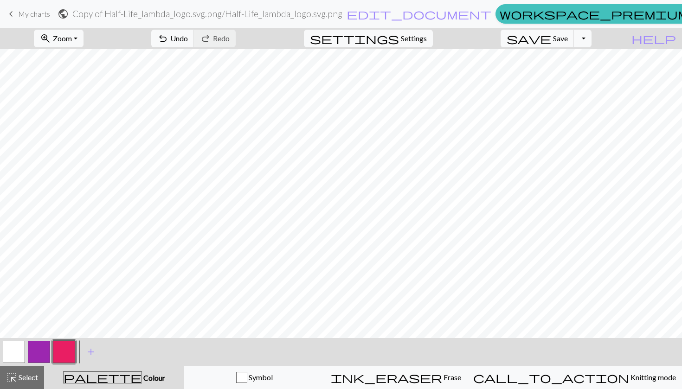
click at [62, 345] on button "button" at bounding box center [64, 352] width 22 height 22
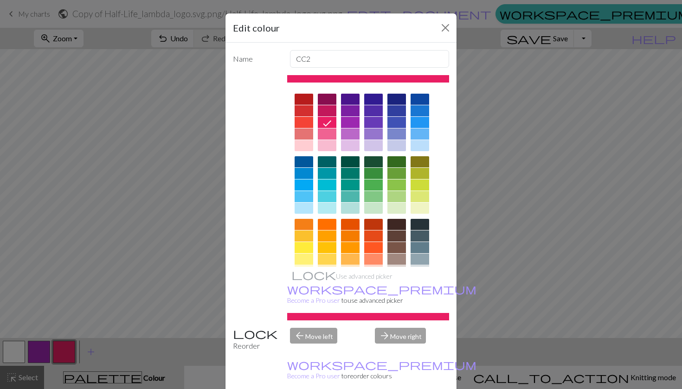
click at [65, 348] on div "Edit colour Name CC2 Use advanced picker workspace_premium Become a Pro user to…" at bounding box center [341, 194] width 682 height 389
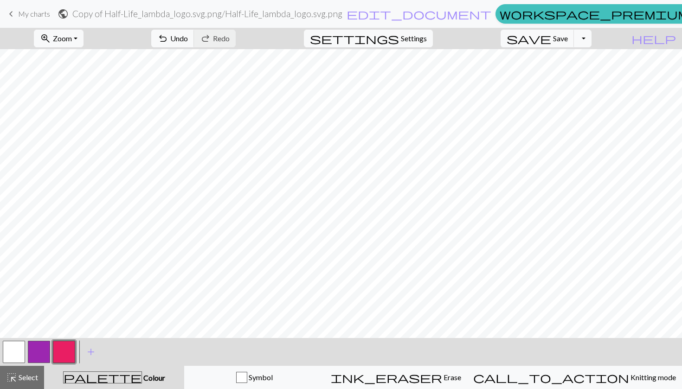
click at [41, 352] on button "button" at bounding box center [39, 352] width 22 height 22
click at [45, 354] on button "button" at bounding box center [39, 352] width 22 height 22
click at [50, 348] on button "button" at bounding box center [39, 352] width 22 height 22
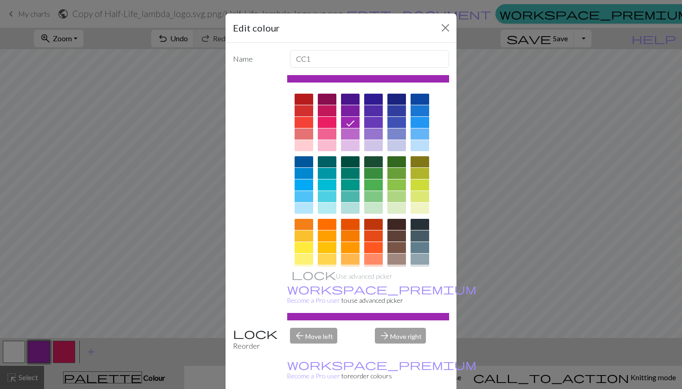
click at [348, 226] on div at bounding box center [350, 224] width 19 height 11
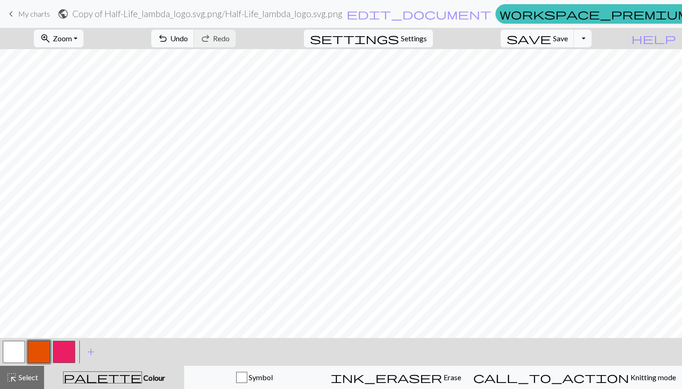
click at [41, 349] on button "button" at bounding box center [39, 352] width 22 height 22
click at [41, 349] on div "Edit colour Name CC1 Use advanced picker workspace_premium Become a Pro user to…" at bounding box center [341, 194] width 682 height 389
click at [32, 362] on button "button" at bounding box center [39, 352] width 22 height 22
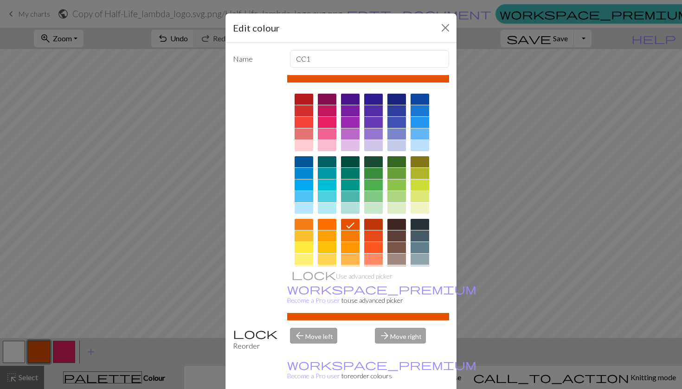
click at [351, 241] on div at bounding box center [350, 236] width 19 height 11
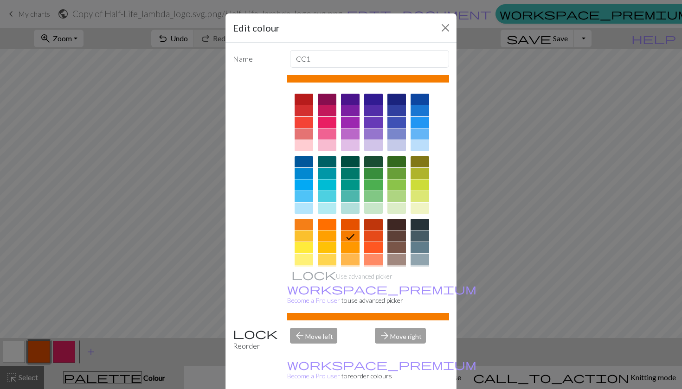
click at [343, 251] on div at bounding box center [350, 247] width 19 height 11
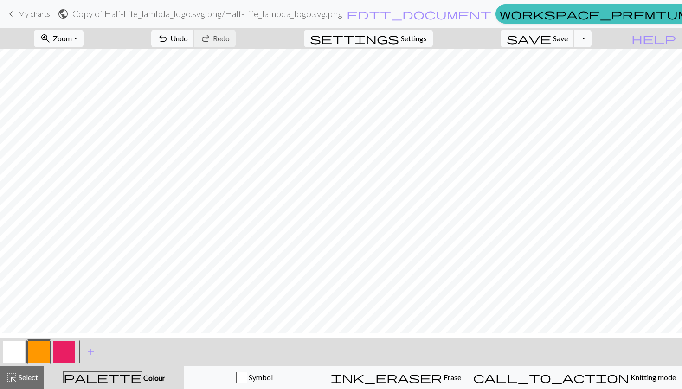
scroll to position [2, 0]
click at [15, 349] on button "button" at bounding box center [14, 352] width 22 height 22
click at [43, 351] on button "button" at bounding box center [39, 352] width 22 height 22
click at [9, 349] on button "button" at bounding box center [14, 352] width 22 height 22
click at [43, 352] on button "button" at bounding box center [39, 352] width 22 height 22
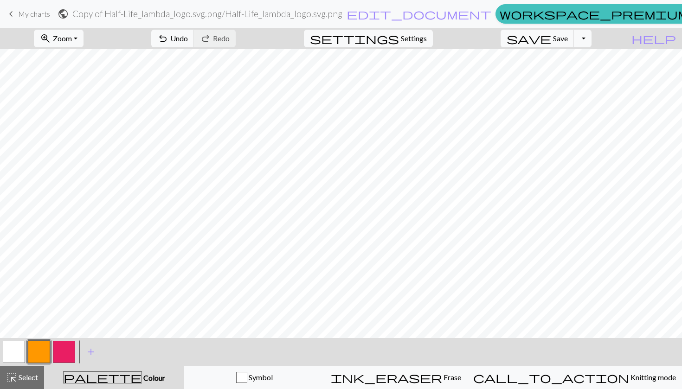
click at [12, 358] on button "button" at bounding box center [14, 352] width 22 height 22
click at [46, 346] on button "button" at bounding box center [39, 352] width 22 height 22
click at [22, 354] on button "button" at bounding box center [14, 352] width 22 height 22
click at [44, 349] on button "button" at bounding box center [39, 352] width 22 height 22
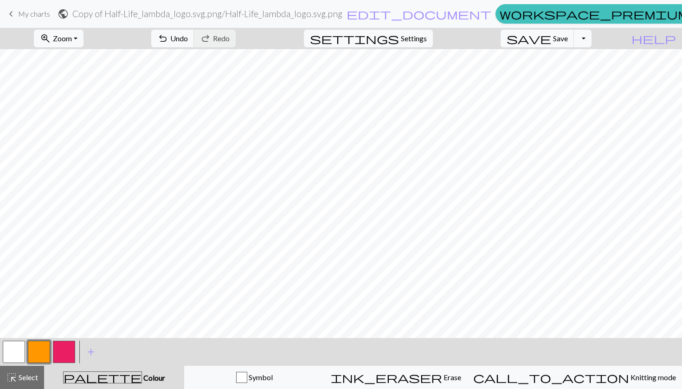
click at [18, 348] on button "button" at bounding box center [14, 352] width 22 height 22
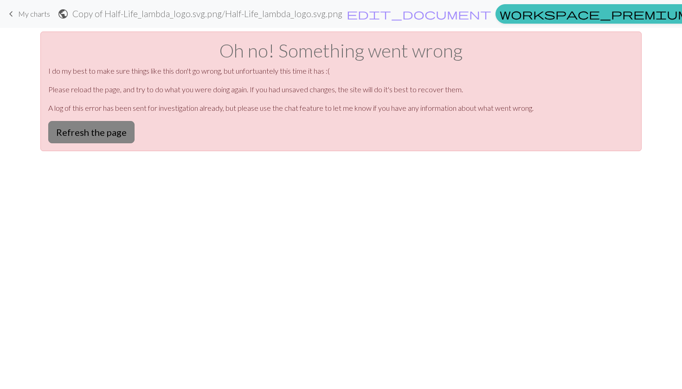
click at [98, 130] on button "Refresh the page" at bounding box center [91, 132] width 86 height 22
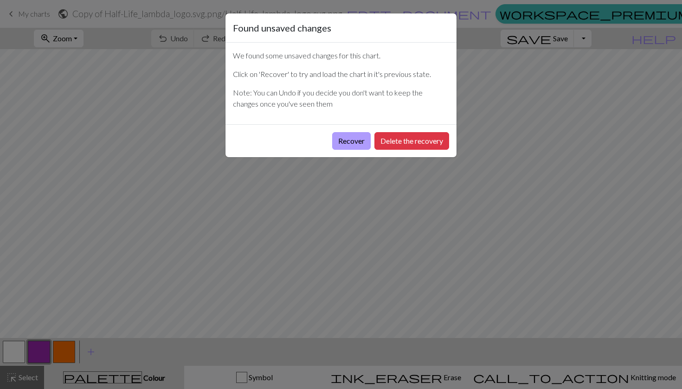
click at [340, 141] on button "Recover" at bounding box center [351, 141] width 39 height 18
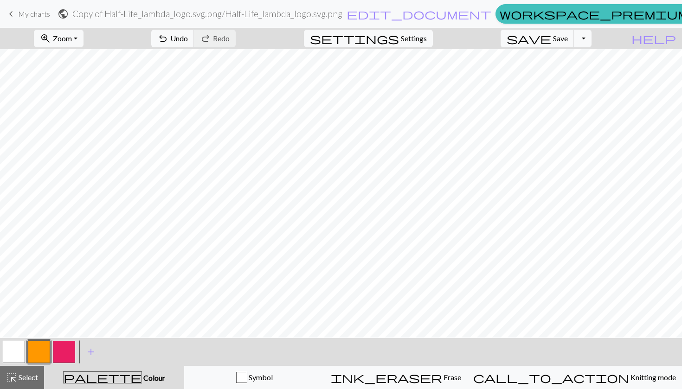
scroll to position [89, 0]
click at [72, 37] on span "Zoom" at bounding box center [62, 38] width 19 height 9
click at [81, 131] on button "100%" at bounding box center [70, 126] width 73 height 15
click at [84, 45] on button "zoom_in Zoom Zoom" at bounding box center [59, 39] width 50 height 18
click at [85, 114] on button "50%" at bounding box center [70, 111] width 73 height 15
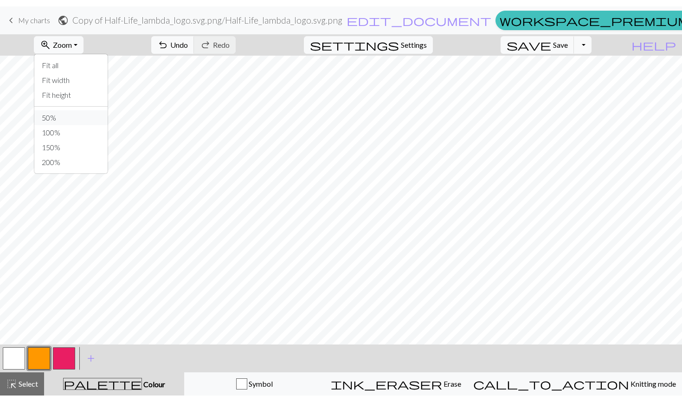
scroll to position [0, 0]
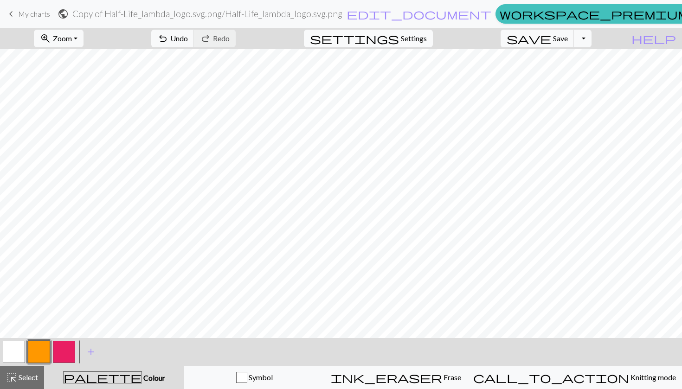
click at [418, 38] on span "Settings" at bounding box center [414, 38] width 26 height 11
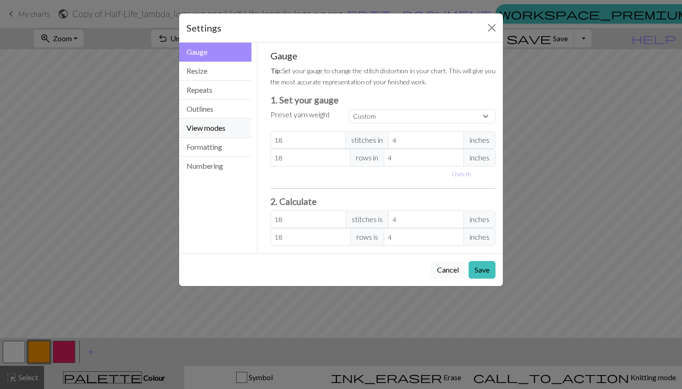
click at [225, 131] on button "View modes" at bounding box center [215, 128] width 72 height 19
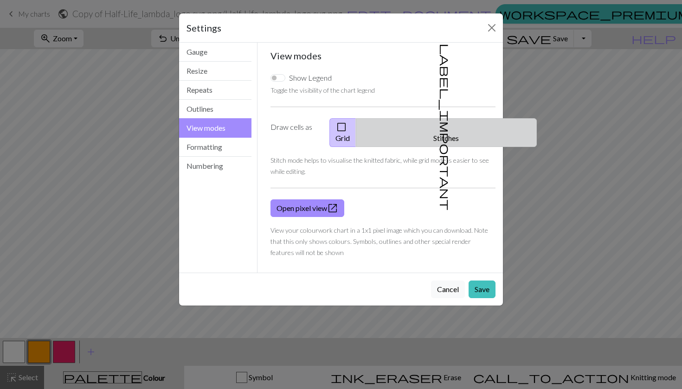
click at [429, 130] on button "label_important Stitches" at bounding box center [446, 132] width 181 height 29
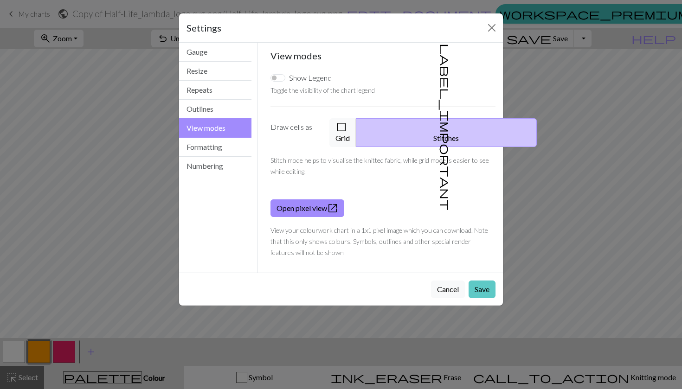
click at [485, 281] on button "Save" at bounding box center [482, 290] width 27 height 18
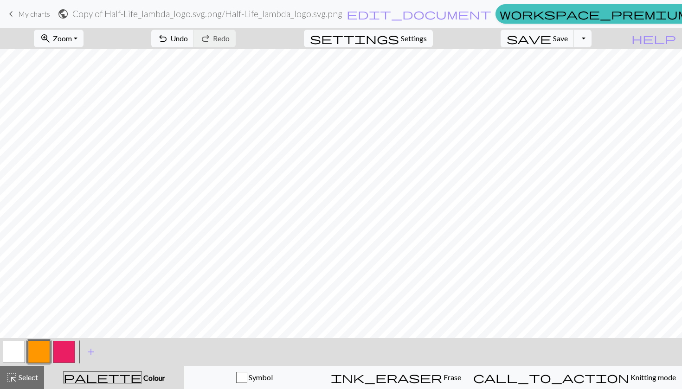
click at [419, 40] on span "Settings" at bounding box center [414, 38] width 26 height 11
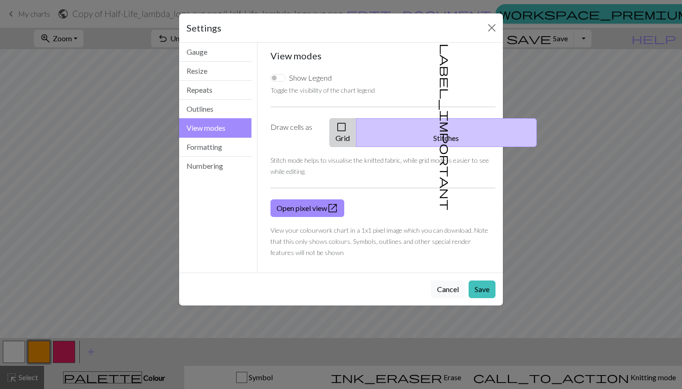
click at [356, 130] on button "check_box_outline_blank Grid" at bounding box center [343, 132] width 27 height 29
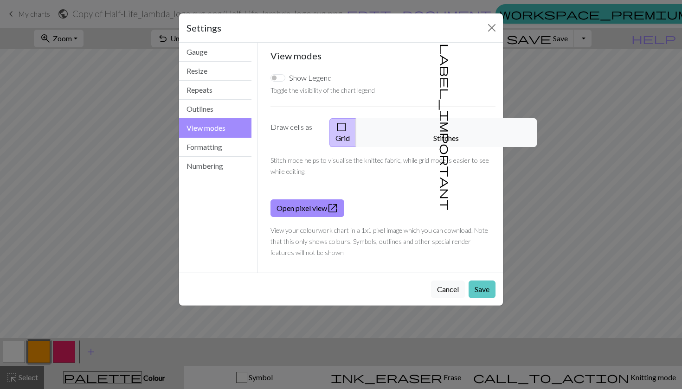
click at [479, 281] on button "Save" at bounding box center [482, 290] width 27 height 18
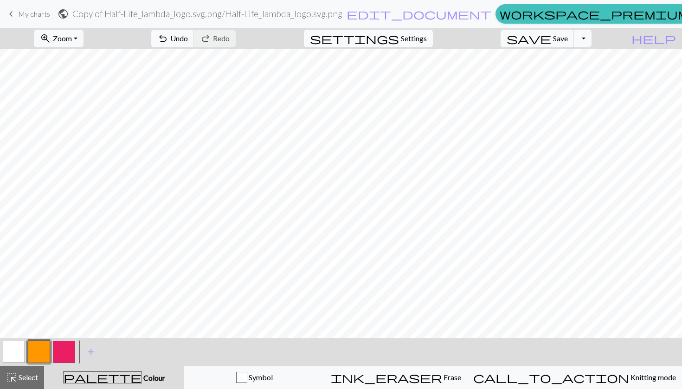
click at [427, 39] on span "Settings" at bounding box center [414, 38] width 26 height 11
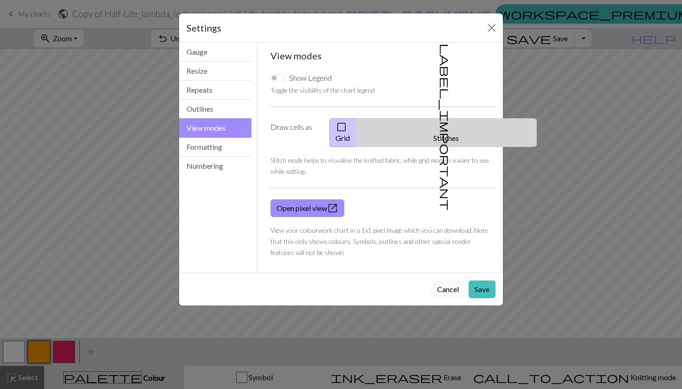
click at [485, 121] on button "label_important Stitches" at bounding box center [446, 132] width 181 height 29
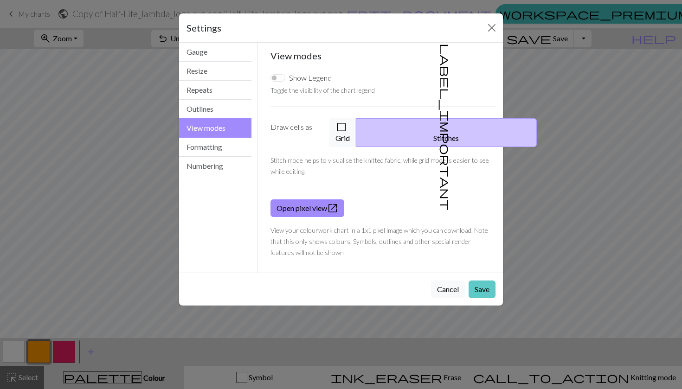
click at [492, 283] on button "Save" at bounding box center [482, 290] width 27 height 18
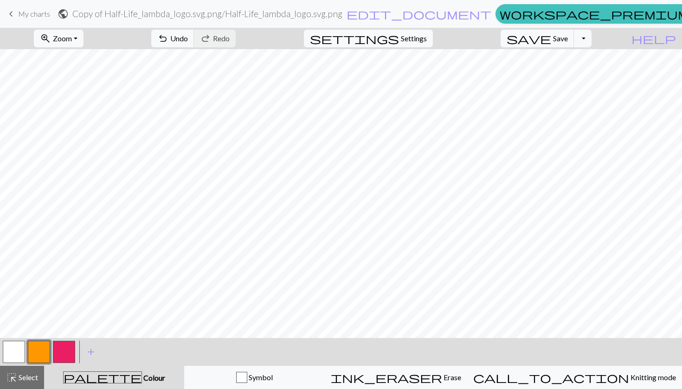
click at [62, 355] on button "button" at bounding box center [64, 352] width 22 height 22
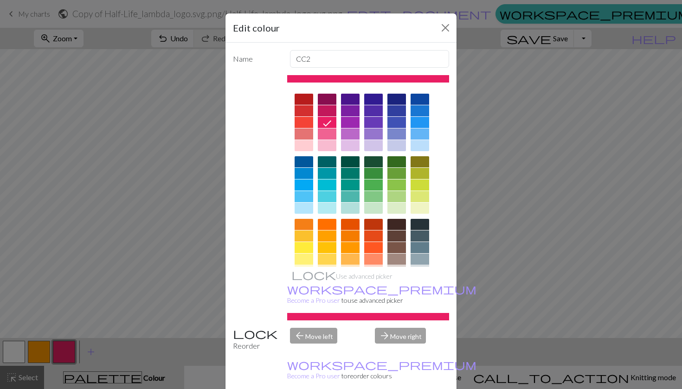
click at [308, 225] on div at bounding box center [304, 224] width 19 height 11
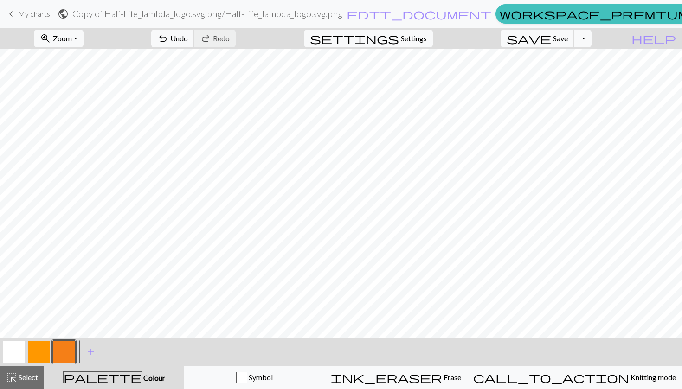
click at [31, 357] on button "button" at bounding box center [39, 352] width 22 height 22
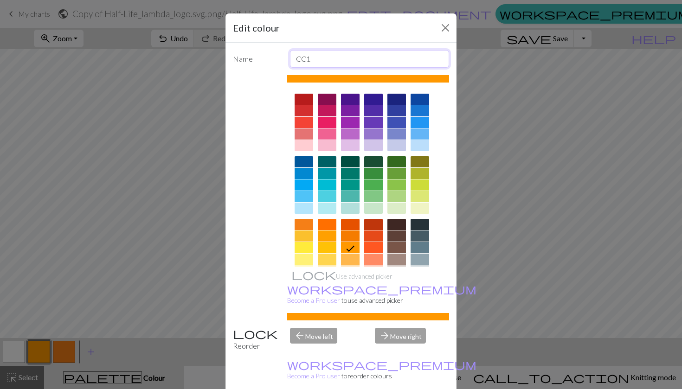
click at [321, 62] on input "CC1" at bounding box center [370, 59] width 160 height 18
type input "CC2"
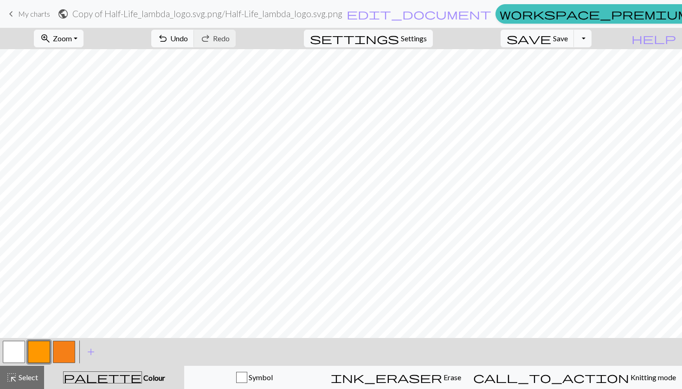
click at [40, 349] on button "button" at bounding box center [39, 352] width 22 height 22
click at [40, 349] on div "Edit colour Name CC2 Use advanced picker workspace_premium Become a Pro user to…" at bounding box center [341, 194] width 682 height 389
click at [40, 349] on button "button" at bounding box center [39, 352] width 22 height 22
click at [40, 349] on div "Edit colour Name CC2 Use advanced picker workspace_premium Become a Pro user to…" at bounding box center [341, 194] width 682 height 389
click at [40, 349] on button "button" at bounding box center [39, 352] width 22 height 22
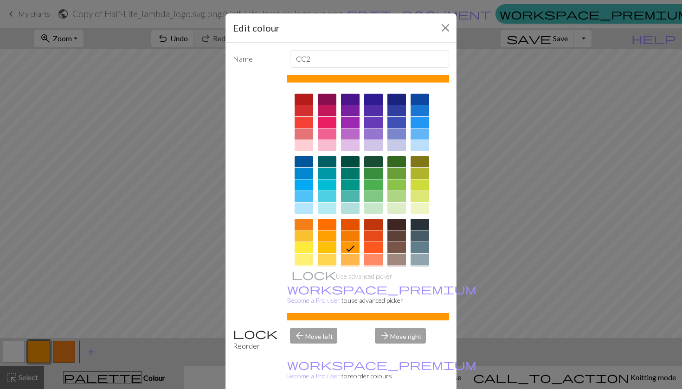
click at [300, 226] on div at bounding box center [304, 224] width 19 height 11
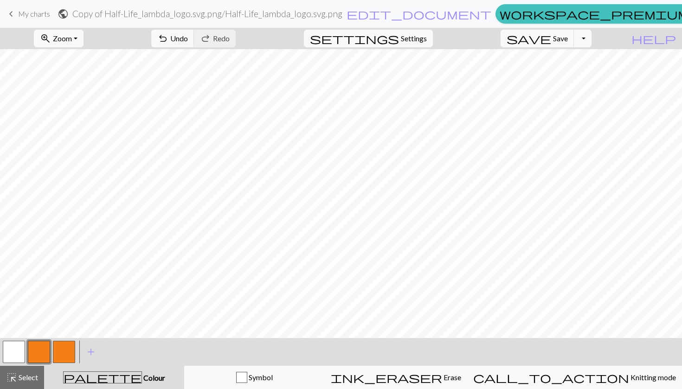
drag, startPoint x: 67, startPoint y: 344, endPoint x: 40, endPoint y: 347, distance: 27.0
click at [40, 347] on div at bounding box center [38, 352] width 75 height 25
click at [63, 352] on button "button" at bounding box center [64, 352] width 22 height 22
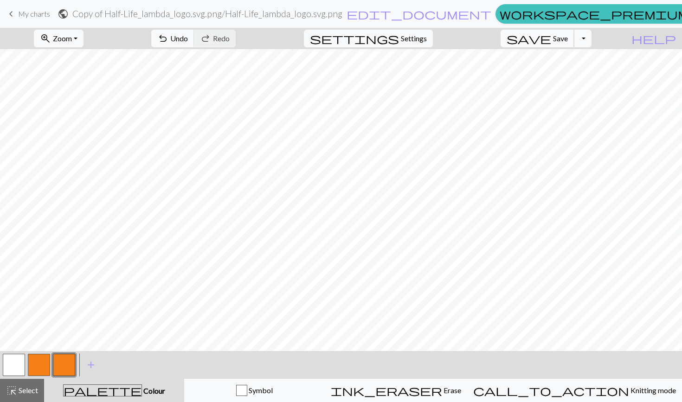
click at [568, 39] on span "Save" at bounding box center [560, 38] width 15 height 9
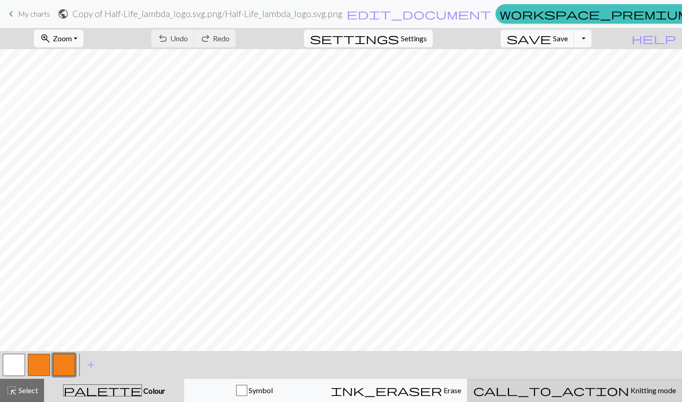
click at [558, 389] on button "call_to_action Knitting mode Knitting mode" at bounding box center [574, 390] width 215 height 23
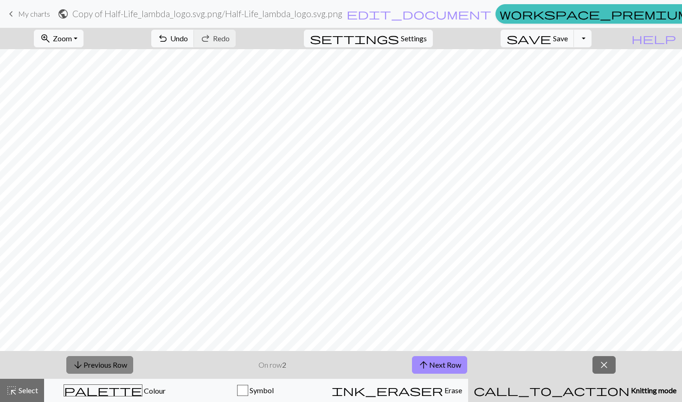
click at [110, 368] on button "arrow_downward Previous Row" at bounding box center [99, 365] width 67 height 18
click at [72, 38] on span "Zoom" at bounding box center [62, 38] width 19 height 9
click at [82, 144] on button "150%" at bounding box center [70, 141] width 73 height 15
click at [72, 36] on span "Zoom" at bounding box center [62, 38] width 19 height 9
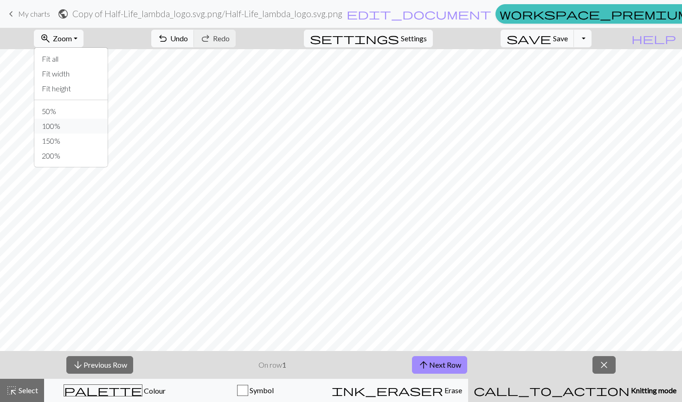
click at [90, 126] on button "100%" at bounding box center [70, 126] width 73 height 15
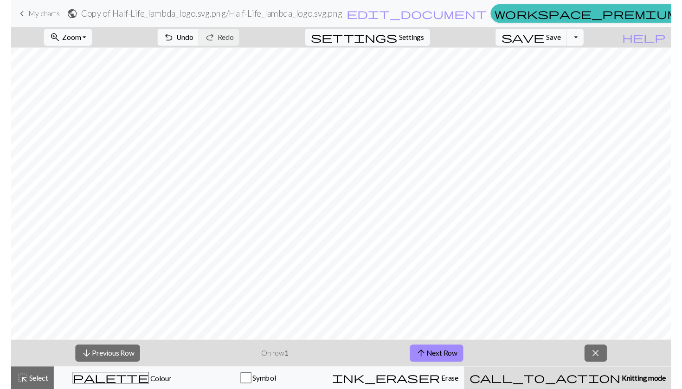
scroll to position [0, 0]
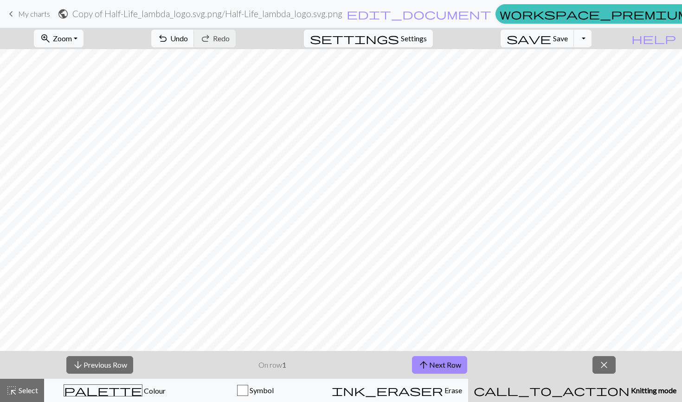
click at [433, 31] on button "settings Settings" at bounding box center [368, 39] width 129 height 18
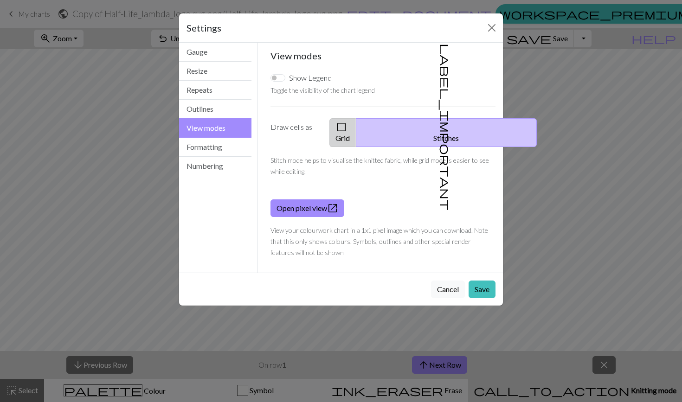
click at [347, 128] on span "check_box_outline_blank" at bounding box center [341, 127] width 11 height 13
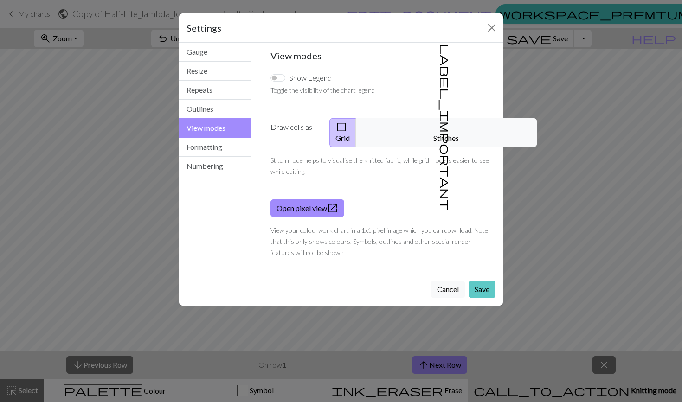
click at [491, 281] on button "Save" at bounding box center [482, 290] width 27 height 18
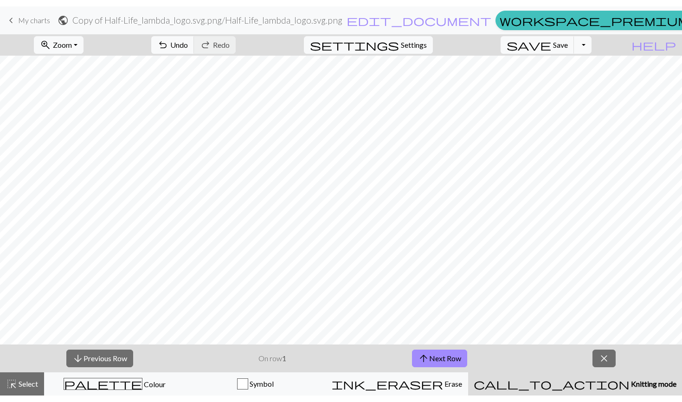
scroll to position [250, 0]
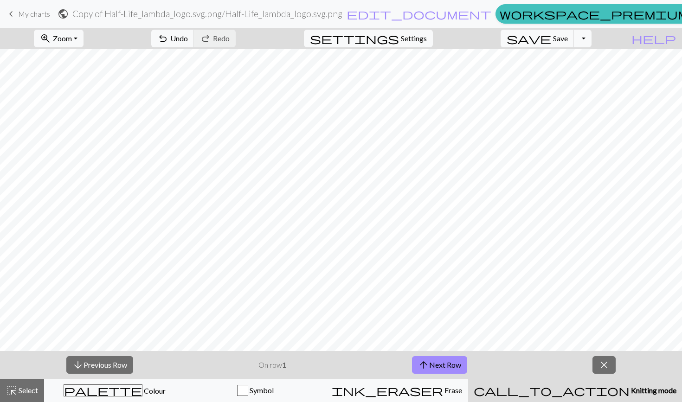
click at [328, 41] on div "zoom_in Zoom Zoom Fit all Fit width Fit height 50% 100% 150% 200% undo Undo Und…" at bounding box center [313, 38] width 626 height 21
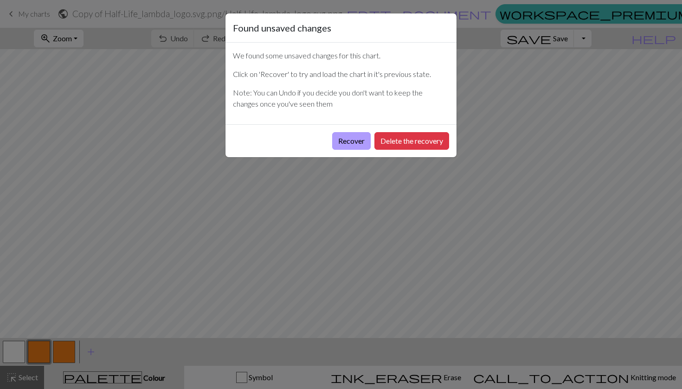
click at [367, 144] on button "Recover" at bounding box center [351, 141] width 39 height 18
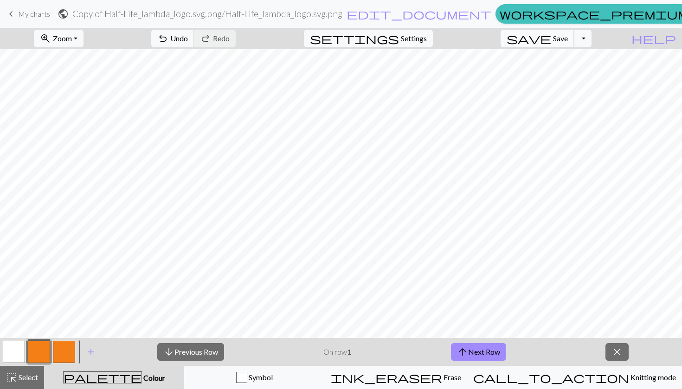
click at [568, 35] on span "Save" at bounding box center [560, 38] width 15 height 9
click at [551, 43] on span "save" at bounding box center [529, 38] width 45 height 13
click at [543, 16] on div "Chart saved Chart saved" at bounding box center [341, 36] width 682 height 73
click at [583, 18] on div "Chart saved" at bounding box center [341, 18] width 682 height 37
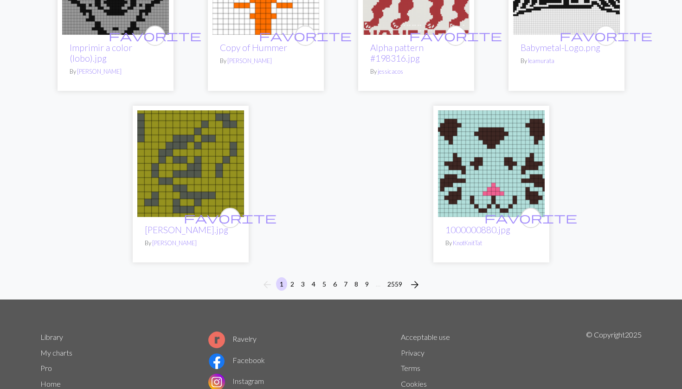
scroll to position [2285, 0]
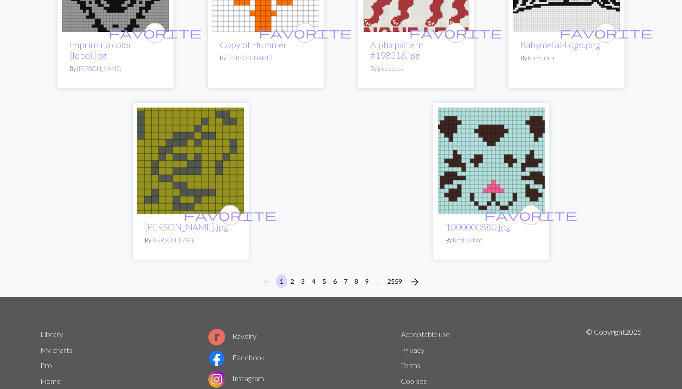
click at [305, 275] on button "3" at bounding box center [303, 281] width 11 height 13
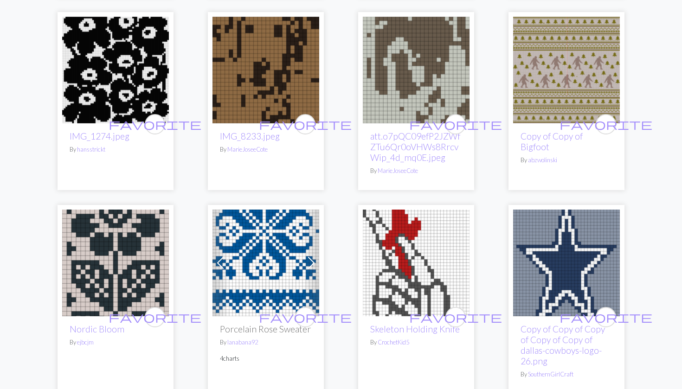
scroll to position [1438, 0]
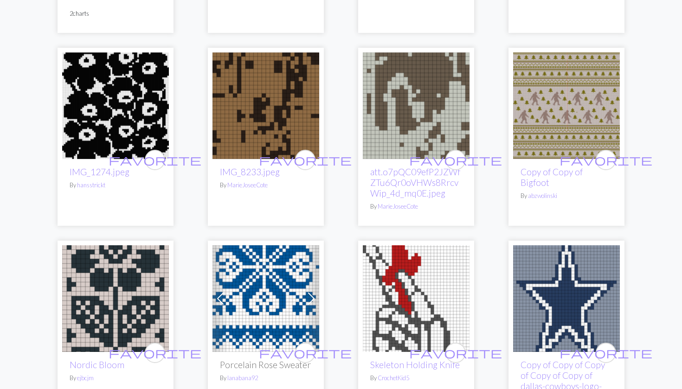
click at [551, 126] on img at bounding box center [566, 105] width 107 height 107
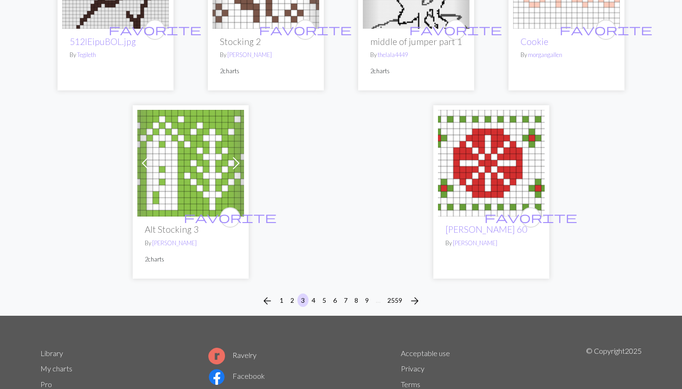
scroll to position [2421, 0]
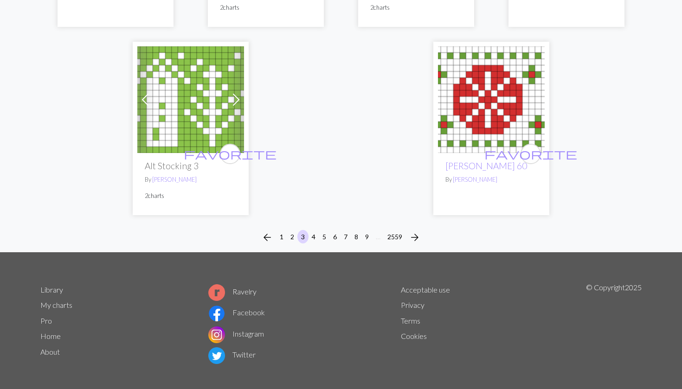
click at [388, 234] on button "2559" at bounding box center [395, 236] width 22 height 13
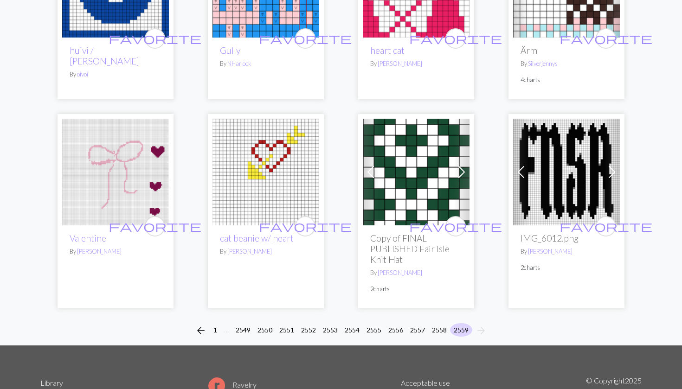
scroll to position [384, 0]
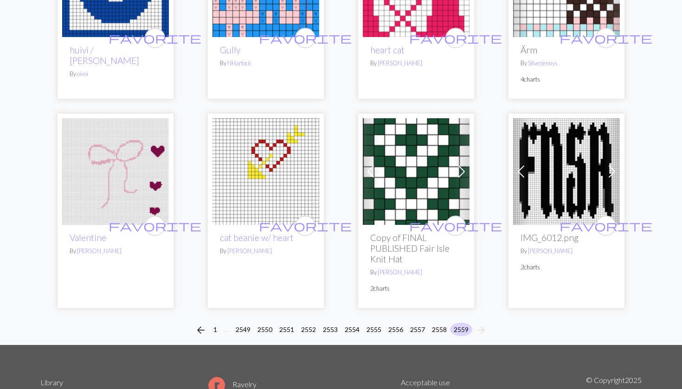
click at [358, 328] on button "2554" at bounding box center [352, 329] width 22 height 13
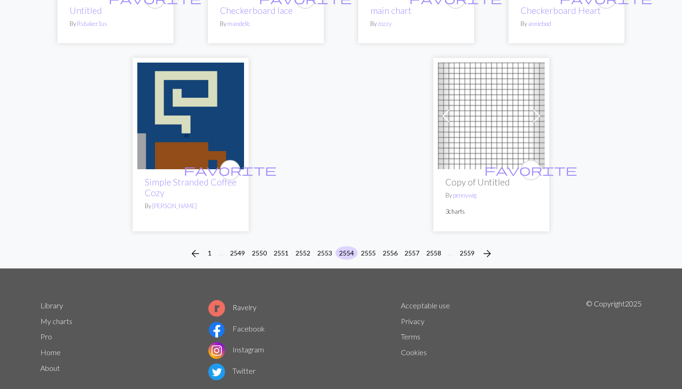
scroll to position [2276, 0]
click at [239, 247] on button "2549" at bounding box center [237, 253] width 22 height 13
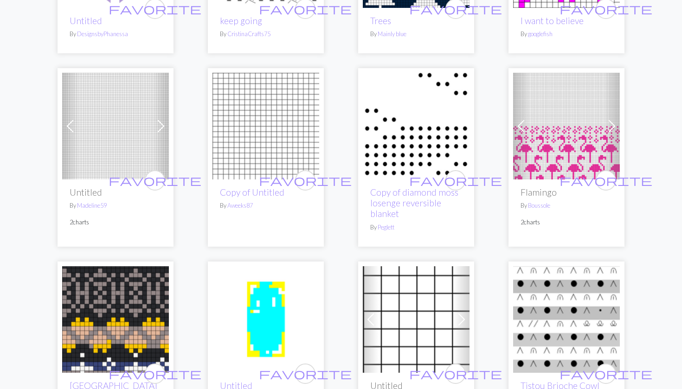
scroll to position [201, 0]
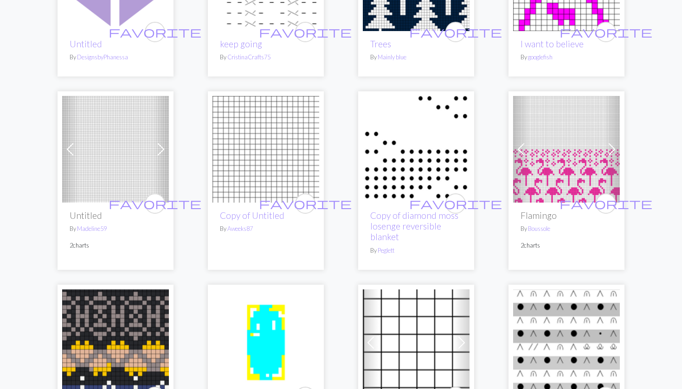
click at [599, 166] on img at bounding box center [566, 149] width 107 height 107
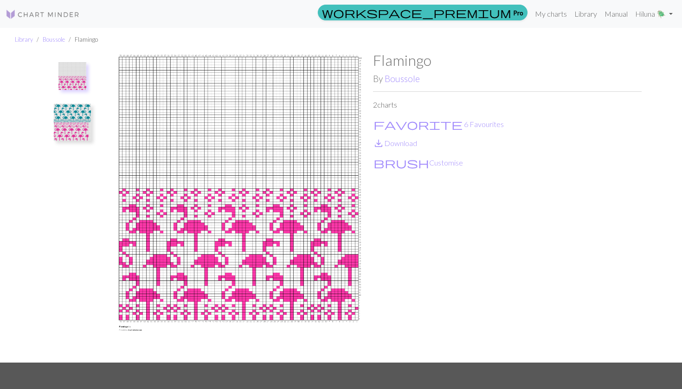
click at [66, 120] on img at bounding box center [72, 122] width 37 height 37
